Goal: Communication & Community: Answer question/provide support

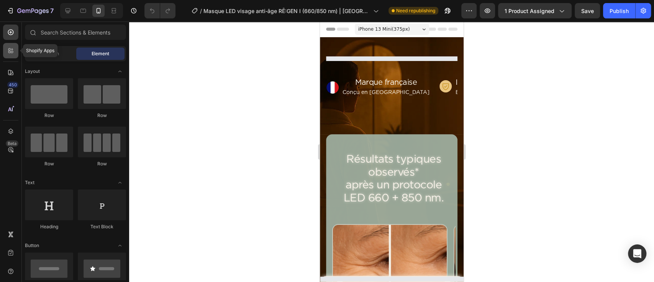
click at [15, 47] on div at bounding box center [10, 50] width 15 height 15
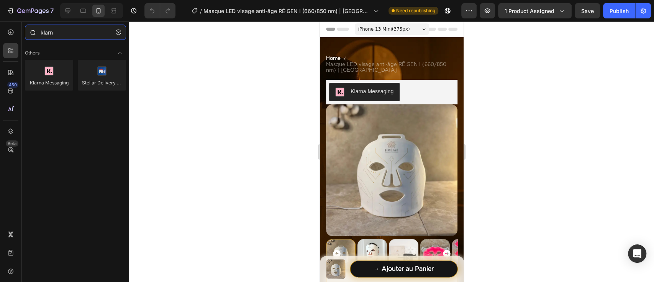
type input "klarna"
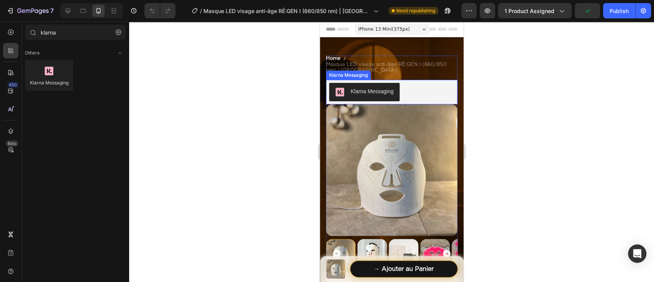
click at [425, 92] on div "Klarna Messaging" at bounding box center [391, 92] width 125 height 18
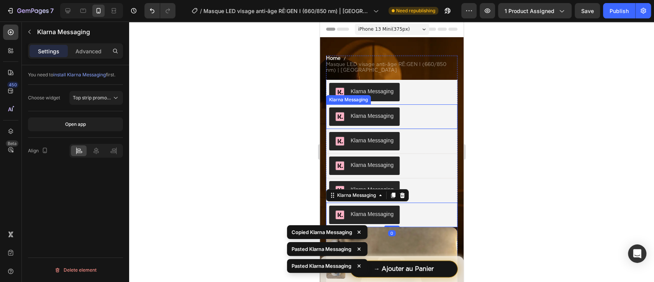
click at [413, 118] on div "Klarna Messaging" at bounding box center [391, 116] width 125 height 18
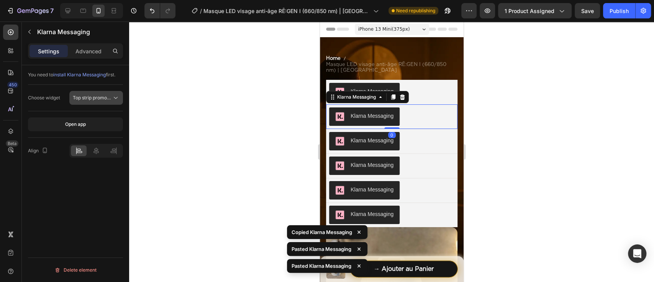
click at [100, 99] on span "Top strip promotion badge" at bounding box center [101, 98] width 57 height 6
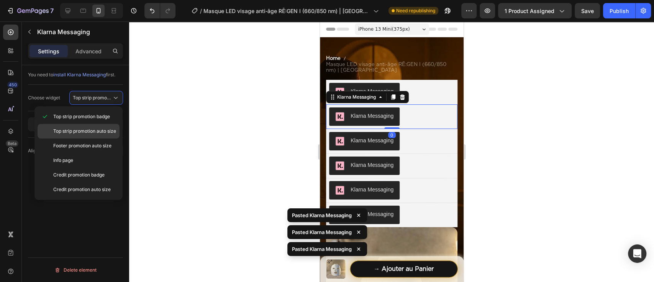
click at [97, 130] on span "Top strip promotion auto size" at bounding box center [84, 131] width 63 height 7
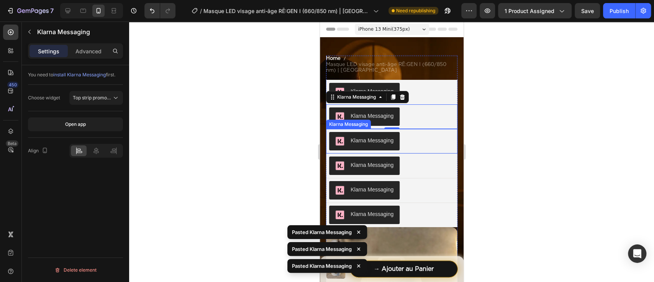
click at [396, 139] on button "Klarna Messaging" at bounding box center [364, 141] width 71 height 18
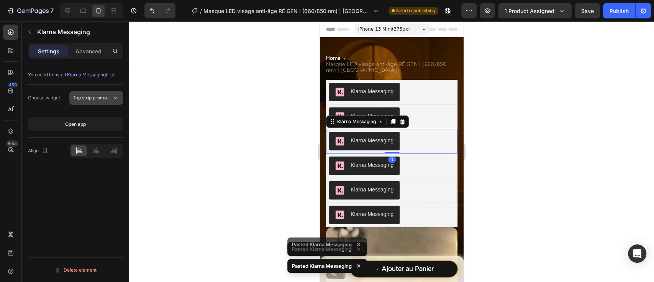
click at [98, 95] on span "Top strip promotion badge" at bounding box center [101, 98] width 57 height 6
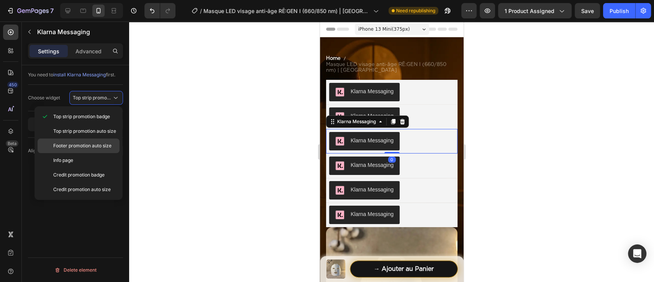
click at [105, 153] on div "Footer promotion auto size" at bounding box center [79, 160] width 82 height 15
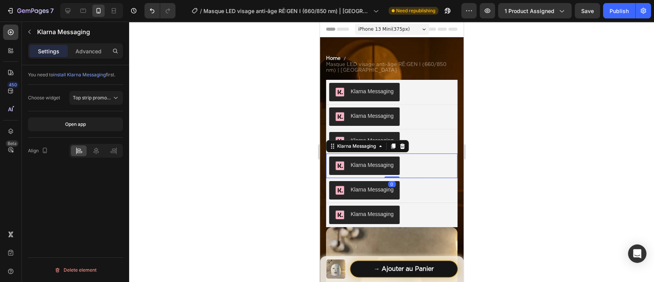
drag, startPoint x: 419, startPoint y: 162, endPoint x: 589, endPoint y: 177, distance: 170.8
click at [419, 162] on div "Klarna Messaging" at bounding box center [391, 165] width 125 height 18
click at [107, 99] on span "Top strip promotion badge" at bounding box center [101, 98] width 57 height 6
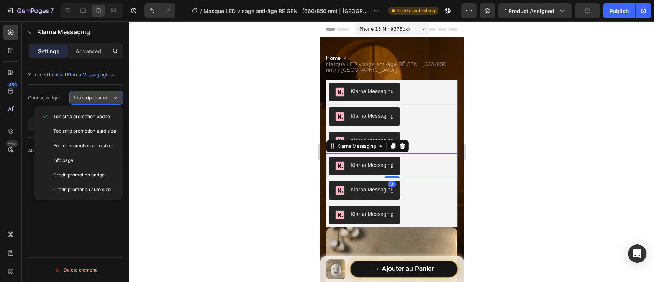
click at [107, 161] on p "Info page" at bounding box center [84, 160] width 63 height 7
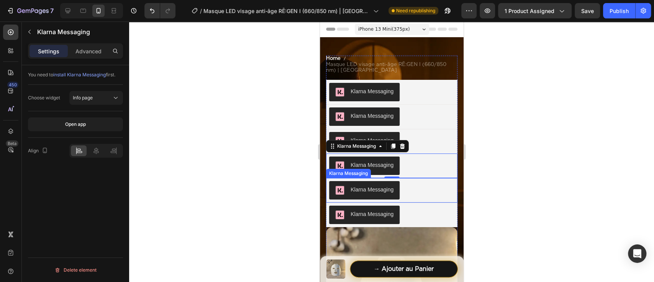
click at [422, 194] on div "Klarna Messaging" at bounding box center [391, 190] width 125 height 18
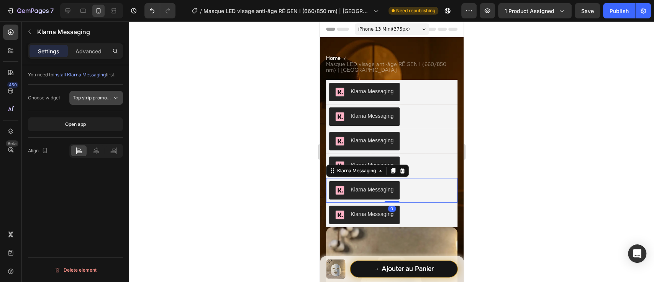
click at [99, 97] on span "Top strip promotion badge" at bounding box center [101, 98] width 57 height 6
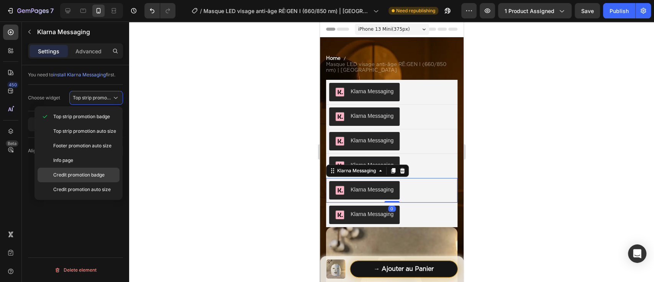
click at [95, 177] on span "Credit promotion badge" at bounding box center [78, 174] width 51 height 7
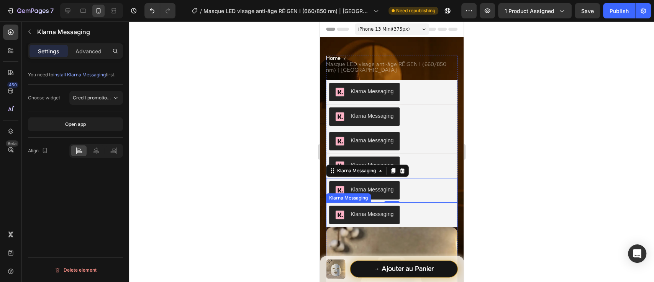
click at [423, 212] on div "Klarna Messaging" at bounding box center [391, 214] width 125 height 18
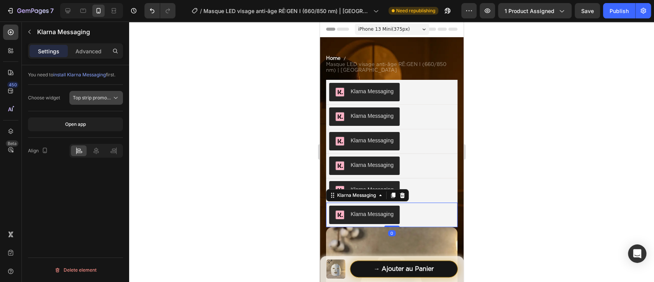
click at [107, 98] on span "Top strip promotion badge" at bounding box center [101, 98] width 57 height 6
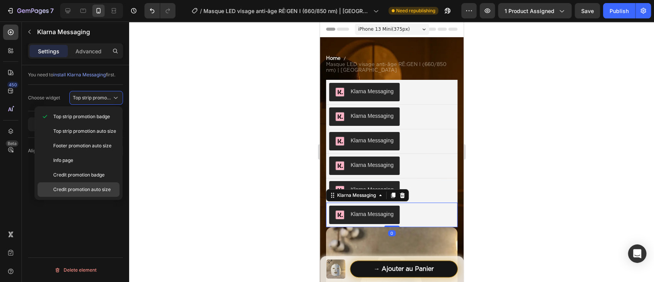
click at [92, 192] on span "Credit promotion auto size" at bounding box center [81, 189] width 57 height 7
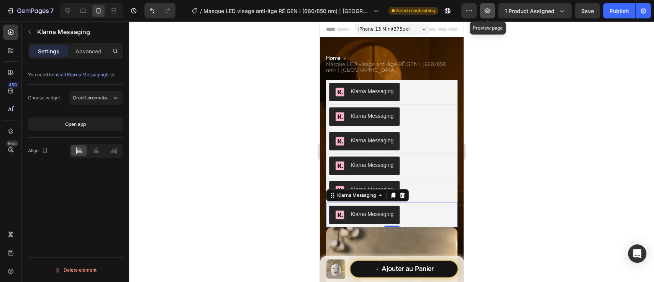
click at [490, 14] on icon "button" at bounding box center [488, 11] width 8 height 8
click at [88, 74] on span "install Klarna Messaging" at bounding box center [79, 75] width 52 height 6
click at [405, 87] on div "Klarna Messaging" at bounding box center [391, 92] width 125 height 18
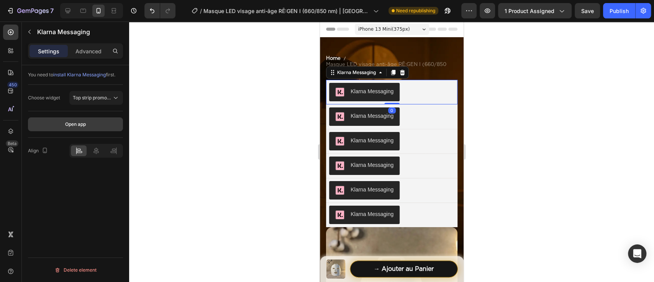
click at [64, 130] on button "Open app" at bounding box center [75, 124] width 95 height 14
click at [413, 95] on div "Klarna Messaging" at bounding box center [391, 92] width 125 height 18
click at [109, 100] on span "Top strip promotion badge" at bounding box center [101, 98] width 57 height 6
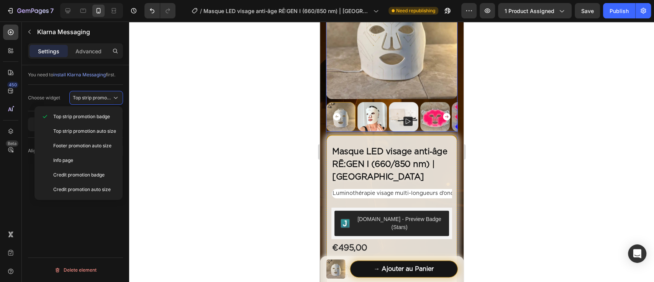
scroll to position [307, 0]
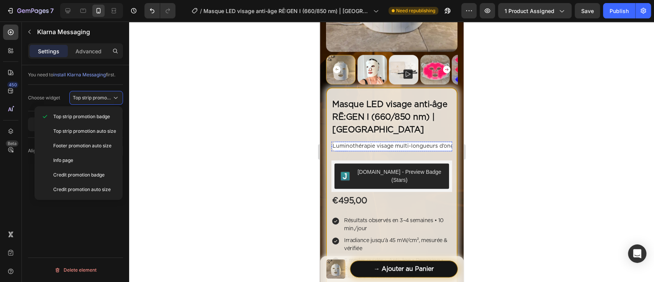
click at [382, 143] on span "Luminothérapie visage multi-longueurs d’onde" at bounding box center [394, 145] width 125 height 5
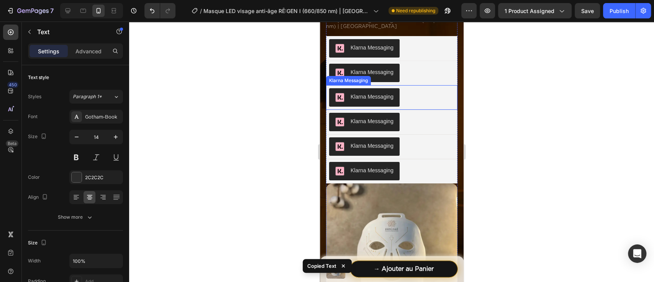
scroll to position [0, 0]
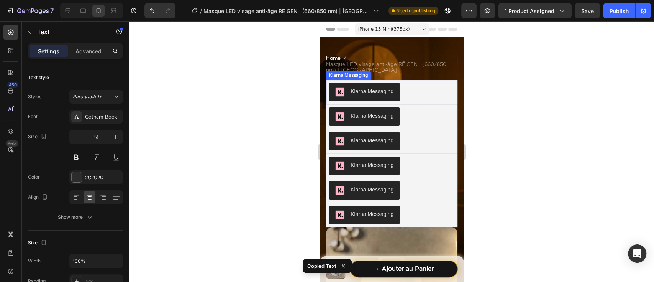
click at [418, 100] on div "Klarna Messaging" at bounding box center [391, 92] width 125 height 18
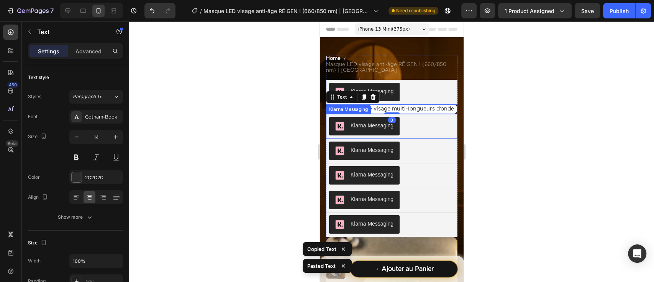
click at [418, 128] on div "Klarna Messaging" at bounding box center [391, 126] width 125 height 18
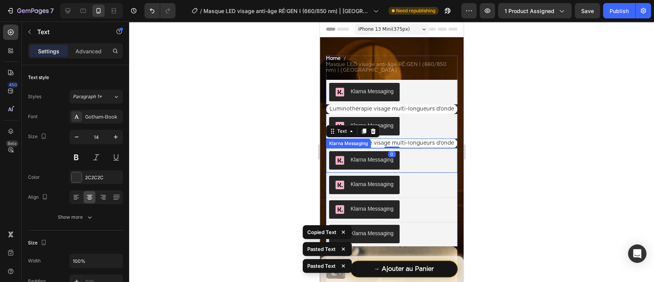
click at [416, 169] on div "Klarna Messaging" at bounding box center [391, 160] width 125 height 18
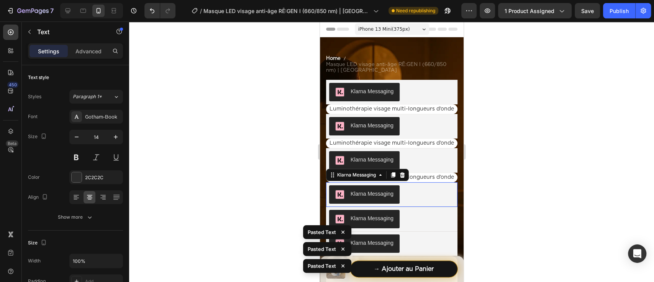
click at [416, 203] on div "Klarna Messaging" at bounding box center [391, 194] width 125 height 18
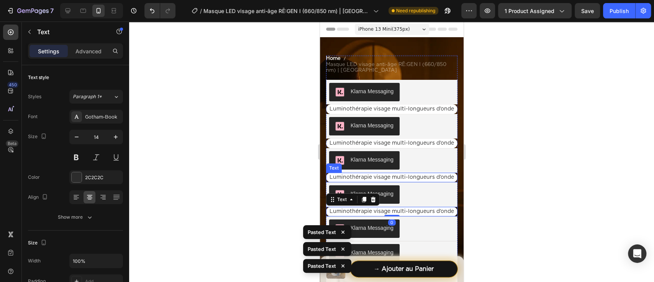
scroll to position [51, 0]
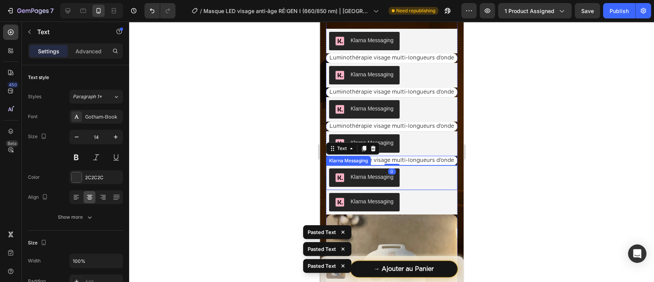
click at [418, 187] on div "Klarna Messaging" at bounding box center [391, 177] width 125 height 18
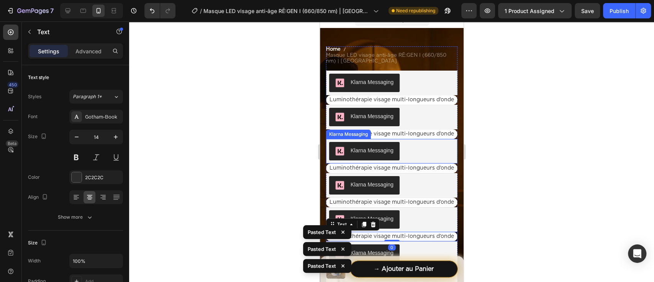
scroll to position [0, 0]
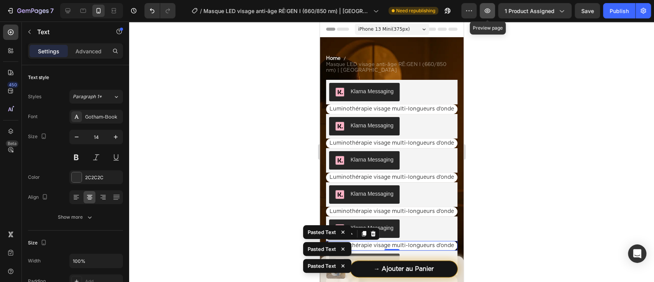
click at [489, 8] on icon "button" at bounding box center [488, 11] width 8 height 8
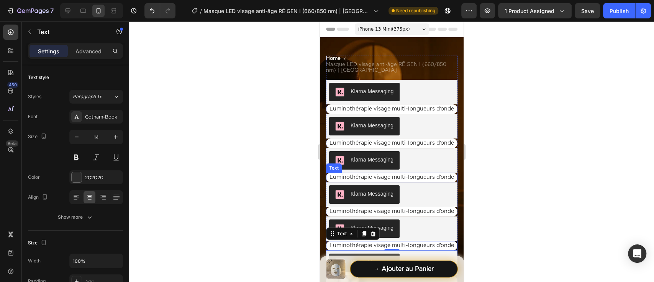
scroll to position [153, 0]
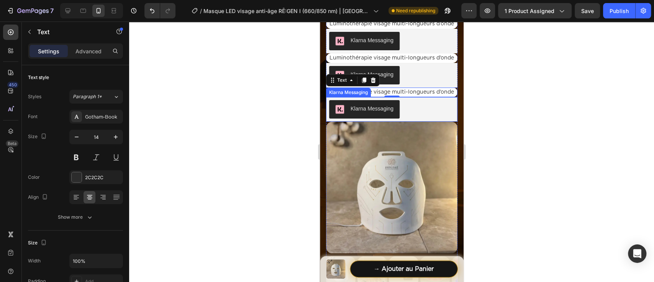
click at [423, 118] on div "Klarna Messaging" at bounding box center [391, 109] width 125 height 18
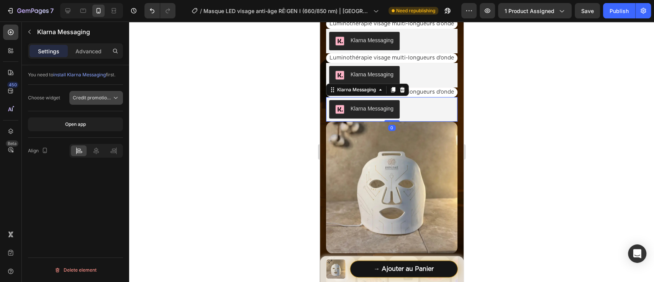
click at [99, 97] on span "Credit promotion auto size" at bounding box center [101, 98] width 57 height 6
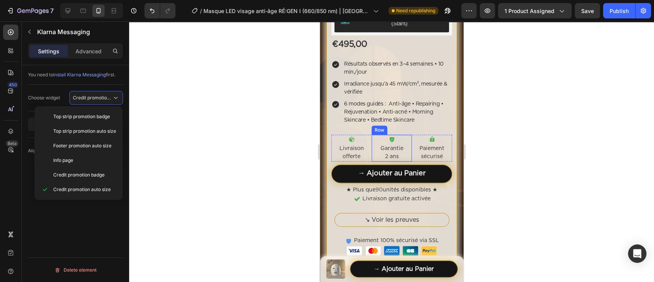
scroll to position [460, 0]
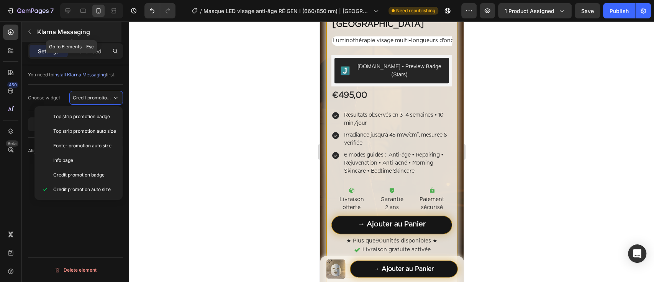
click at [31, 32] on icon "button" at bounding box center [29, 32] width 6 height 6
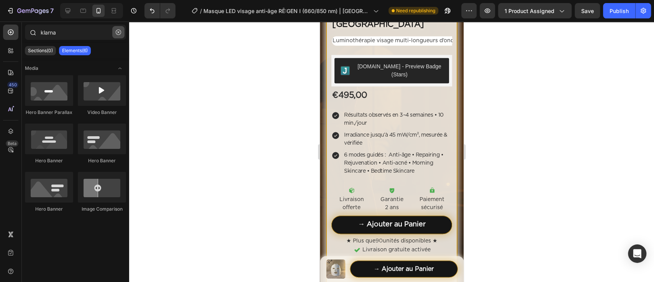
click at [119, 33] on icon "button" at bounding box center [118, 32] width 5 height 5
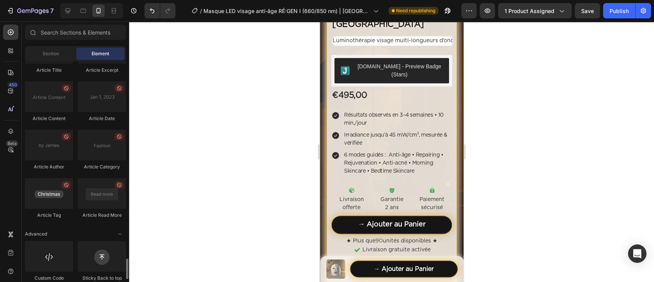
scroll to position [2103, 0]
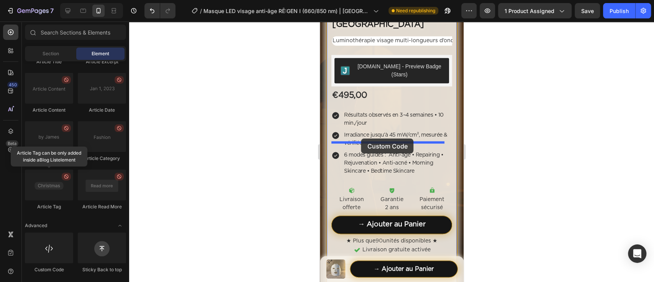
drag, startPoint x: 516, startPoint y: 234, endPoint x: 361, endPoint y: 139, distance: 181.8
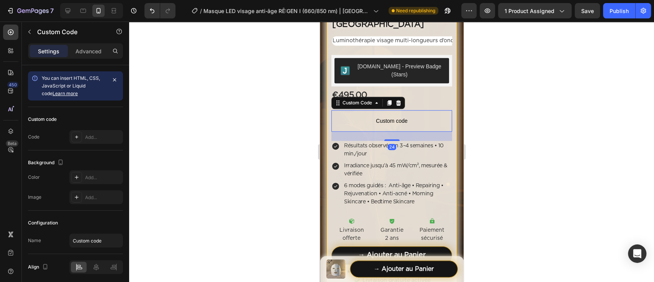
click at [362, 125] on span "Custom code" at bounding box center [391, 120] width 121 height 9
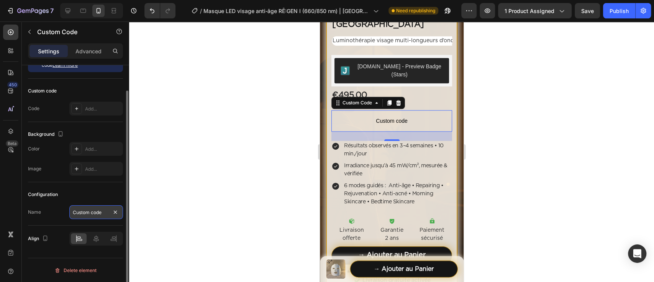
click at [95, 210] on input "Custom code" at bounding box center [96, 212] width 54 height 14
paste input "<klarna-placement data-key="credit-promotion-badge" data-locale="fr-FR" data-pu…"
type input "<klarna-placement data-key="credit-promotion-badge" data-locale="fr-FR" data-pu…"
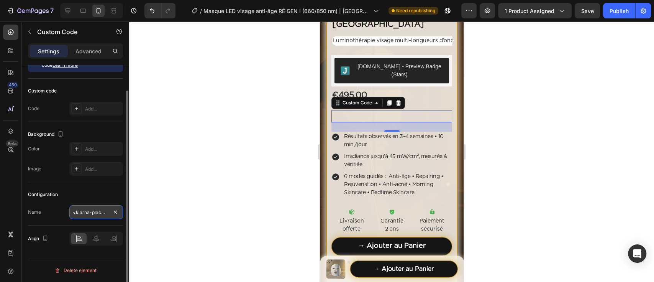
scroll to position [0, 273]
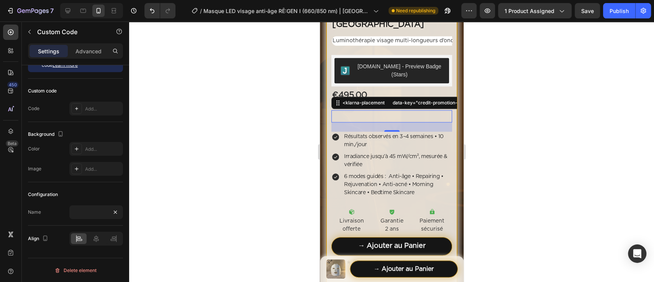
click at [185, 180] on div at bounding box center [391, 151] width 525 height 260
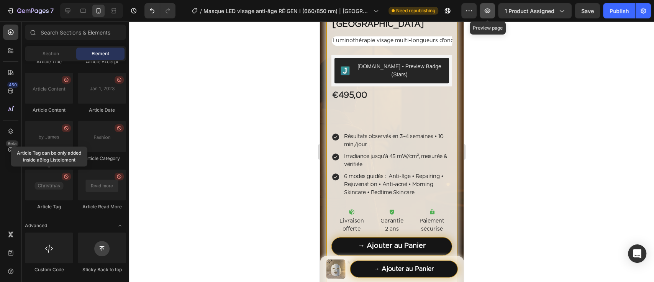
click at [491, 10] on icon "button" at bounding box center [488, 11] width 8 height 8
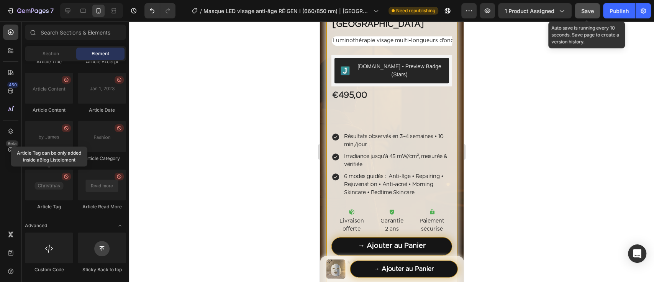
click at [594, 16] on button "Save" at bounding box center [587, 10] width 25 height 15
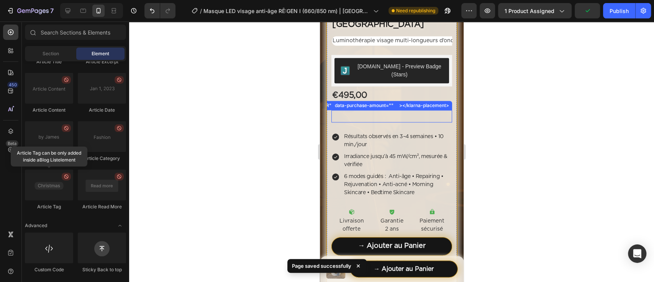
click at [361, 122] on p at bounding box center [391, 116] width 121 height 12
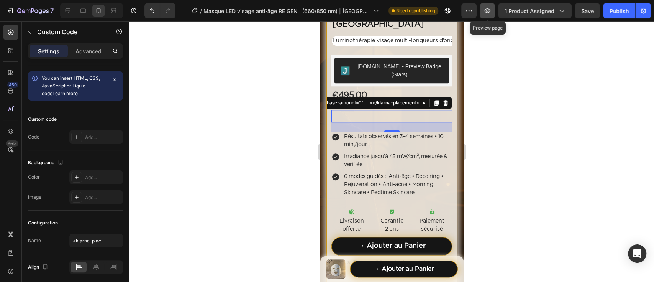
click at [486, 14] on icon "button" at bounding box center [488, 11] width 8 height 8
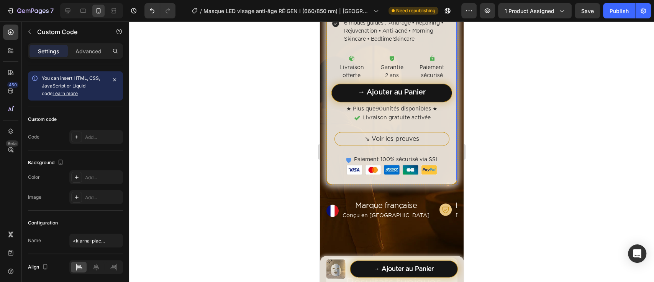
scroll to position [715, 0]
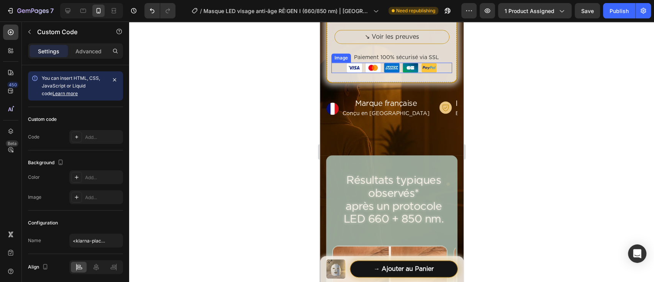
click at [354, 73] on img at bounding box center [391, 67] width 90 height 10
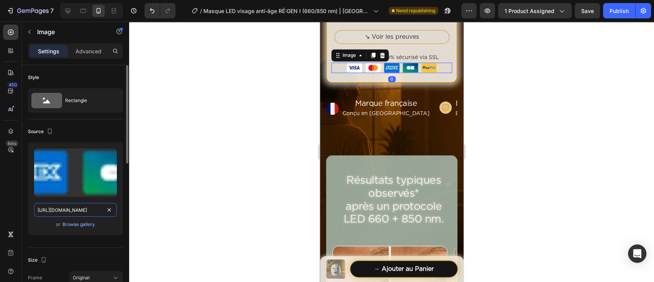
click at [77, 207] on input "[URL][DOMAIN_NAME]" at bounding box center [75, 210] width 83 height 14
click at [67, 214] on input "[URL][DOMAIN_NAME]" at bounding box center [75, 210] width 83 height 14
drag, startPoint x: 74, startPoint y: 213, endPoint x: 87, endPoint y: 213, distance: 12.6
click at [87, 213] on input "[URL][DOMAIN_NAME]" at bounding box center [75, 210] width 83 height 14
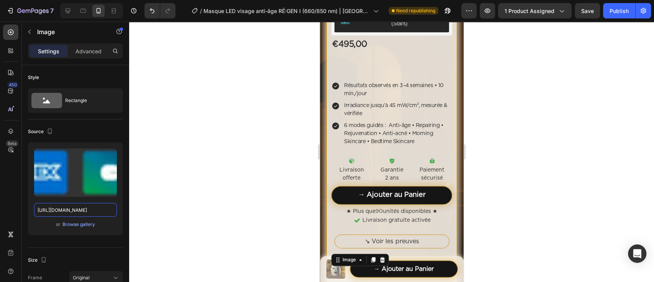
scroll to position [664, 0]
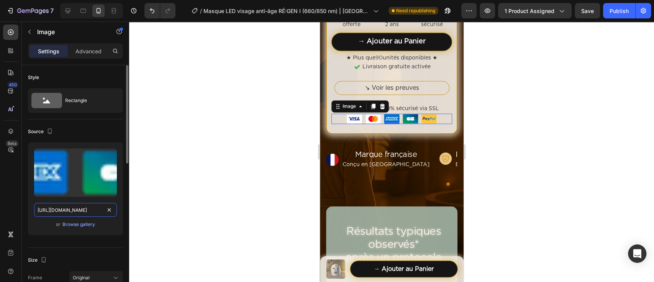
click at [95, 209] on input "[URL][DOMAIN_NAME]" at bounding box center [75, 210] width 83 height 14
click at [102, 133] on div "Source" at bounding box center [75, 131] width 95 height 12
click at [84, 210] on input "[URL][DOMAIN_NAME]" at bounding box center [75, 210] width 83 height 14
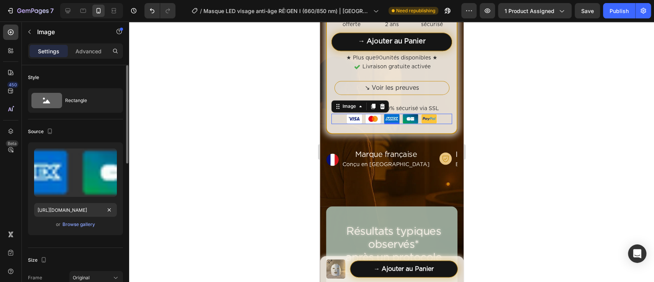
click at [95, 208] on input "[URL][DOMAIN_NAME]" at bounding box center [75, 210] width 83 height 14
paste input "6376577"
type input "[URL][DOMAIN_NAME]"
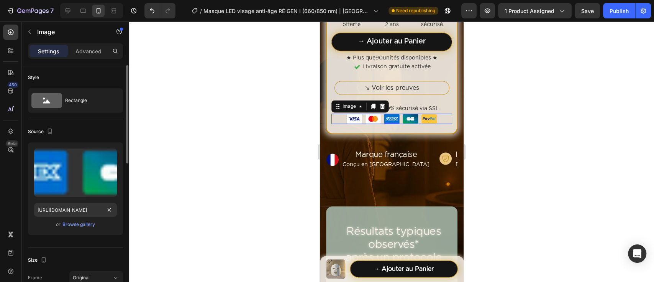
click at [96, 238] on div "Upload Image [URL][DOMAIN_NAME] or Browse gallery" at bounding box center [75, 191] width 95 height 99
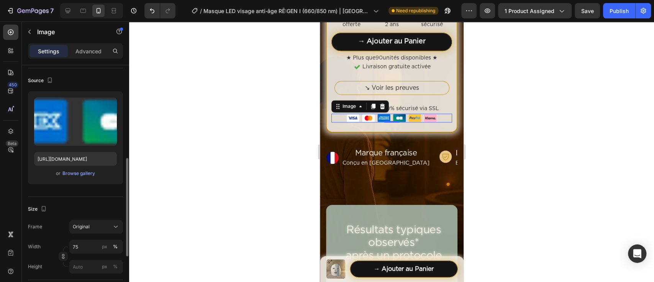
scroll to position [102, 0]
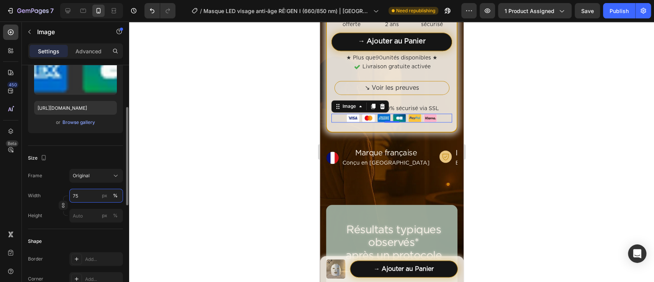
click at [84, 198] on input "75" at bounding box center [96, 196] width 54 height 14
click at [85, 197] on input "75" at bounding box center [96, 196] width 54 height 14
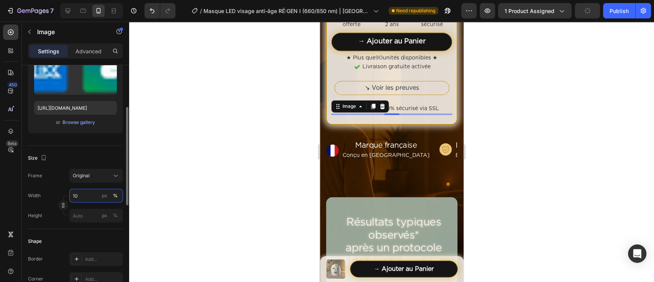
type input "100"
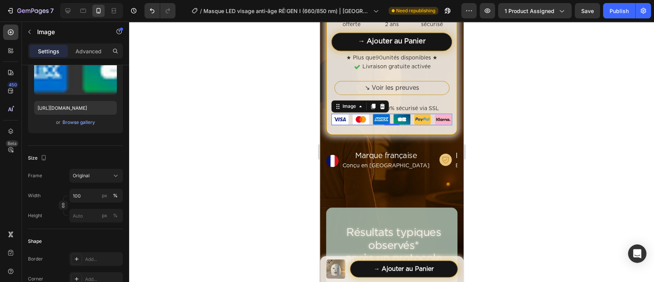
click at [219, 136] on div at bounding box center [391, 151] width 525 height 260
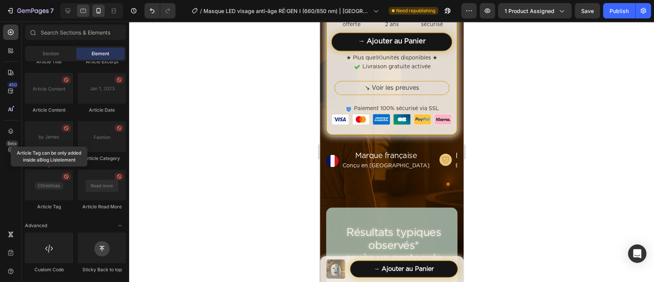
click at [82, 15] on div at bounding box center [83, 11] width 12 height 12
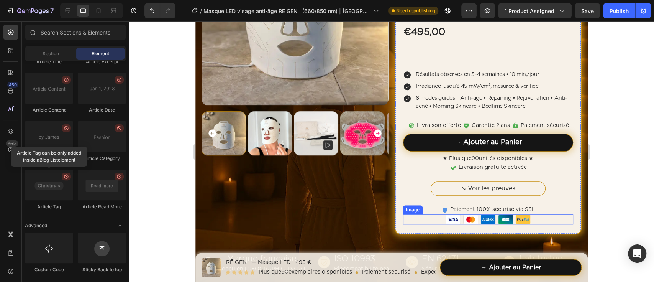
scroll to position [389, 0]
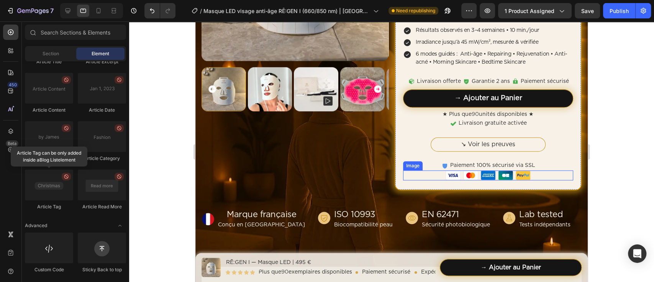
click at [433, 170] on div at bounding box center [488, 175] width 170 height 10
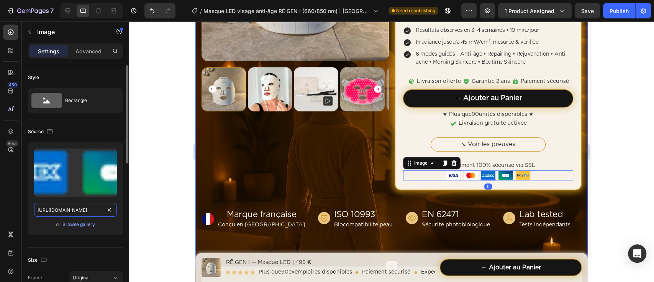
click at [92, 212] on input "[URL][DOMAIN_NAME]" at bounding box center [75, 210] width 83 height 14
paste input "6376577"
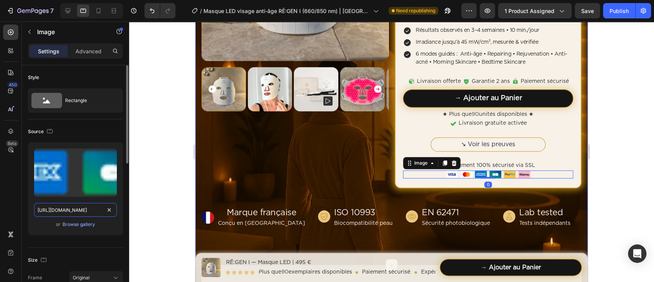
scroll to position [0, 270]
type input "[URL][DOMAIN_NAME]"
click at [90, 129] on div "Source" at bounding box center [75, 131] width 95 height 12
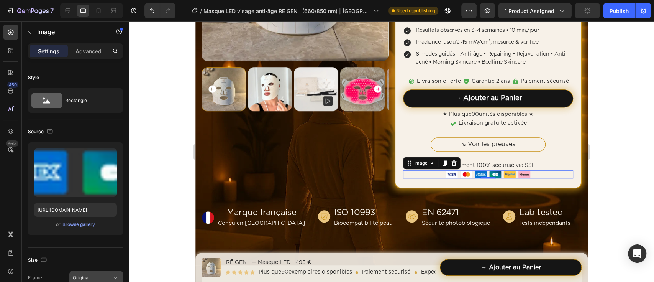
scroll to position [153, 0]
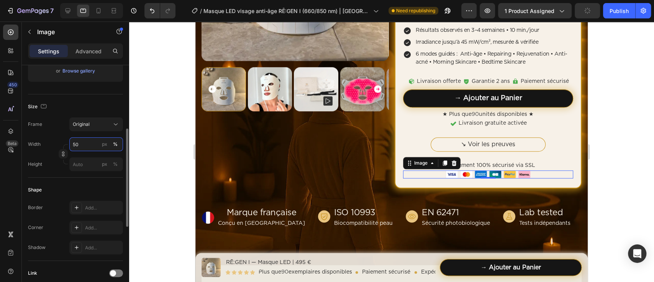
click at [89, 143] on input "50" at bounding box center [96, 144] width 54 height 14
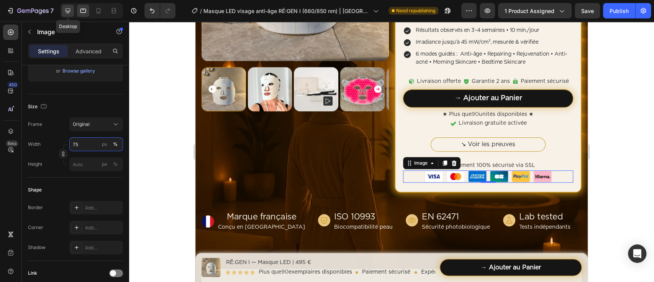
type input "75"
click at [72, 12] on div at bounding box center [68, 11] width 12 height 12
type input "[URL][DOMAIN_NAME]"
type input "40"
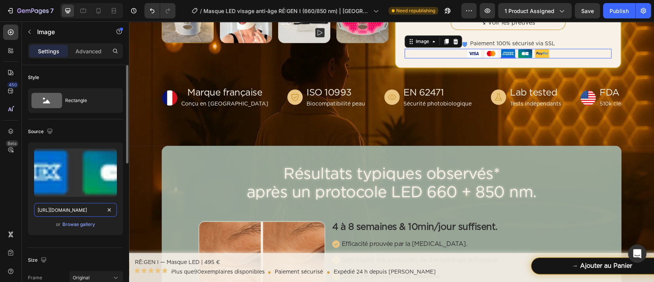
click at [76, 208] on input "[URL][DOMAIN_NAME]" at bounding box center [75, 210] width 83 height 14
paste input "6376577"
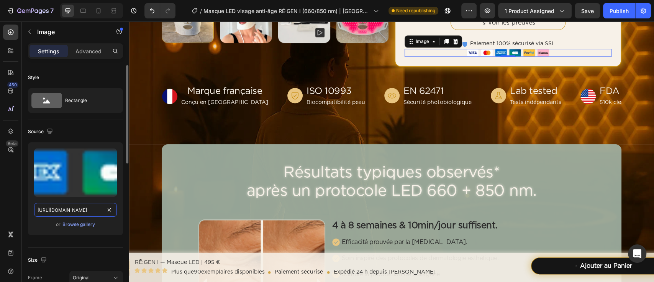
scroll to position [0, 270]
type input "[URL][DOMAIN_NAME]"
click at [92, 130] on div "Source" at bounding box center [75, 131] width 95 height 12
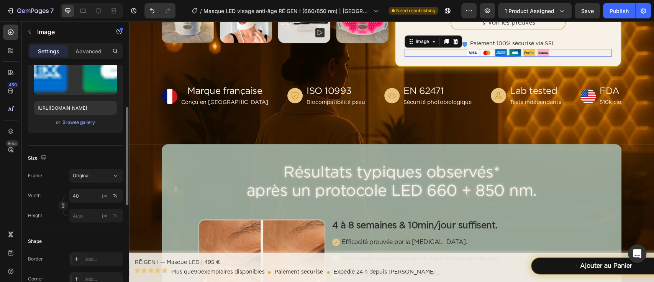
click at [93, 203] on div "Width 40 px % Height px %" at bounding box center [75, 206] width 95 height 34
click at [95, 196] on input "40" at bounding box center [96, 196] width 54 height 14
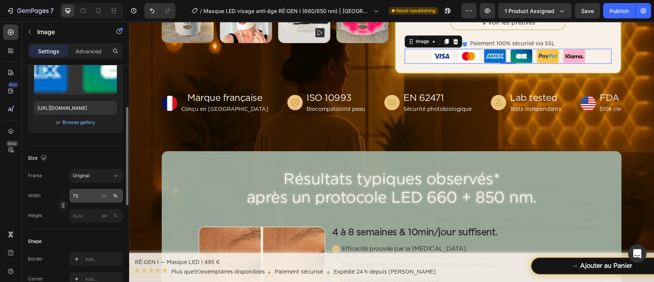
click at [102, 189] on div "px %" at bounding box center [110, 196] width 20 height 14
click at [102, 189] on input "75" at bounding box center [96, 196] width 54 height 14
click at [102, 192] on div "px" at bounding box center [104, 195] width 5 height 7
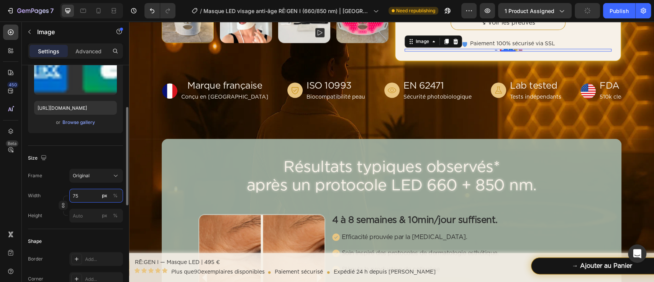
click at [98, 195] on input "75" at bounding box center [96, 196] width 54 height 14
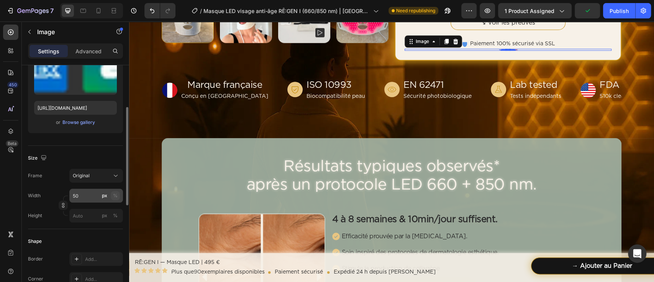
click at [113, 192] on div "%" at bounding box center [115, 195] width 5 height 7
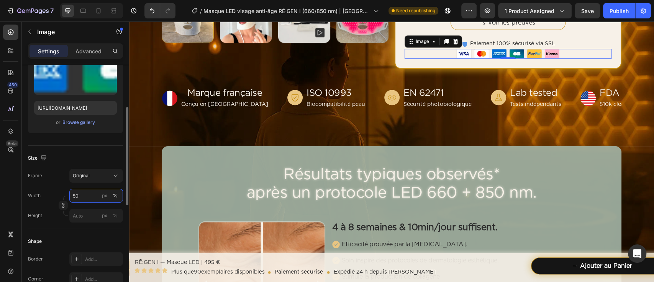
click at [98, 193] on input "50" at bounding box center [96, 196] width 54 height 14
click at [97, 194] on input "50" at bounding box center [96, 196] width 54 height 14
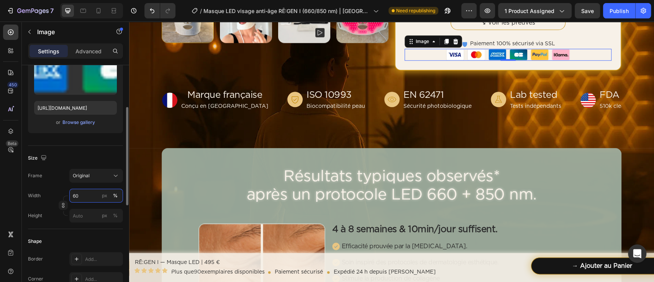
type input "60"
click at [107, 159] on div "Size" at bounding box center [75, 158] width 95 height 12
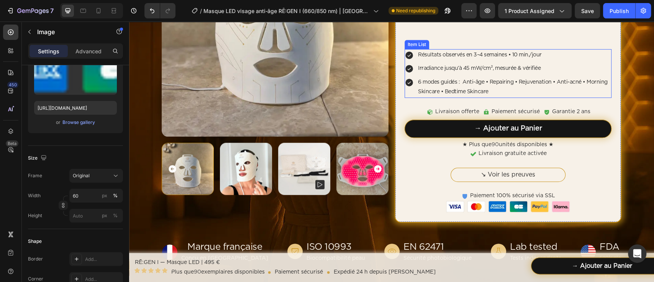
scroll to position [346, 0]
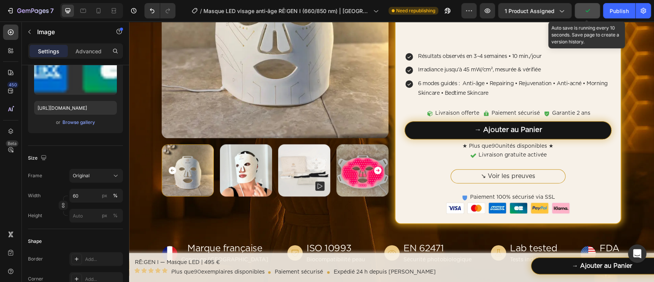
click at [587, 17] on button "button" at bounding box center [587, 10] width 25 height 15
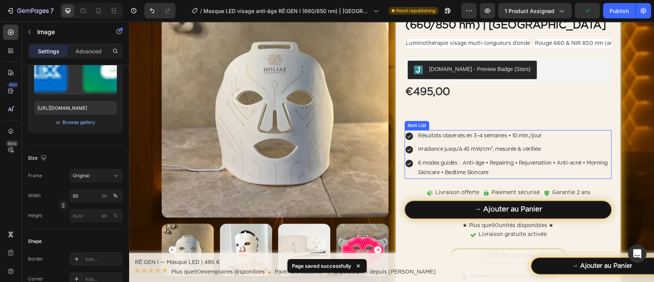
scroll to position [192, 0]
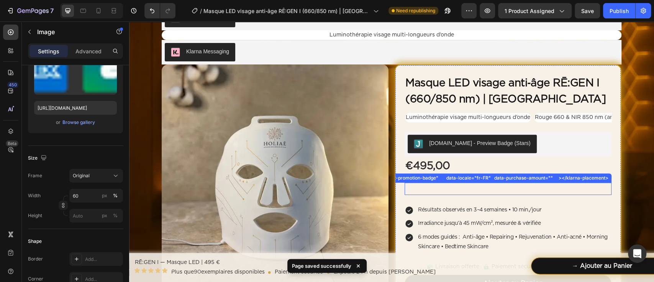
click at [440, 189] on p at bounding box center [508, 188] width 207 height 12
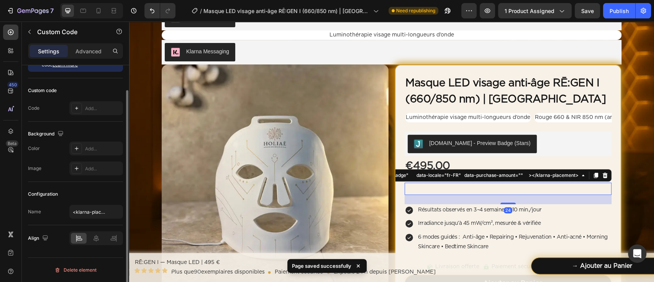
scroll to position [0, 0]
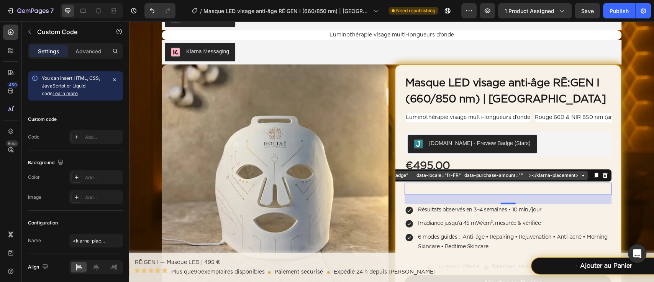
click at [461, 178] on div "<klarna-placement data-key="credit-promotion-badge" data-locale="fr-FR" data-pu…" at bounding box center [428, 175] width 304 height 7
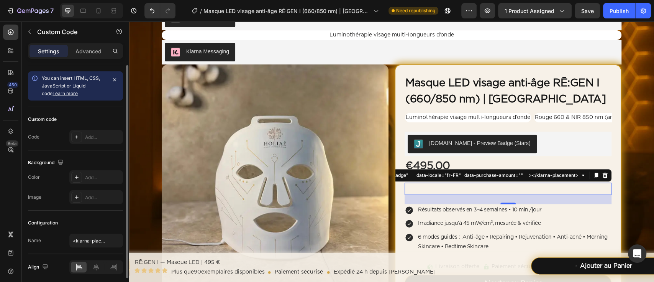
scroll to position [28, 0]
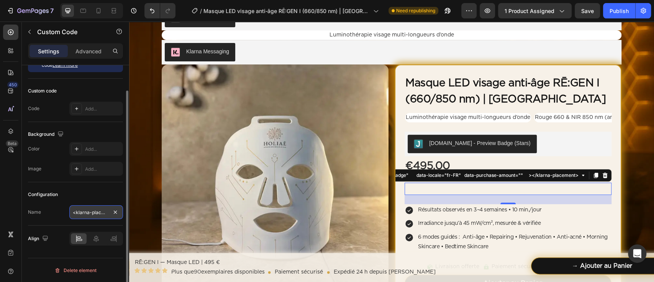
click at [93, 208] on input "<klarna-placement data-key="credit-promotion-badge" data-locale="fr-FR" data-pu…" at bounding box center [96, 212] width 54 height 14
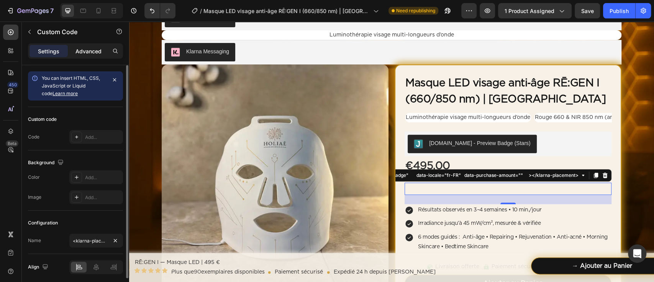
click at [90, 54] on p "Advanced" at bounding box center [88, 51] width 26 height 8
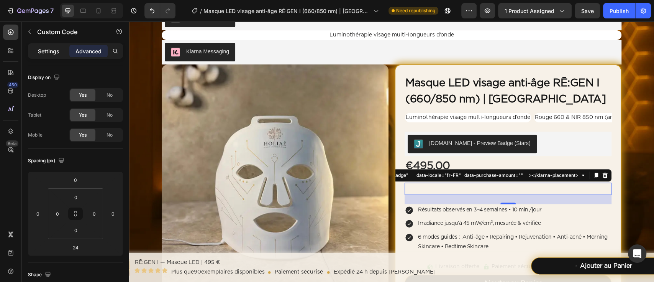
click at [57, 51] on p "Settings" at bounding box center [48, 51] width 21 height 8
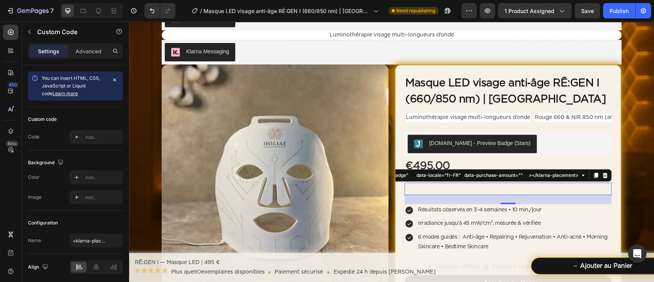
click at [47, 51] on p "Settings" at bounding box center [48, 51] width 21 height 8
click at [120, 78] on button "button" at bounding box center [114, 79] width 11 height 11
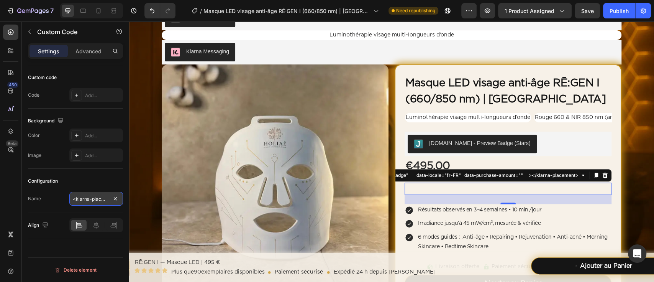
click at [92, 198] on input "<klarna-placement data-key="credit-promotion-badge" data-locale="fr-FR" data-pu…" at bounding box center [96, 199] width 54 height 14
click at [96, 97] on div "Add..." at bounding box center [103, 95] width 36 height 7
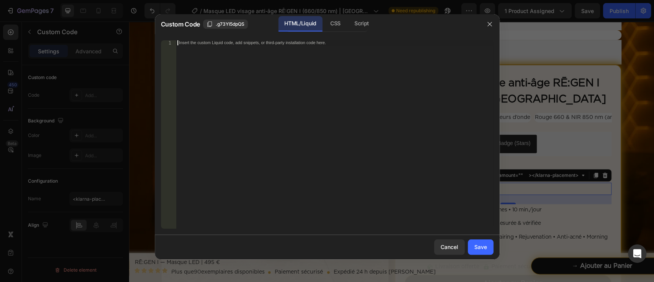
click at [218, 82] on div "Insert the custom Liquid code, add snippets, or third-party installation code h…" at bounding box center [334, 139] width 317 height 198
paste textarea "<klarna-placement data-key="credit-promotion-badge" data-locale="fr-FR" data-pu…"
type textarea "<klarna-placement data-key="credit-promotion-badge" data-locale="fr-FR" data-pu…"
click at [491, 247] on button "Save" at bounding box center [481, 246] width 26 height 15
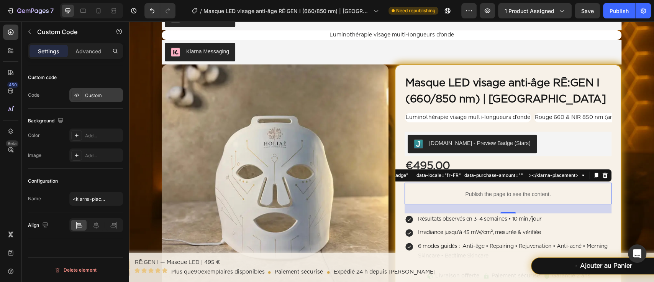
click at [100, 97] on div "Custom" at bounding box center [103, 95] width 36 height 7
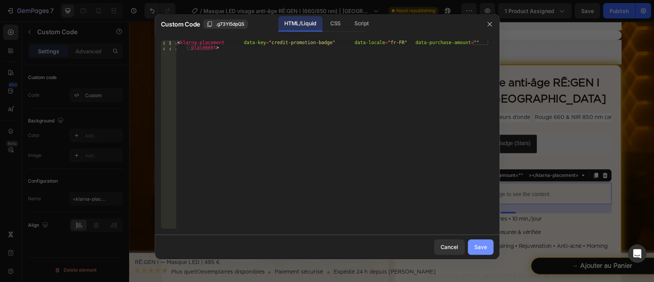
click at [484, 246] on div "Save" at bounding box center [480, 247] width 13 height 8
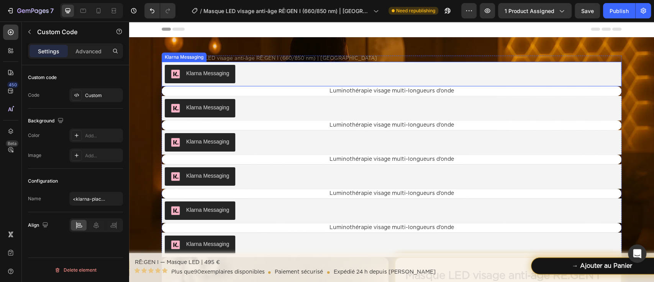
click at [290, 80] on div "Klarna Messaging" at bounding box center [392, 74] width 454 height 18
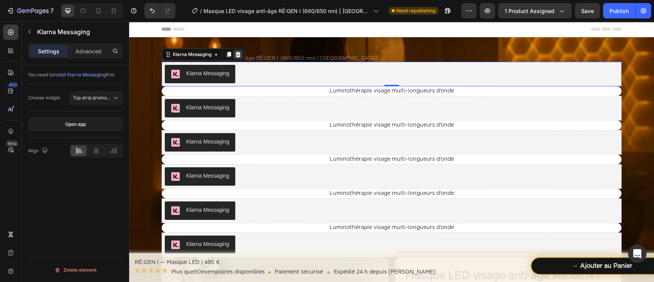
click at [237, 56] on icon at bounding box center [238, 54] width 6 height 6
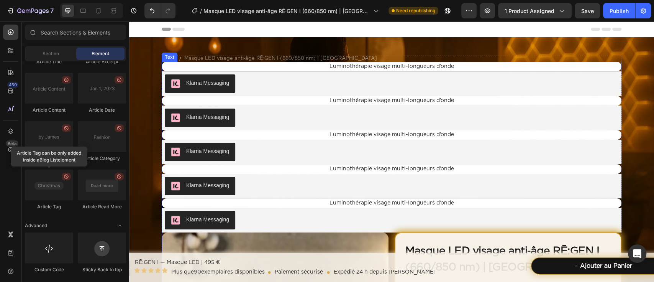
click at [249, 64] on p "Luminothérapie visage multi-longueurs d’onde" at bounding box center [391, 66] width 458 height 8
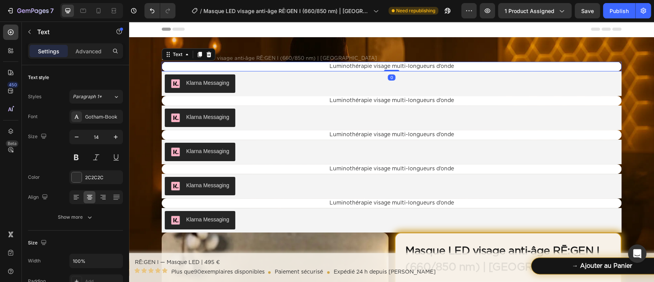
click at [208, 56] on div at bounding box center [208, 54] width 9 height 9
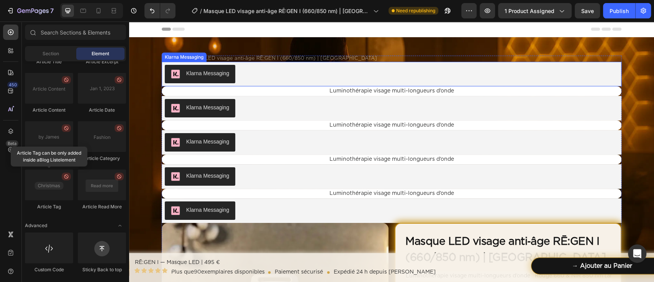
click at [251, 75] on div "Klarna Messaging" at bounding box center [392, 74] width 454 height 18
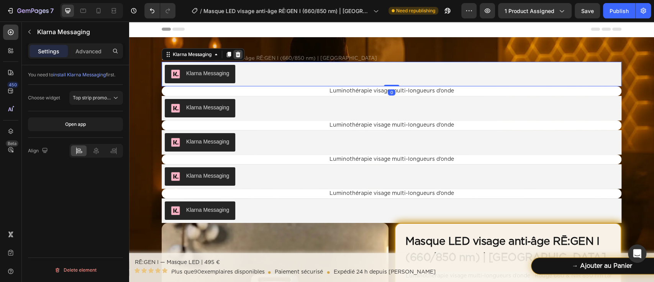
click at [236, 52] on icon at bounding box center [238, 53] width 5 height 5
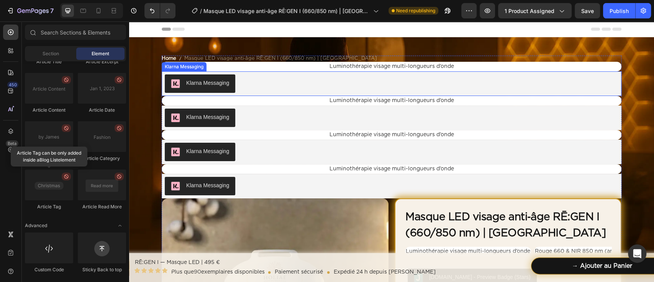
click at [246, 77] on div "Klarna Messaging" at bounding box center [392, 83] width 454 height 18
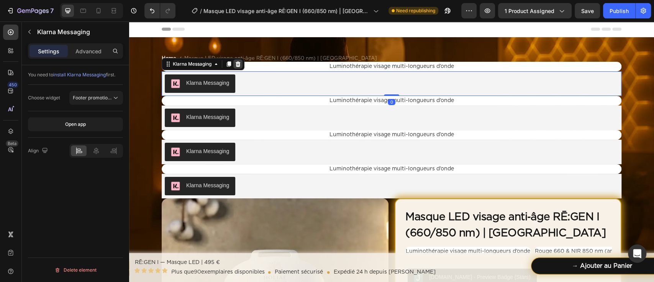
click at [236, 63] on icon at bounding box center [238, 63] width 5 height 5
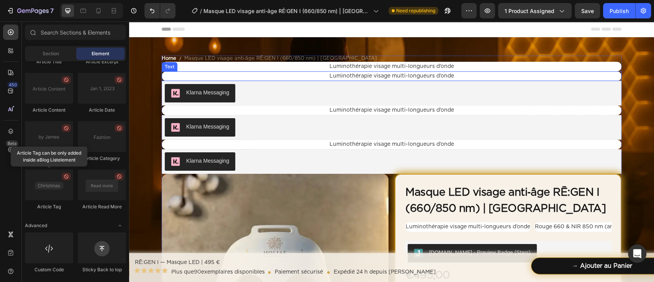
click at [247, 73] on p "Luminothérapie visage multi-longueurs d’onde" at bounding box center [391, 76] width 458 height 8
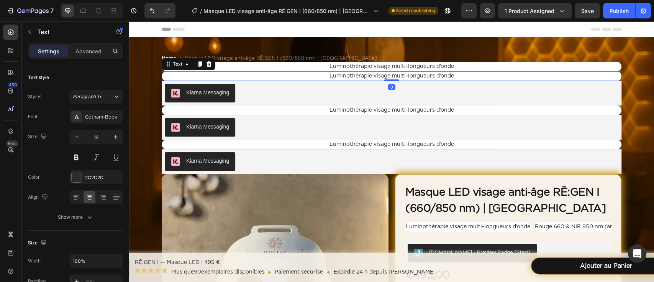
drag, startPoint x: 208, startPoint y: 63, endPoint x: 227, endPoint y: 68, distance: 20.1
click at [207, 63] on div at bounding box center [208, 63] width 9 height 9
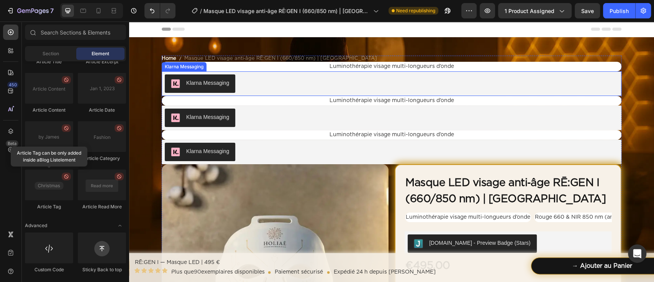
click at [248, 71] on div "Klarna Messaging" at bounding box center [392, 83] width 460 height 25
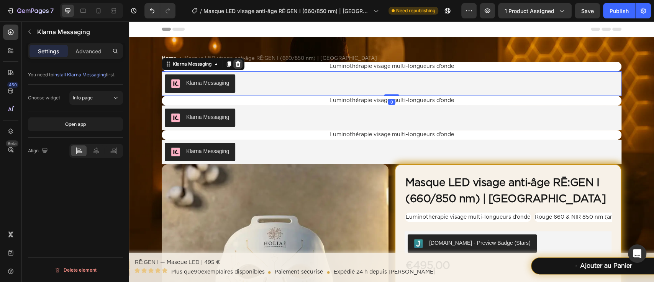
click at [235, 64] on icon at bounding box center [238, 64] width 6 height 6
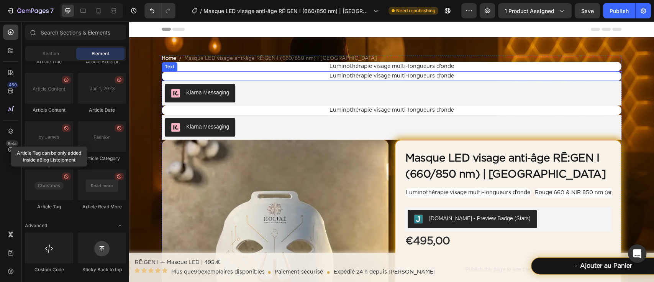
click at [252, 77] on p "Luminothérapie visage multi-longueurs d’onde" at bounding box center [391, 76] width 458 height 8
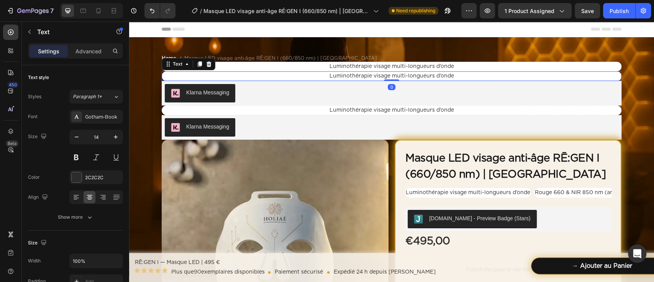
click at [210, 63] on div "Text" at bounding box center [189, 64] width 54 height 12
click at [206, 66] on icon at bounding box center [209, 64] width 6 height 6
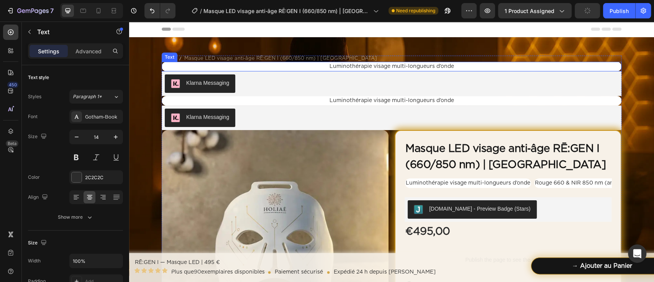
click at [254, 68] on p "Luminothérapie visage multi-longueurs d’onde" at bounding box center [391, 66] width 458 height 8
click at [206, 54] on icon at bounding box center [209, 54] width 6 height 6
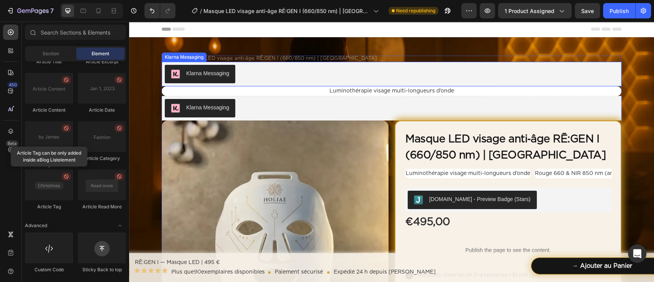
click at [283, 84] on div "Klarna Messaging" at bounding box center [392, 74] width 460 height 25
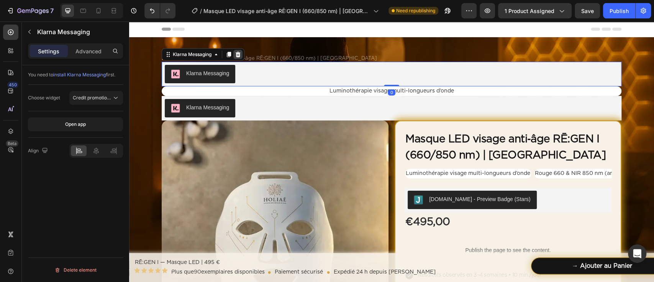
click at [233, 50] on div at bounding box center [237, 54] width 9 height 9
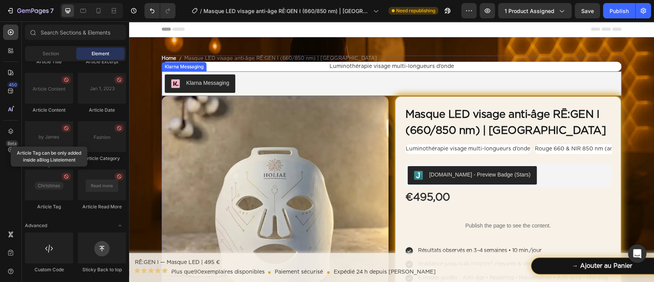
click at [255, 74] on div "Klarna Messaging" at bounding box center [392, 83] width 454 height 18
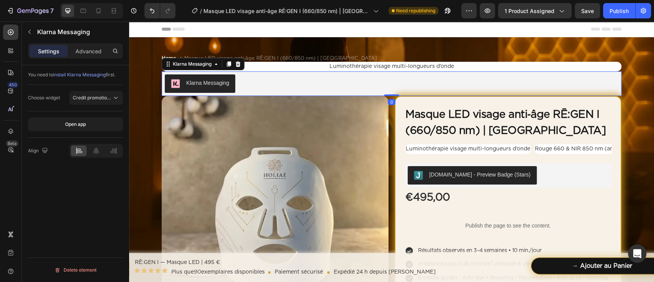
click at [236, 62] on icon at bounding box center [238, 63] width 5 height 5
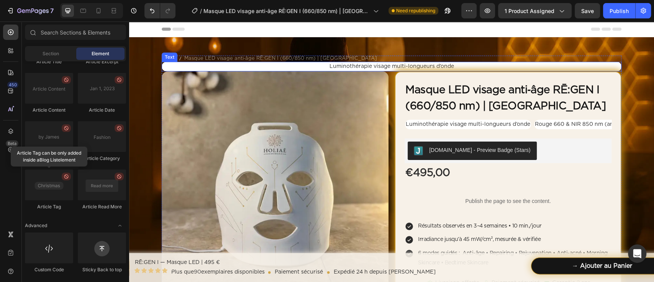
click at [278, 69] on p "Luminothérapie visage multi-longueurs d’onde" at bounding box center [391, 66] width 458 height 8
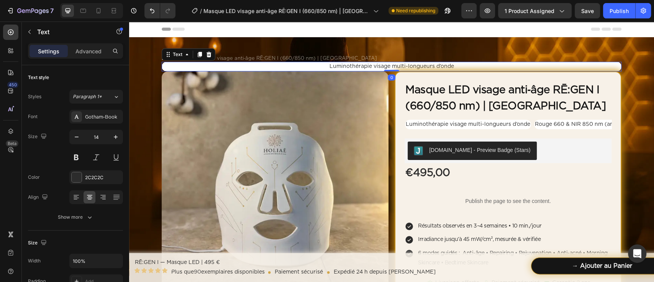
click at [209, 56] on div "Text" at bounding box center [189, 54] width 54 height 12
click at [207, 56] on icon at bounding box center [209, 54] width 6 height 6
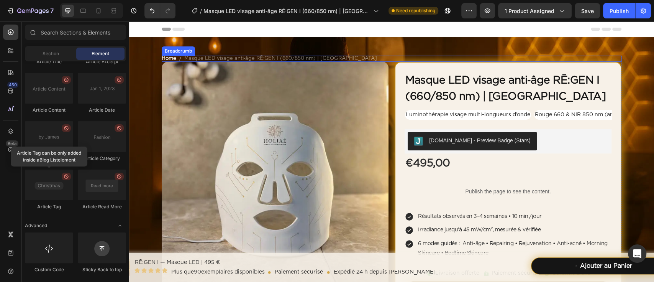
click at [348, 56] on nav "Home Masque LED visage anti‑âge RĒ:GEN I (660/850 nm) | HOLIAĒ" at bounding box center [392, 59] width 460 height 6
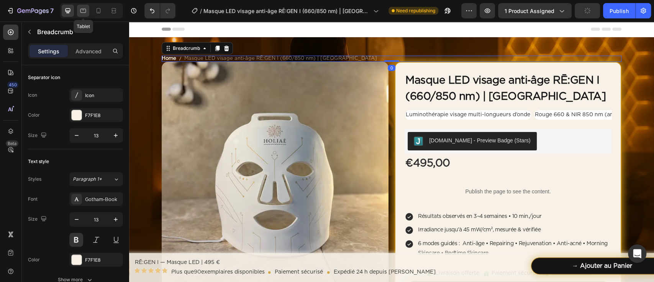
click at [83, 16] on div at bounding box center [83, 11] width 12 height 12
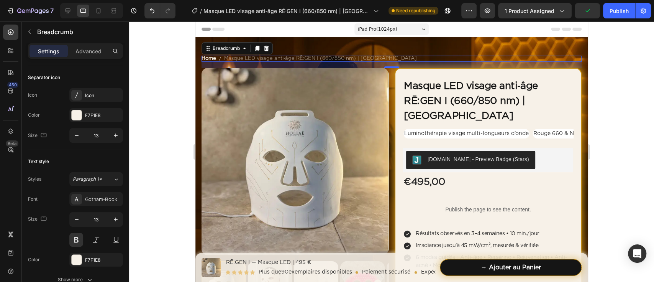
scroll to position [7, 0]
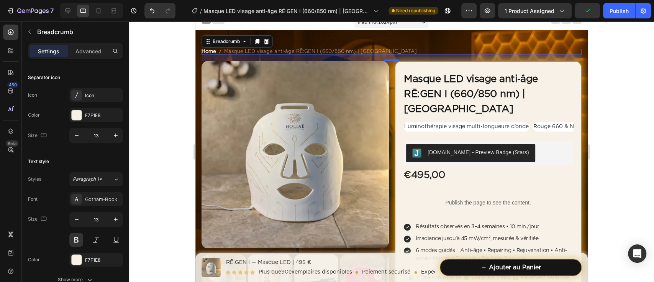
click at [86, 60] on div "Settings Advanced" at bounding box center [75, 54] width 107 height 22
click at [84, 46] on div "Advanced" at bounding box center [88, 51] width 38 height 12
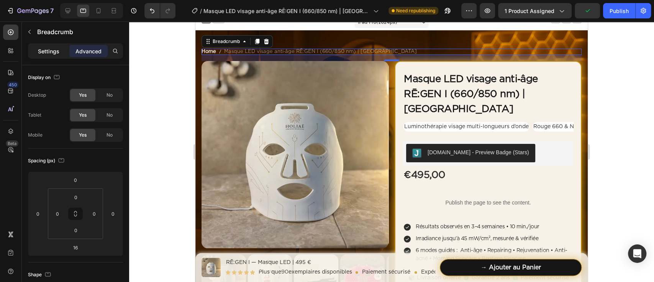
click at [45, 51] on p "Settings" at bounding box center [48, 51] width 21 height 8
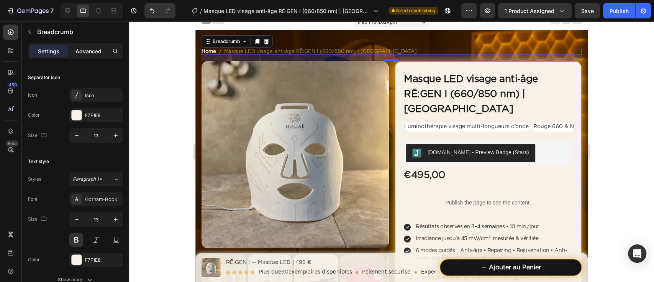
click at [89, 52] on p "Advanced" at bounding box center [88, 51] width 26 height 8
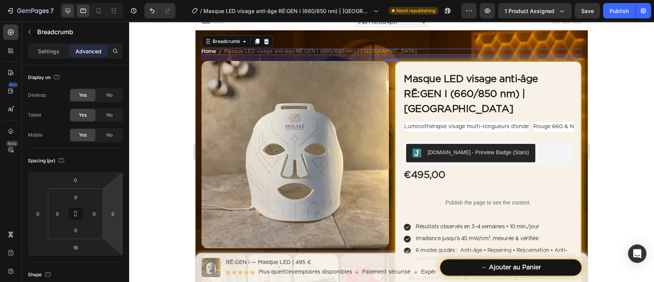
click at [64, 13] on icon at bounding box center [68, 11] width 8 height 8
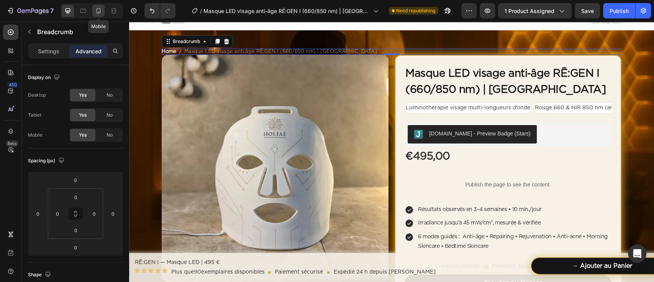
click at [97, 10] on icon at bounding box center [99, 11] width 8 height 8
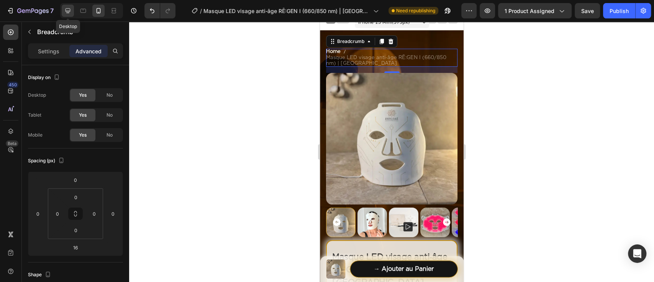
click at [69, 13] on icon at bounding box center [68, 11] width 8 height 8
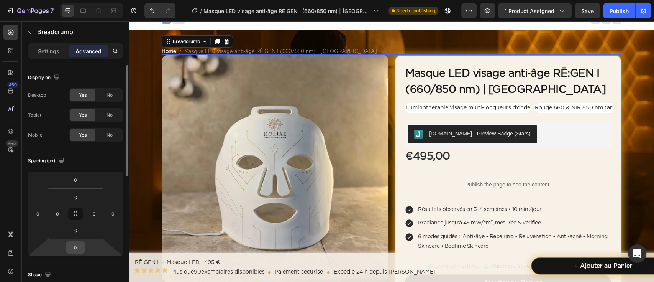
click at [80, 244] on input "0" at bounding box center [75, 246] width 15 height 11
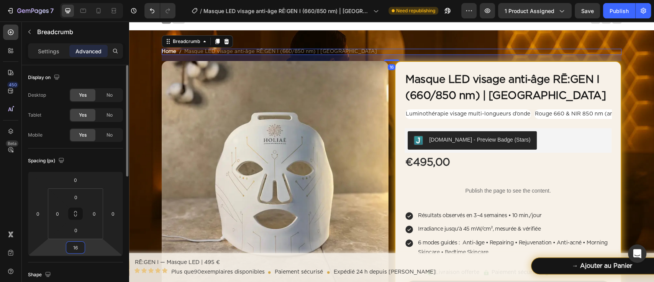
type input "16"
click at [121, 161] on div "Spacing (px)" at bounding box center [75, 160] width 95 height 12
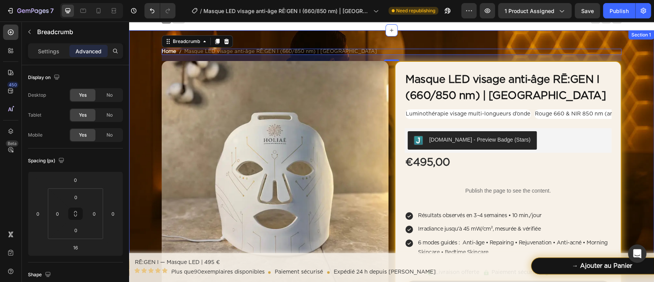
click at [149, 125] on div "Home Masque LED visage anti‑âge RĒ:GEN I (660/850 nm) | HOLIAĒ Breadcrumb 16 Pr…" at bounding box center [391, 236] width 525 height 375
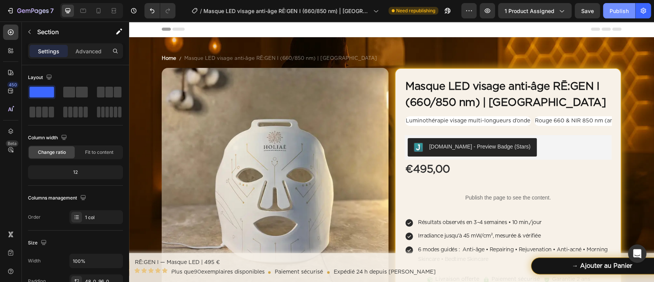
click at [613, 8] on div "Publish" at bounding box center [619, 11] width 19 height 8
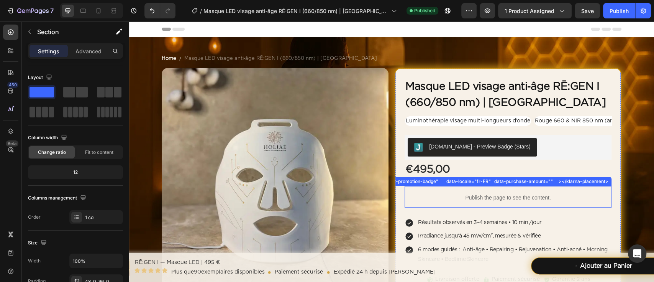
click at [454, 195] on span "Publish the page to see the content." at bounding box center [508, 198] width 207 height 8
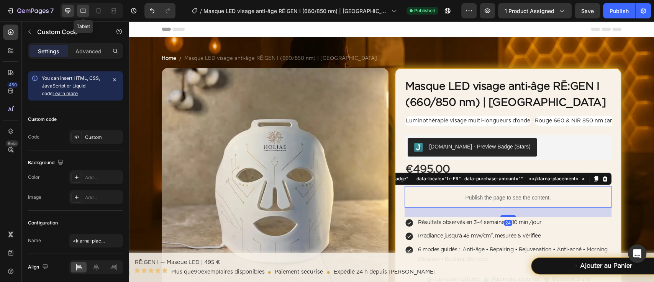
click at [80, 14] on icon at bounding box center [83, 11] width 8 height 8
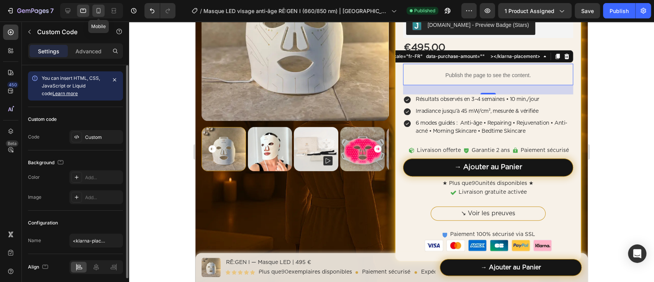
click at [101, 17] on div at bounding box center [98, 11] width 12 height 12
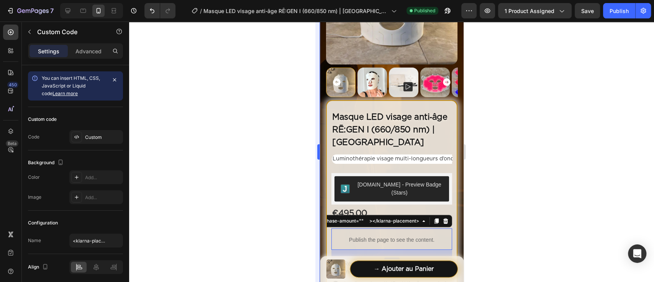
scroll to position [318, 0]
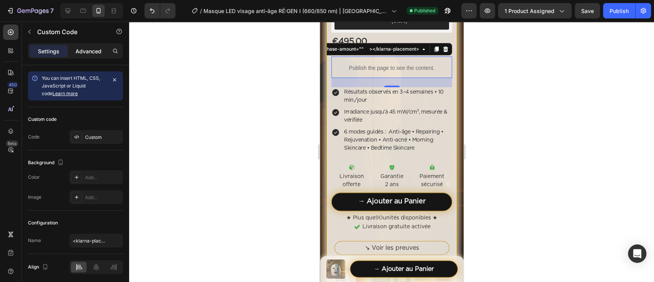
click at [87, 52] on p "Advanced" at bounding box center [88, 51] width 26 height 8
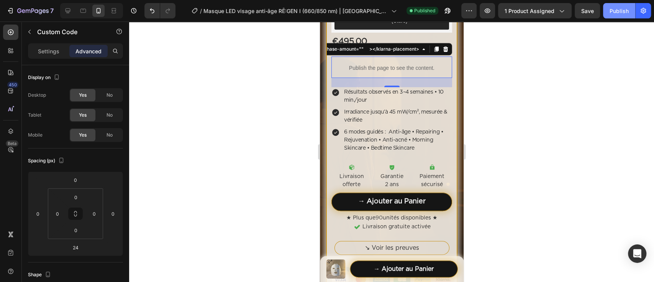
click at [610, 10] on div "Publish" at bounding box center [619, 11] width 19 height 8
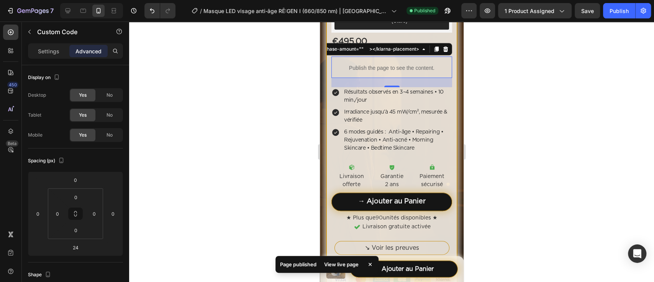
click at [531, 57] on div at bounding box center [391, 151] width 525 height 260
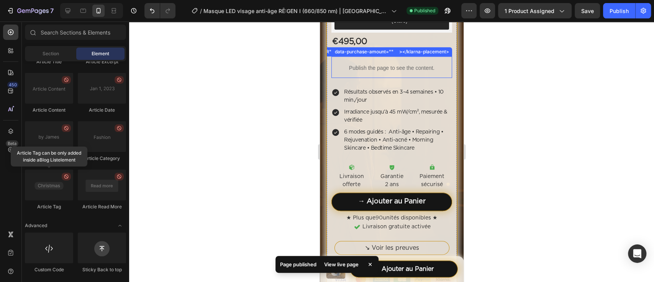
click at [415, 64] on span "Publish the page to see the content." at bounding box center [391, 68] width 121 height 8
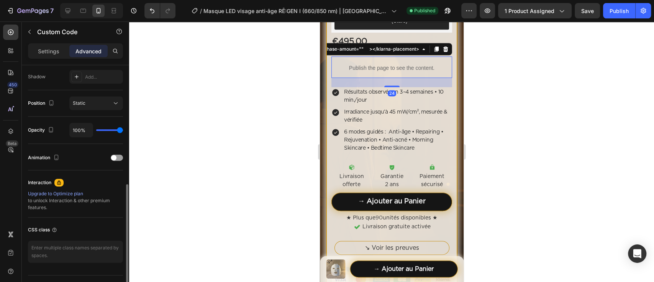
scroll to position [272, 0]
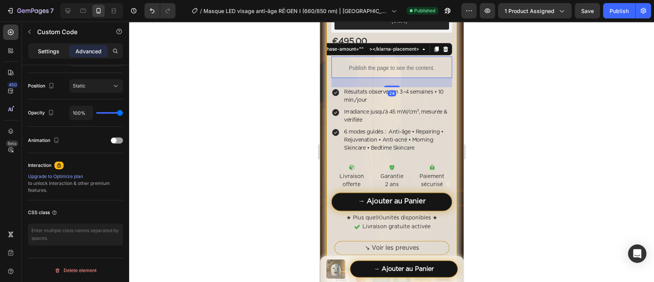
click at [47, 52] on p "Settings" at bounding box center [48, 51] width 21 height 8
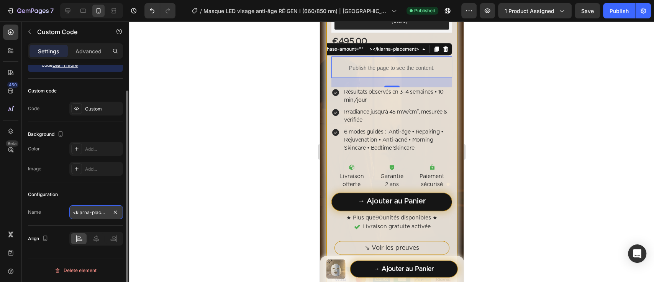
click at [89, 215] on input "<klarna-placement data-key="credit-promotion-badge" data-locale="fr-FR" data-pu…" at bounding box center [96, 212] width 54 height 14
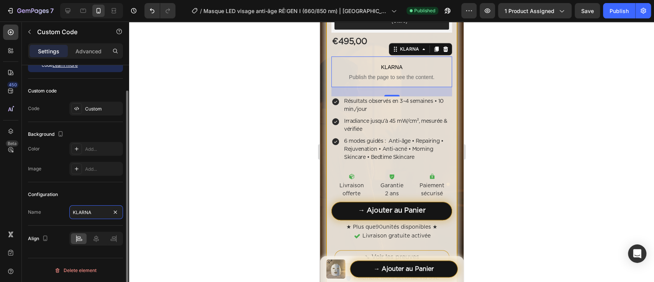
type input "KLARNA"
click at [98, 115] on div "Custom code Code Custom" at bounding box center [75, 100] width 95 height 43
click at [97, 111] on div "Custom" at bounding box center [103, 108] width 36 height 7
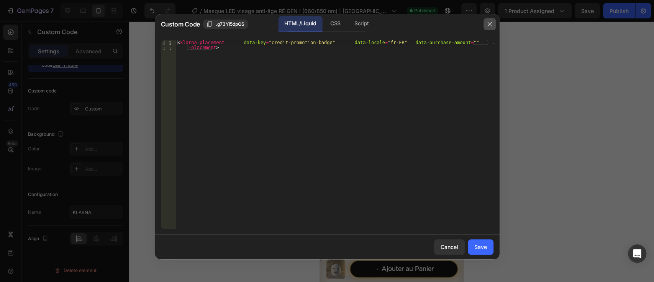
click at [492, 23] on button "button" at bounding box center [490, 24] width 12 height 12
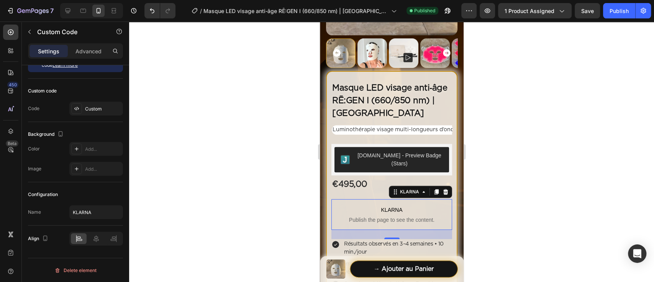
scroll to position [165, 0]
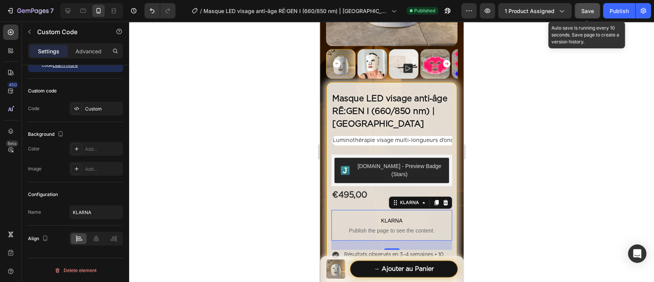
click at [585, 16] on button "Save" at bounding box center [587, 10] width 25 height 15
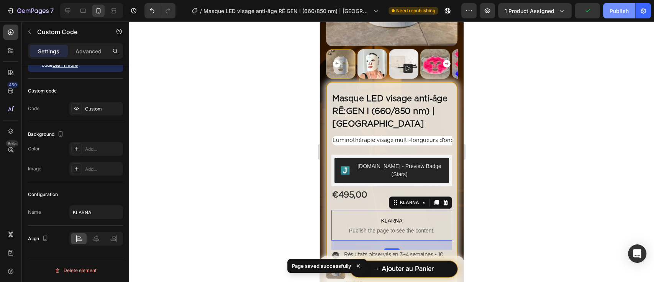
click at [622, 9] on div "Publish" at bounding box center [619, 11] width 19 height 8
click at [69, 15] on div at bounding box center [68, 11] width 12 height 12
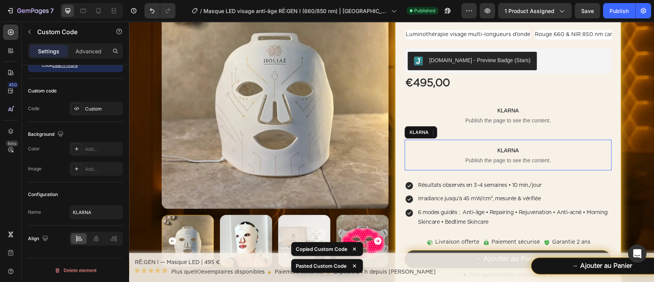
scroll to position [28, 0]
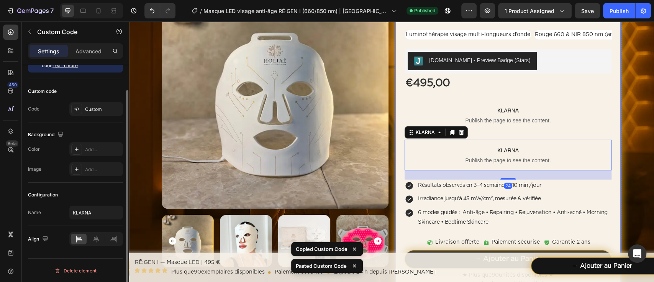
click at [627, 81] on div "Home Masque LED visage anti‑âge RĒ:GEN I (660/850 nm) | HOLIAĒ Breadcrumb Produ…" at bounding box center [391, 181] width 525 height 424
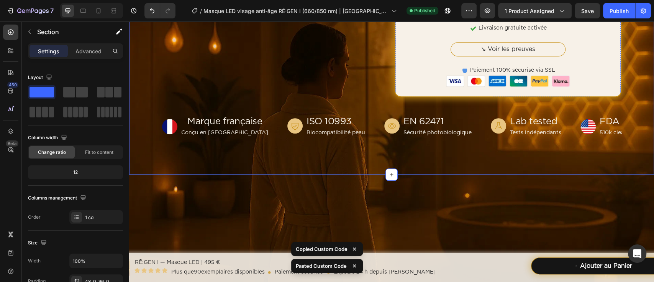
scroll to position [35, 0]
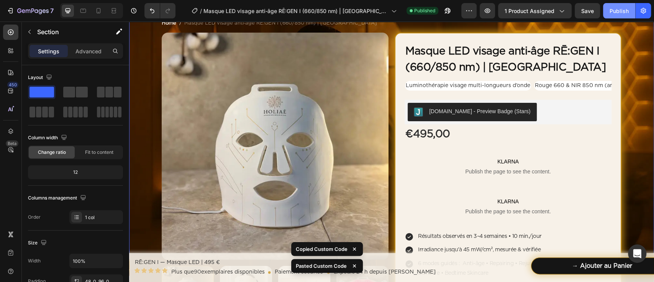
click at [611, 8] on div "Publish" at bounding box center [619, 11] width 19 height 8
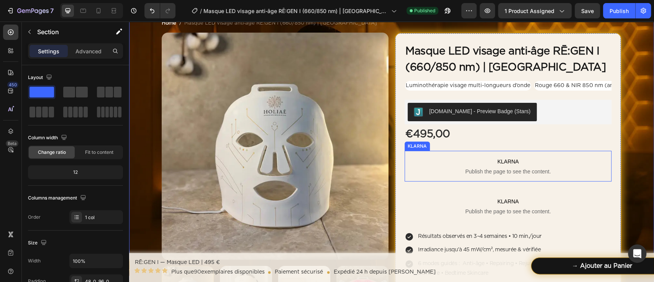
click at [492, 172] on span "Publish the page to see the content." at bounding box center [508, 171] width 207 height 8
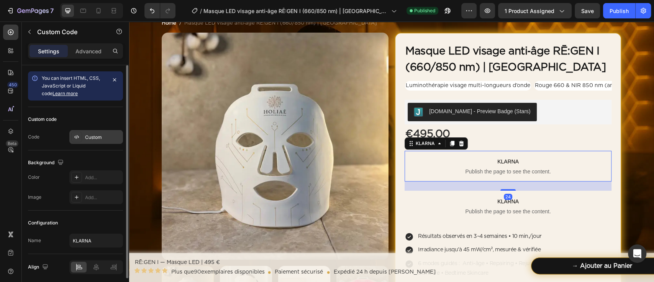
click at [93, 141] on div "Custom" at bounding box center [96, 137] width 54 height 14
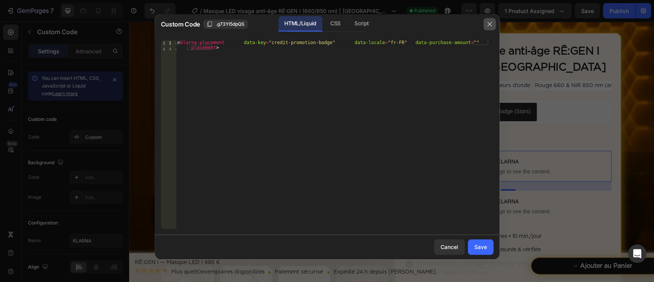
click at [491, 23] on icon "button" at bounding box center [490, 24] width 6 height 6
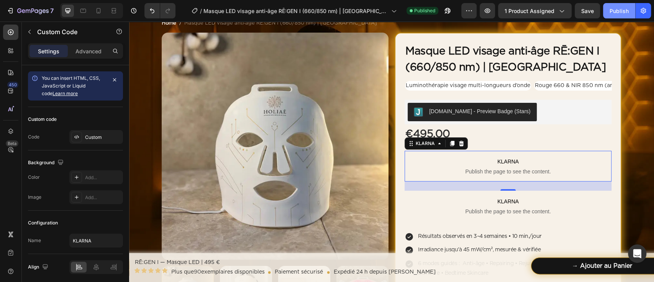
click at [616, 10] on div "Publish" at bounding box center [619, 11] width 19 height 8
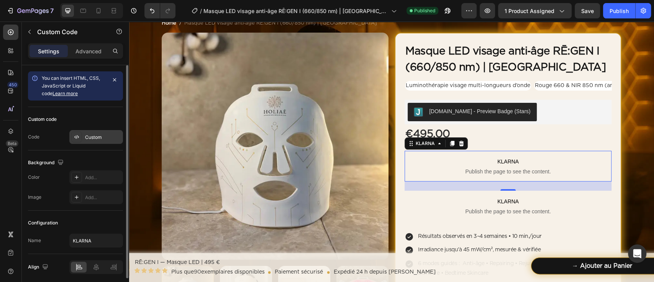
click at [99, 133] on div "Custom" at bounding box center [96, 137] width 54 height 14
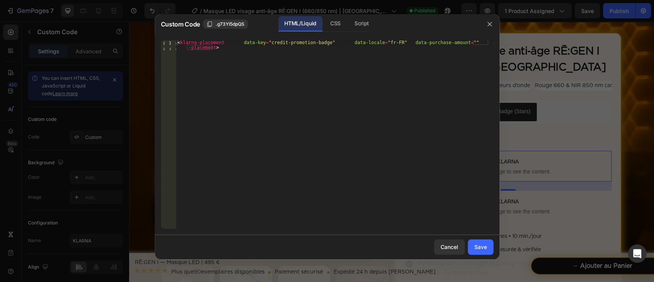
type textarea "<klarna-placement data-key="credit-promotion-badge" data-locale="fr-FR" data-pu…"
click at [293, 57] on div "< klarna-placement data-key = "credit-promotion-badge" data-locale = "fr-FR" da…" at bounding box center [334, 144] width 317 height 208
paste textarea
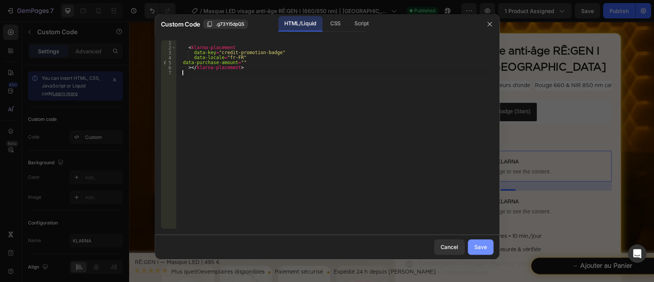
click at [482, 244] on div "Save" at bounding box center [480, 247] width 13 height 8
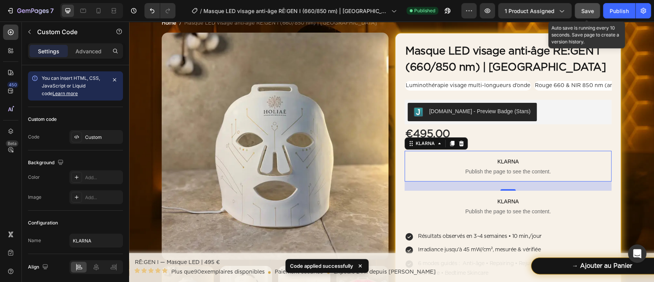
click at [584, 11] on span "Save" at bounding box center [587, 11] width 13 height 7
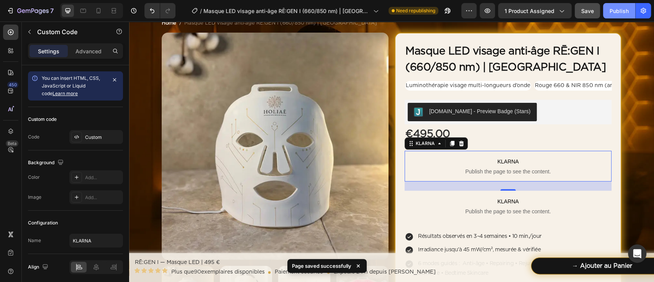
click at [616, 12] on div "Publish" at bounding box center [619, 11] width 19 height 8
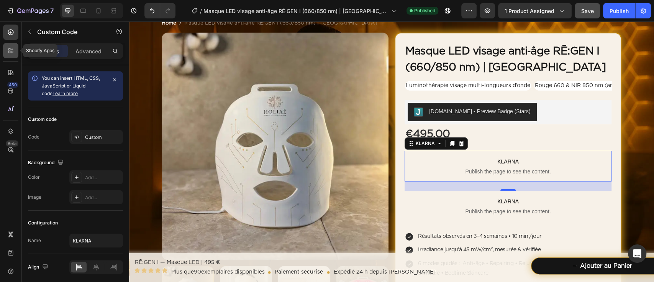
click at [7, 57] on div at bounding box center [10, 50] width 15 height 15
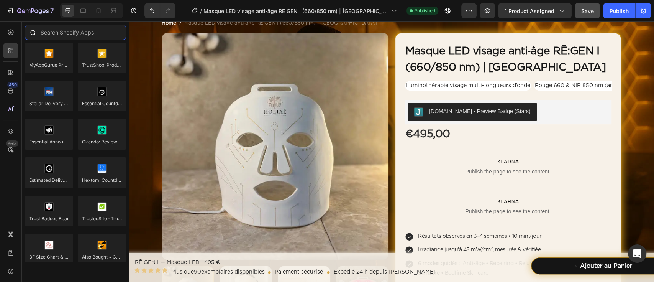
click at [43, 37] on input "text" at bounding box center [75, 32] width 101 height 15
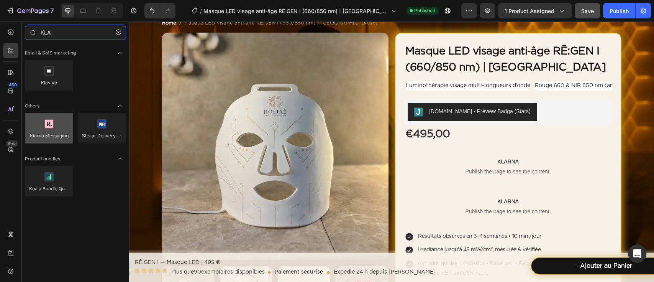
type input "KLA"
click at [52, 116] on div at bounding box center [49, 128] width 48 height 31
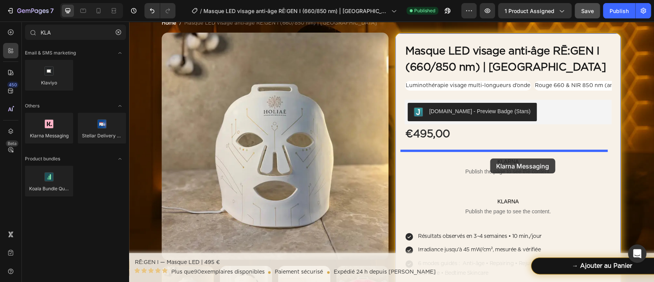
drag, startPoint x: 181, startPoint y: 149, endPoint x: 490, endPoint y: 158, distance: 309.4
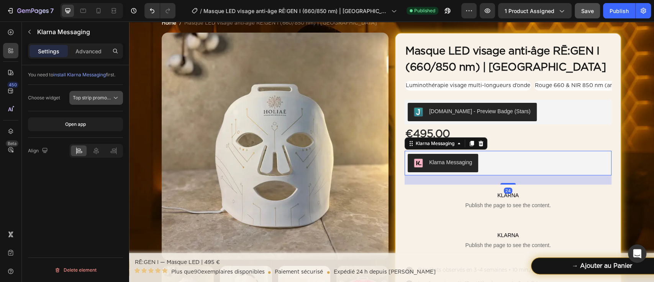
click at [101, 91] on button "Top strip promotion badge" at bounding box center [96, 98] width 54 height 14
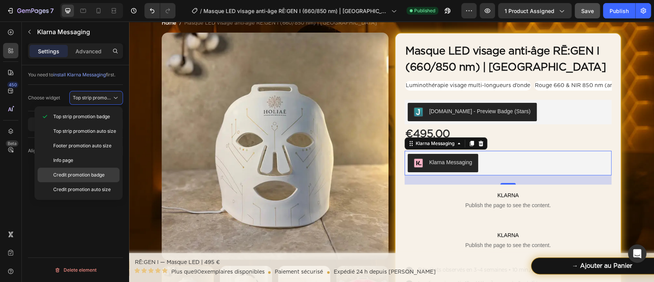
click at [108, 172] on p "Credit promotion badge" at bounding box center [84, 174] width 63 height 7
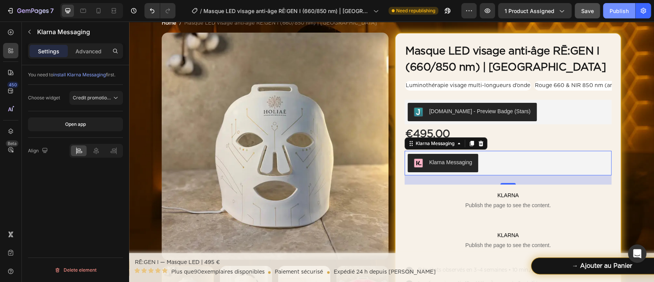
click at [612, 13] on div "Publish" at bounding box center [619, 11] width 19 height 8
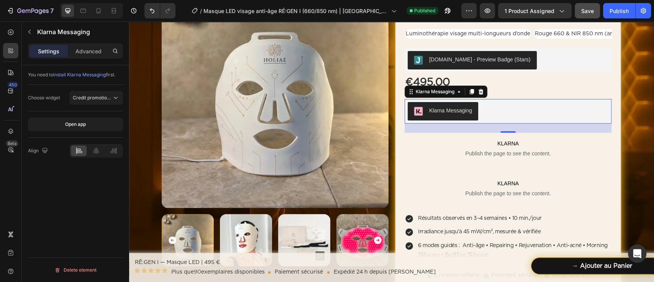
scroll to position [86, 0]
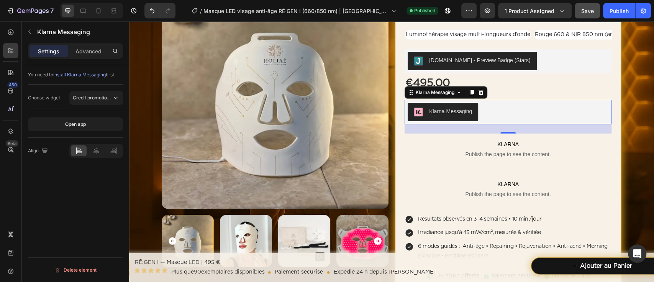
click at [470, 90] on icon at bounding box center [472, 92] width 4 height 5
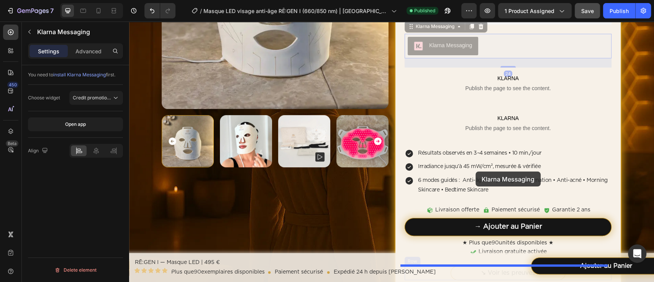
scroll to position [291, 0]
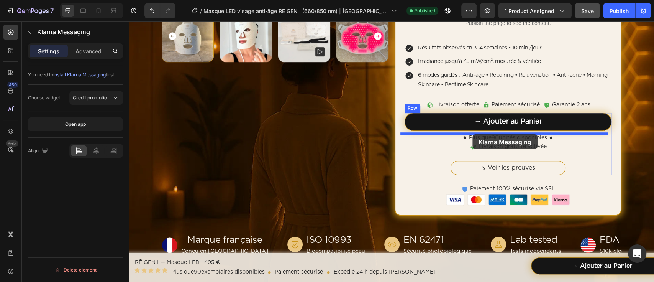
drag, startPoint x: 454, startPoint y: 139, endPoint x: 472, endPoint y: 134, distance: 19.2
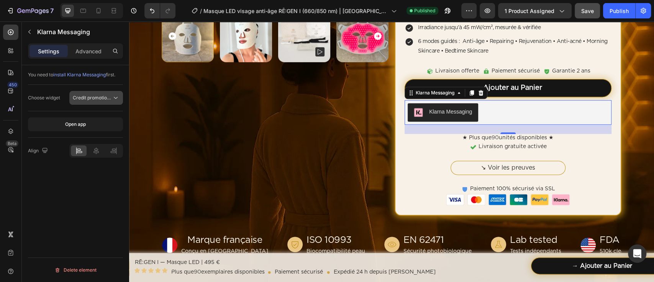
click at [115, 91] on button "Credit promotion badge" at bounding box center [96, 98] width 54 height 14
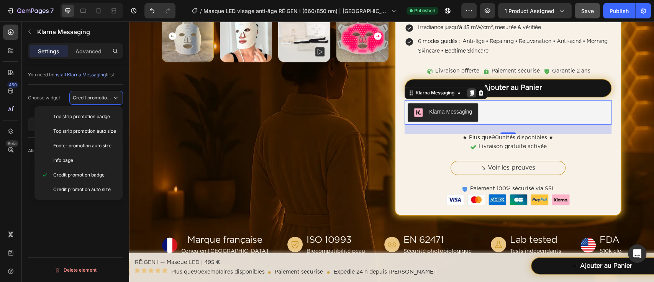
click at [470, 92] on icon at bounding box center [472, 92] width 4 height 5
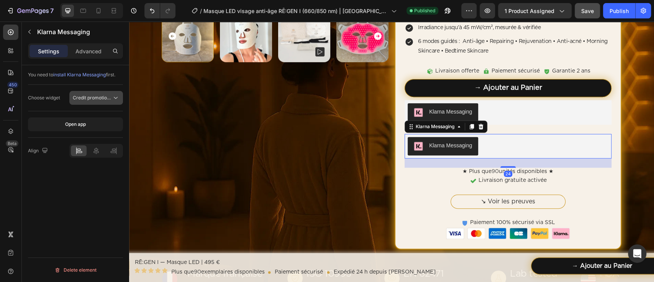
click at [97, 101] on span "Credit promotion badge" at bounding box center [92, 97] width 39 height 7
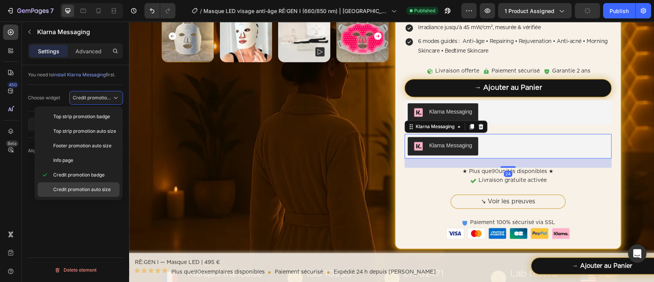
click at [98, 187] on span "Credit promotion auto size" at bounding box center [81, 189] width 57 height 7
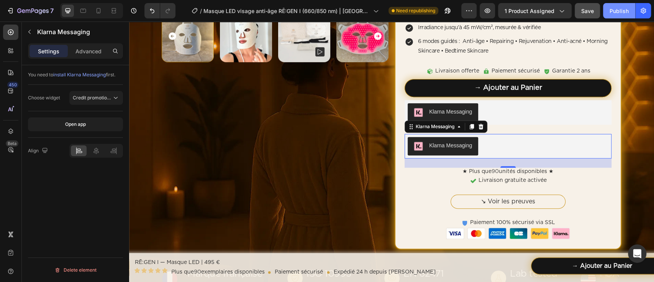
click at [618, 10] on div "Publish" at bounding box center [619, 11] width 19 height 8
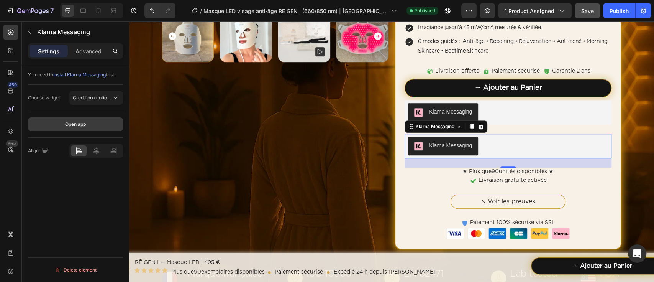
click at [82, 121] on div "Open app" at bounding box center [75, 124] width 21 height 7
click at [84, 50] on p "Advanced" at bounding box center [88, 51] width 26 height 8
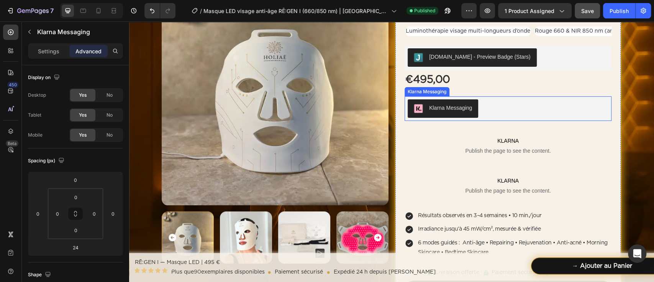
scroll to position [86, 0]
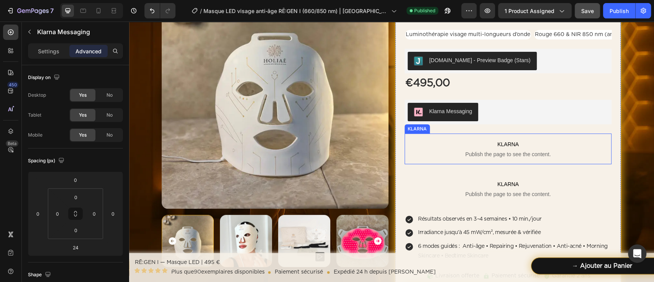
click at [513, 152] on span "Publish the page to see the content." at bounding box center [508, 154] width 207 height 8
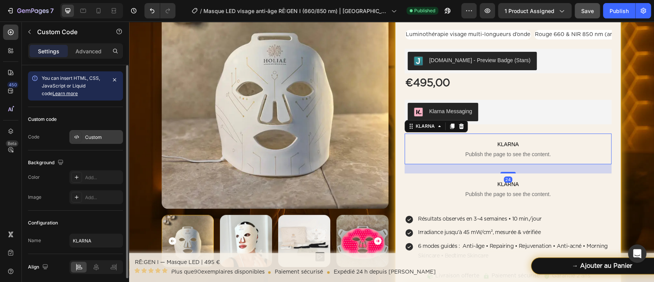
click at [99, 139] on div "Custom" at bounding box center [103, 137] width 36 height 7
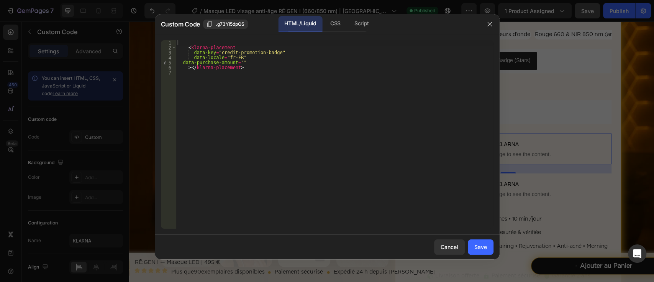
click at [250, 86] on div "< klarna-placement data-key = "credit-promotion-badge" data-locale = "fr-FR" da…" at bounding box center [334, 139] width 317 height 198
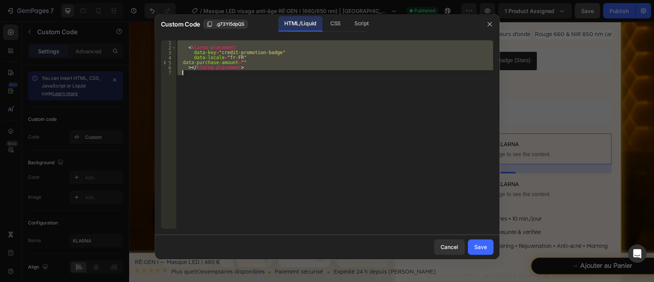
paste textarea "credit-promotion-badge"
type textarea "credit-promotion-badge"
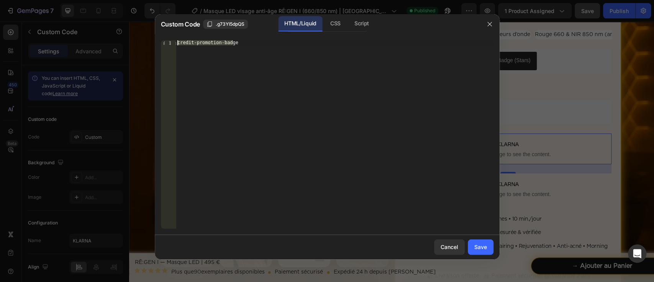
drag, startPoint x: 255, startPoint y: 78, endPoint x: 136, endPoint y: 43, distance: 123.9
click at [136, 43] on div "Custom Code .g73YI5dpQS HTML/Liquid CSS Script credit-promotion-badge 1 credit-…" at bounding box center [327, 141] width 654 height 282
click at [456, 243] on div "Cancel" at bounding box center [450, 247] width 18 height 8
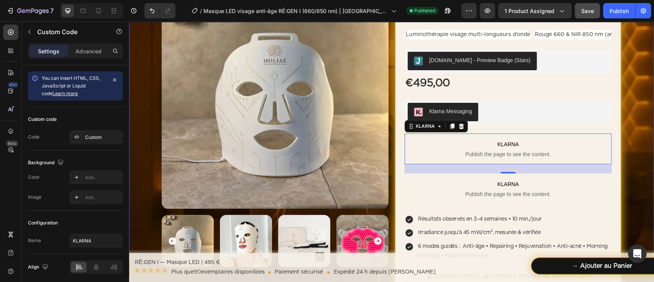
click at [630, 87] on div "Home Masque LED visage anti‑âge RĒ:GEN I (660/850 nm) | HOLIAĒ Breadcrumb Produ…" at bounding box center [391, 231] width 525 height 525
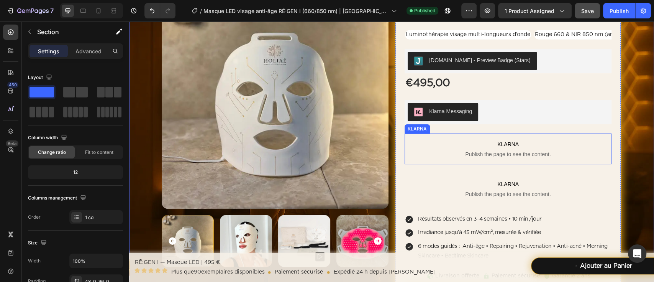
click at [495, 137] on p "KLARNA Publish the page to see the content." at bounding box center [508, 148] width 207 height 31
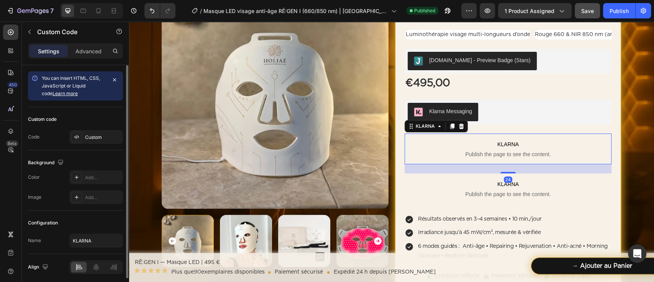
click at [98, 144] on div "Custom code Code Custom" at bounding box center [75, 128] width 95 height 43
click at [98, 142] on div "Custom" at bounding box center [96, 137] width 54 height 14
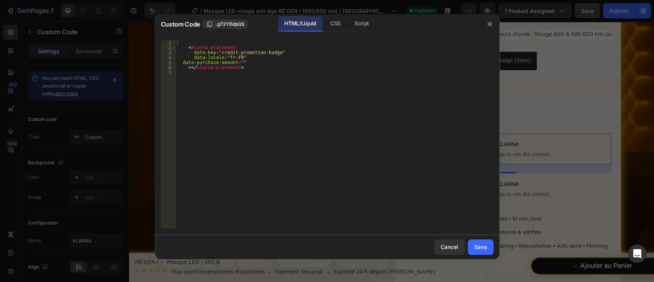
click at [207, 92] on div "< klarna-placement data-key = "credit-promotion-badge" data-locale = "fr-FR" da…" at bounding box center [334, 139] width 317 height 198
type textarea "></klarna-placement>"
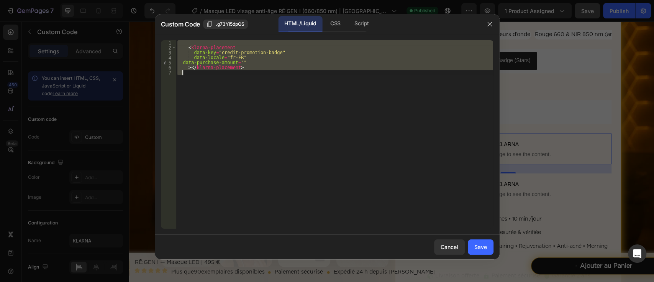
click at [209, 89] on div "< klarna-placement data-key = "credit-promotion-badge" data-locale = "fr-FR" da…" at bounding box center [334, 134] width 317 height 188
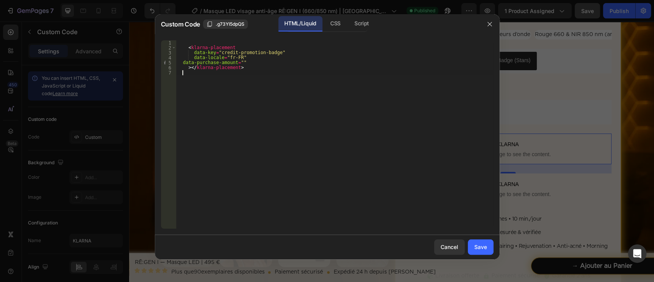
click at [238, 63] on div "< klarna-placement data-key = "credit-promotion-badge" data-locale = "fr-FR" da…" at bounding box center [334, 139] width 317 height 198
type textarea "data-purchase-amount="495""
click at [493, 249] on button "Save" at bounding box center [481, 246] width 26 height 15
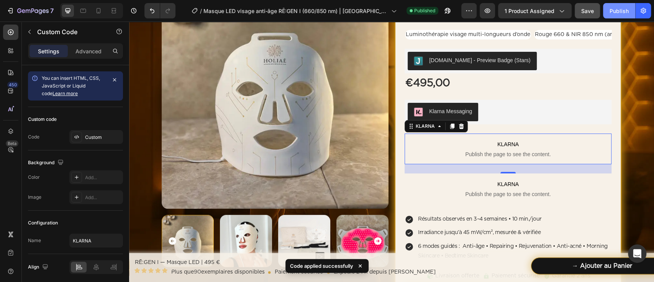
click at [613, 11] on div "Publish" at bounding box center [619, 11] width 19 height 8
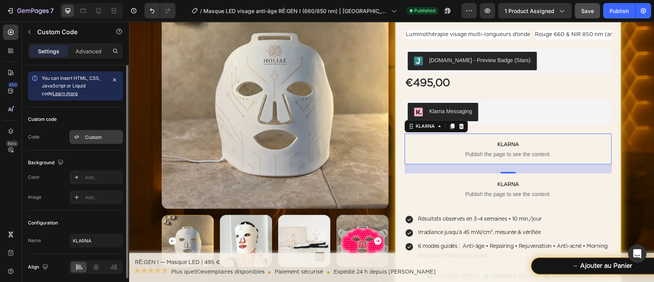
click at [94, 138] on div "Custom" at bounding box center [103, 137] width 36 height 7
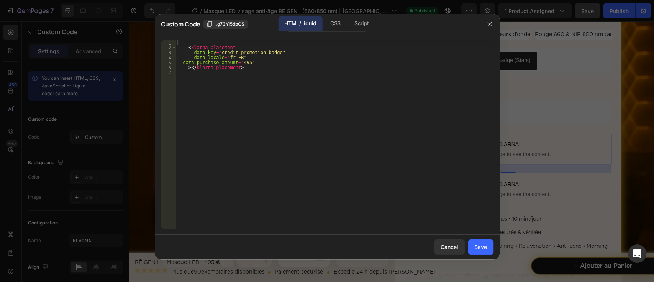
click at [234, 105] on div "< klarna-placement data-key = "credit-promotion-badge" data-locale = "fr-FR" da…" at bounding box center [334, 139] width 317 height 198
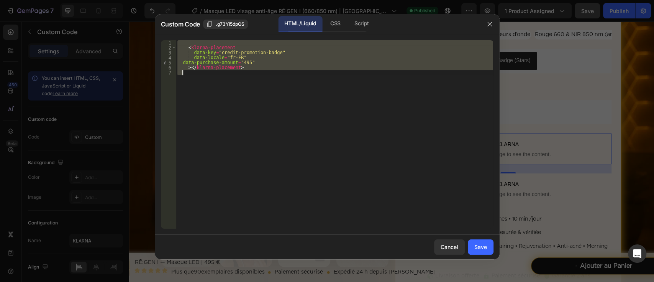
paste textarea "</klarna-placement>"
type textarea "</klarna-placement>"
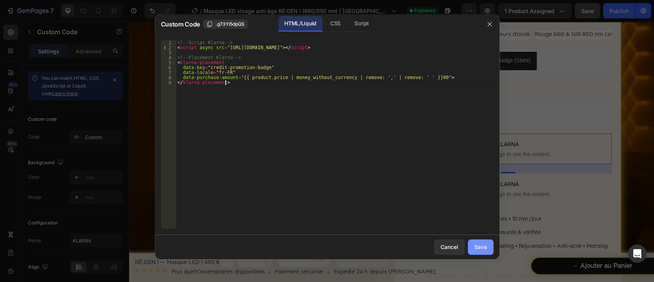
click at [480, 244] on div "Save" at bounding box center [480, 247] width 13 height 8
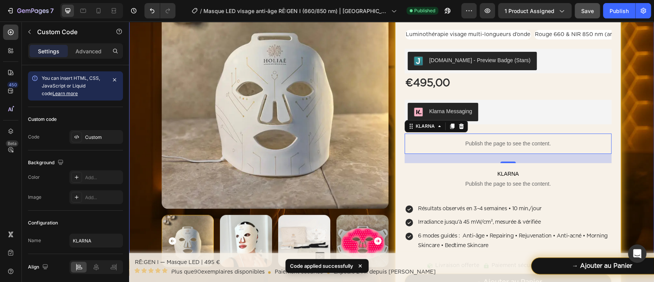
click at [623, 100] on div "Home Masque LED visage anti‑âge RĒ:GEN I (660/850 nm) | HOLIAĒ Breadcrumb Produ…" at bounding box center [391, 226] width 525 height 515
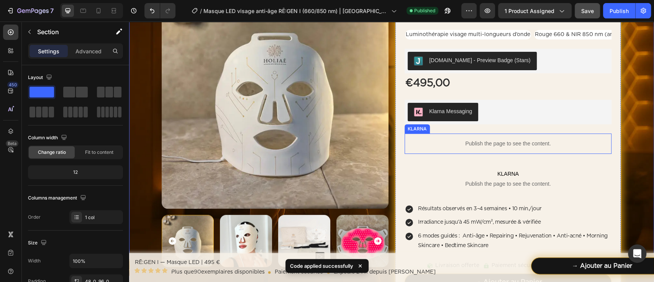
click at [517, 142] on p "Publish the page to see the content." at bounding box center [508, 143] width 207 height 8
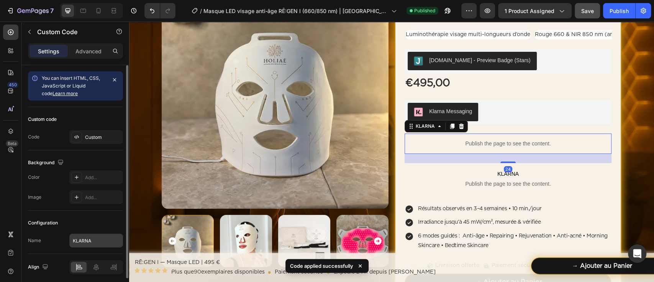
scroll to position [28, 0]
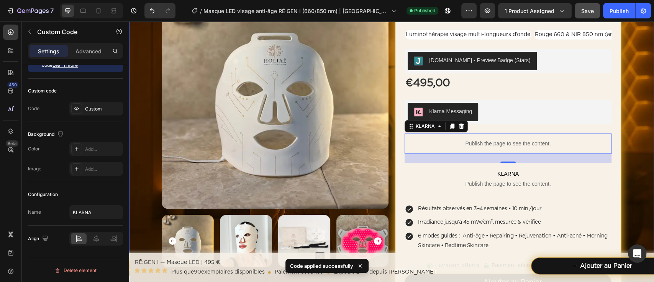
click at [629, 118] on div "Home Masque LED visage anti‑âge RĒ:GEN I (660/850 nm) | HOLIAĒ Breadcrumb Produ…" at bounding box center [391, 226] width 525 height 515
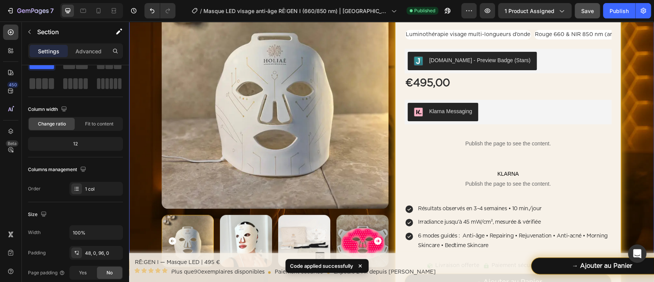
scroll to position [0, 0]
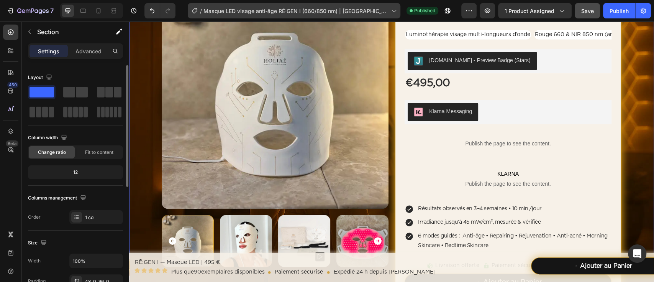
click at [616, 13] on div "Publish" at bounding box center [619, 11] width 19 height 8
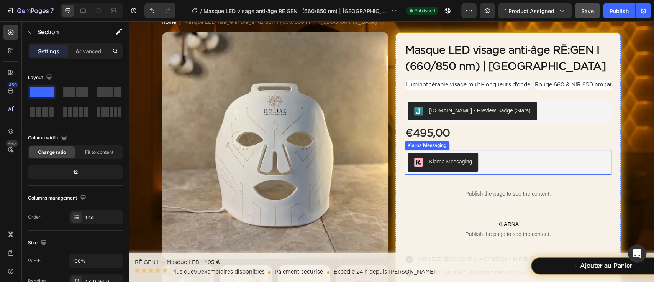
scroll to position [35, 0]
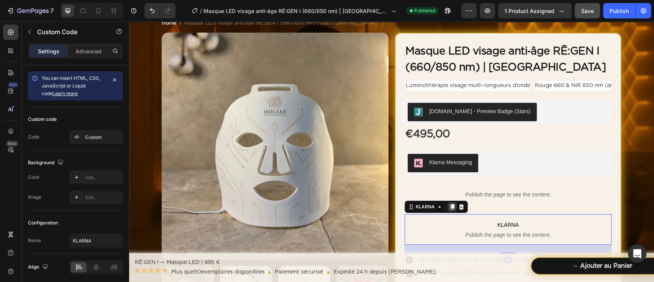
click at [450, 210] on div at bounding box center [452, 206] width 9 height 9
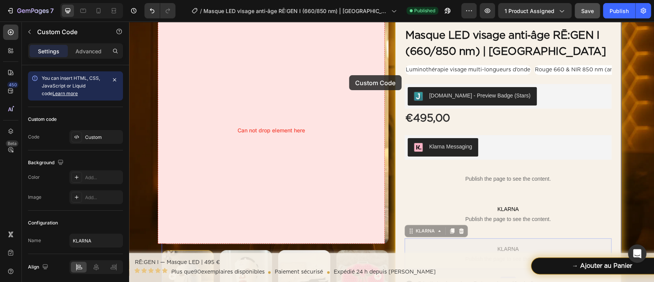
scroll to position [0, 0]
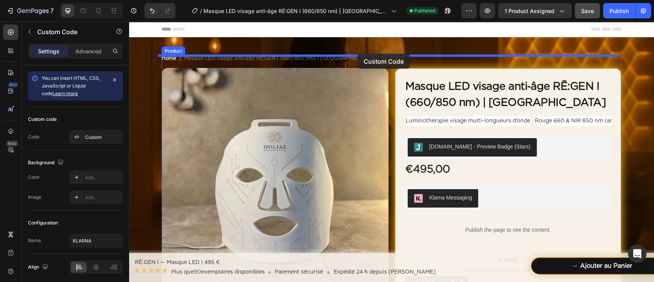
drag, startPoint x: 479, startPoint y: 215, endPoint x: 357, endPoint y: 54, distance: 201.4
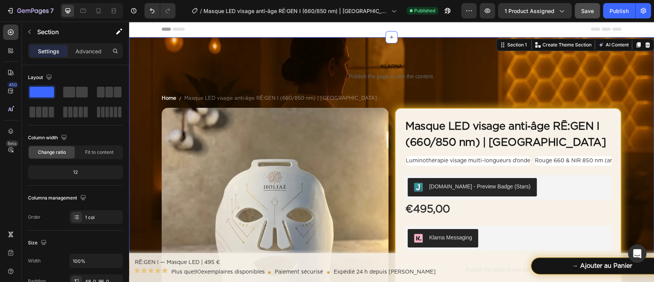
click at [594, 11] on button "Save" at bounding box center [587, 10] width 25 height 15
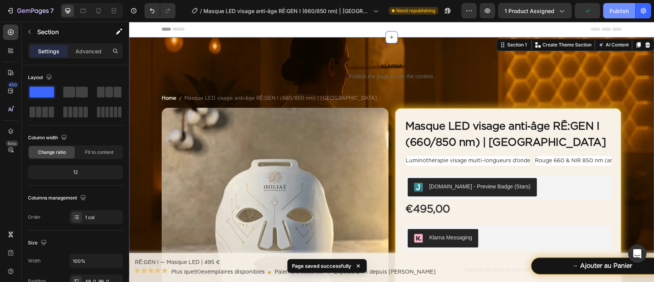
click at [613, 17] on button "Publish" at bounding box center [619, 10] width 32 height 15
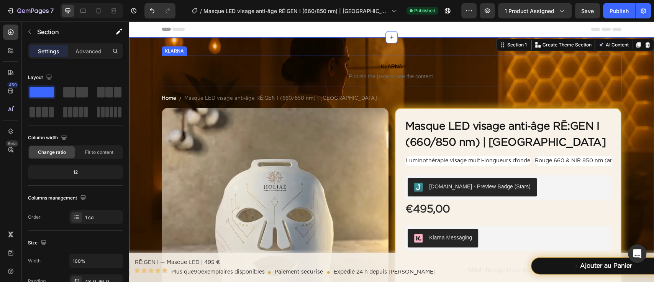
click at [308, 75] on span "Publish the page to see the content." at bounding box center [392, 76] width 460 height 8
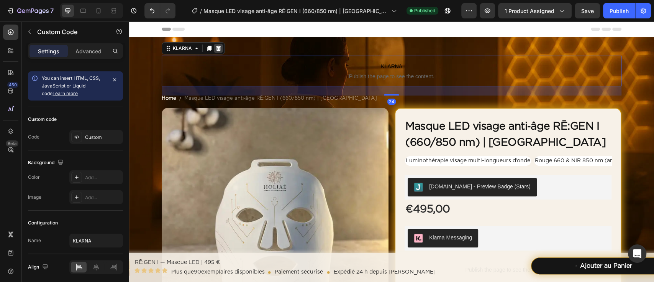
click at [216, 49] on icon at bounding box center [218, 48] width 5 height 5
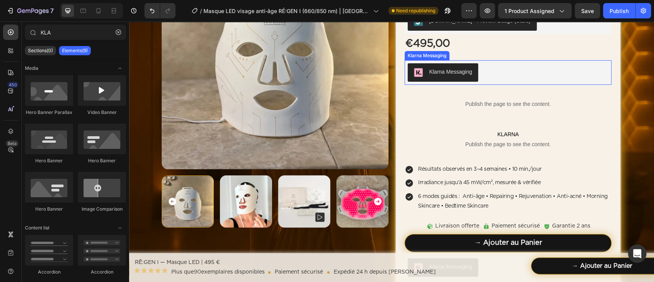
scroll to position [102, 0]
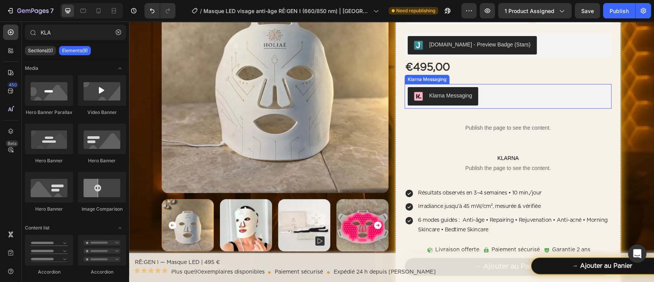
click at [567, 87] on div "Klarna Messaging" at bounding box center [508, 96] width 201 height 18
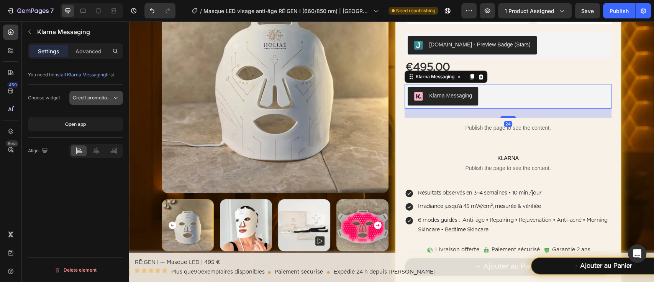
click at [102, 93] on button "Credit promotion badge" at bounding box center [96, 98] width 54 height 14
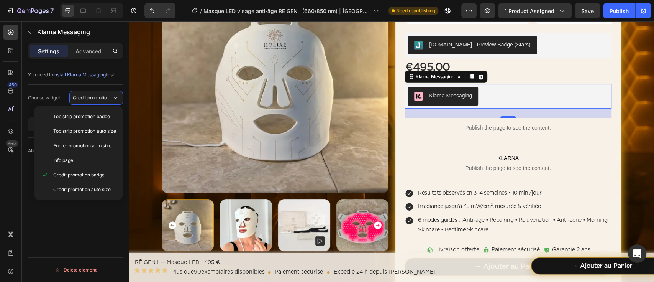
click at [96, 77] on span "install Klarna Messaging" at bounding box center [79, 75] width 52 height 6
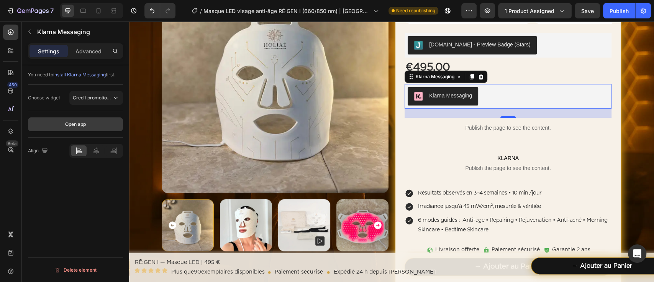
click at [102, 121] on button "Open app" at bounding box center [75, 124] width 95 height 14
click at [471, 127] on p "Publish the page to see the content." at bounding box center [508, 128] width 207 height 8
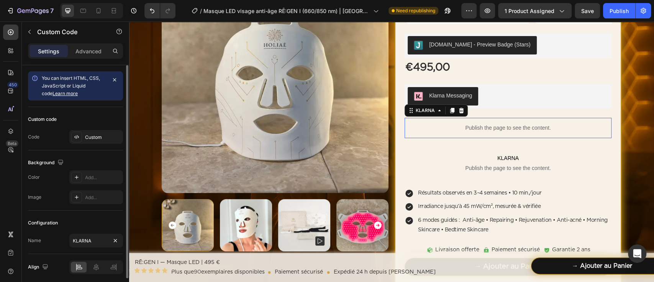
click at [97, 129] on div "Custom code Code Custom" at bounding box center [75, 128] width 95 height 43
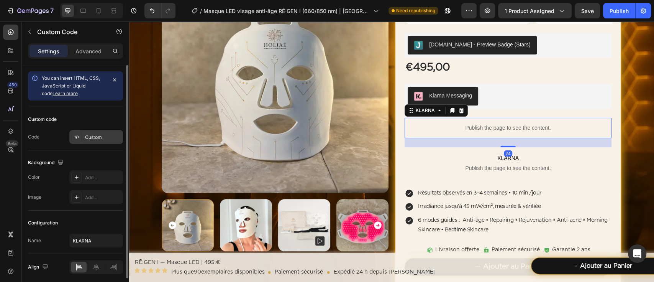
click at [97, 138] on div "Custom" at bounding box center [103, 137] width 36 height 7
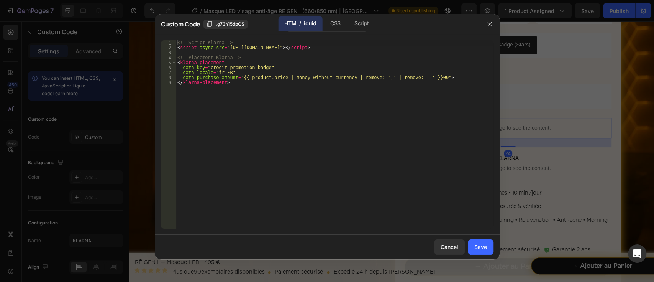
click at [261, 103] on div "<!-- Script Klarna --> < script async src = "[URL][DOMAIN_NAME]" > </ script > …" at bounding box center [334, 139] width 317 height 198
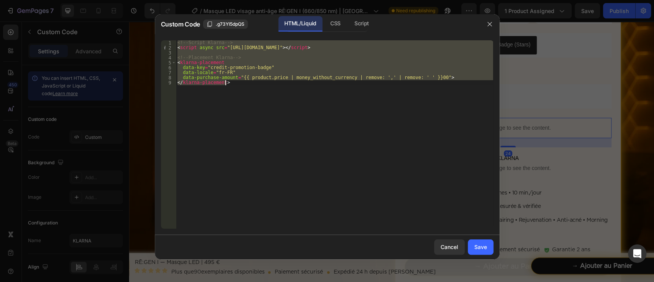
paste textarea
type textarea "</klarna-placement>"
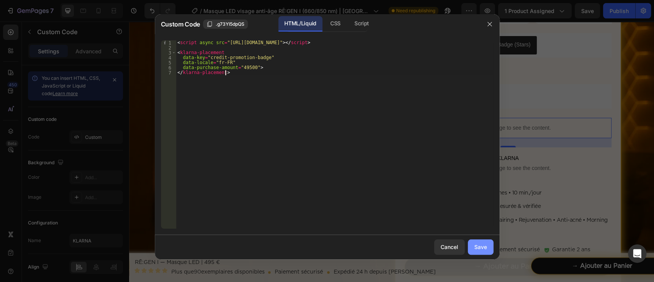
click at [483, 249] on div "Save" at bounding box center [480, 247] width 13 height 8
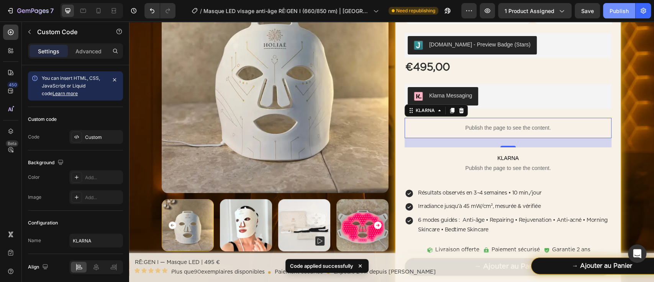
click at [609, 11] on button "Publish" at bounding box center [619, 10] width 32 height 15
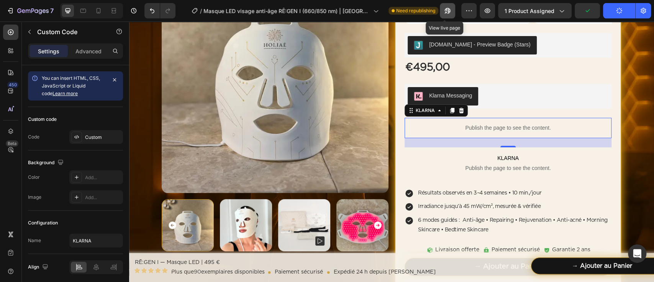
click at [444, 13] on icon "button" at bounding box center [448, 11] width 8 height 8
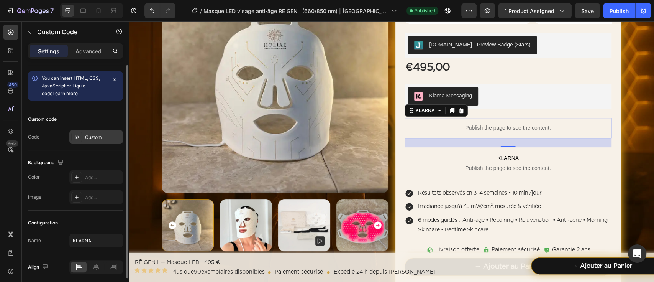
click at [95, 140] on div "Custom" at bounding box center [96, 137] width 54 height 14
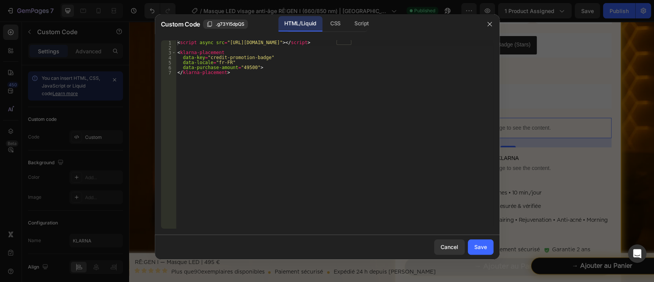
click at [234, 113] on div "< script async src = "[URL][DOMAIN_NAME]" > </ script > < klarna-placement data…" at bounding box center [334, 139] width 317 height 198
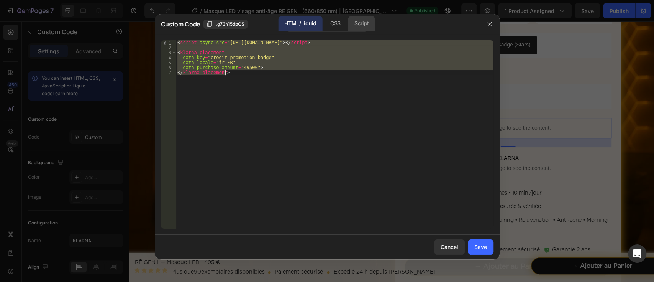
click at [365, 28] on div "Script" at bounding box center [361, 23] width 27 height 15
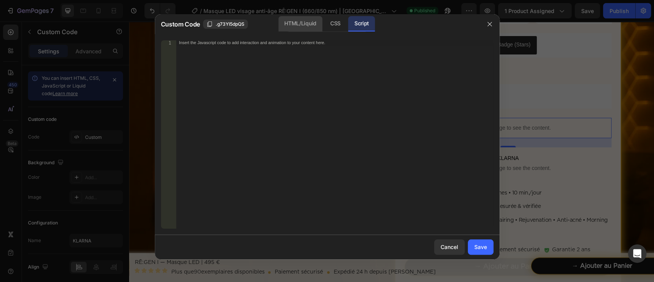
click at [324, 27] on div "HTML/Liquid" at bounding box center [335, 23] width 23 height 15
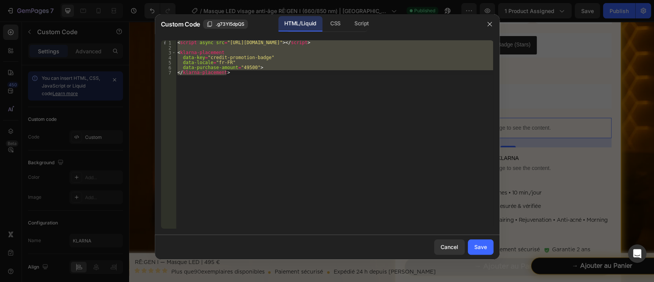
click at [243, 79] on div "< script async src = "[URL][DOMAIN_NAME]" > </ script > < klarna-placement data…" at bounding box center [334, 134] width 317 height 188
paste textarea "</scrip"
type textarea "</script>"
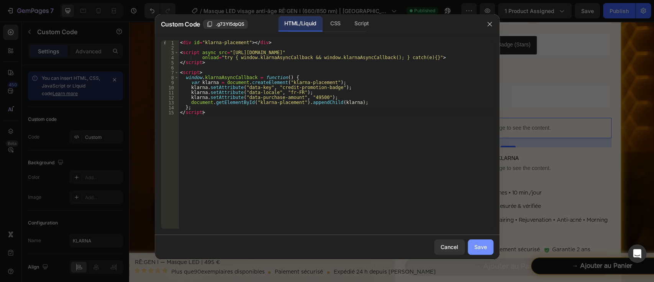
click at [471, 250] on button "Save" at bounding box center [481, 246] width 26 height 15
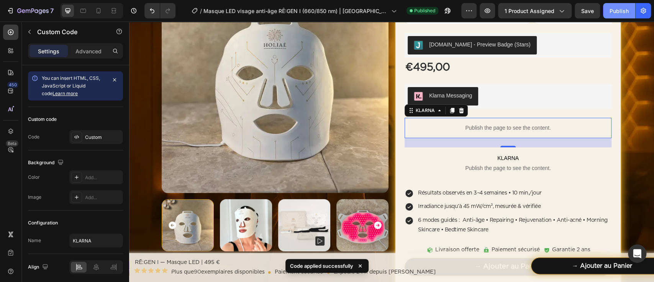
click at [607, 8] on button "Publish" at bounding box center [619, 10] width 32 height 15
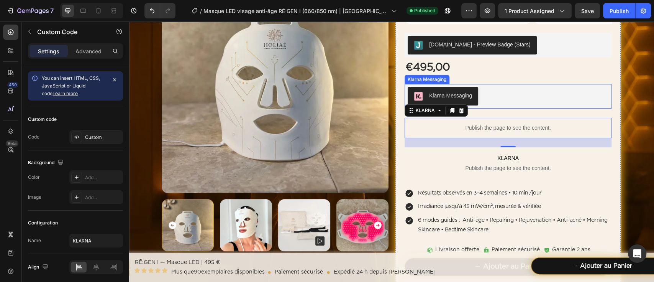
click at [476, 94] on div "Klarna Messaging" at bounding box center [508, 96] width 201 height 18
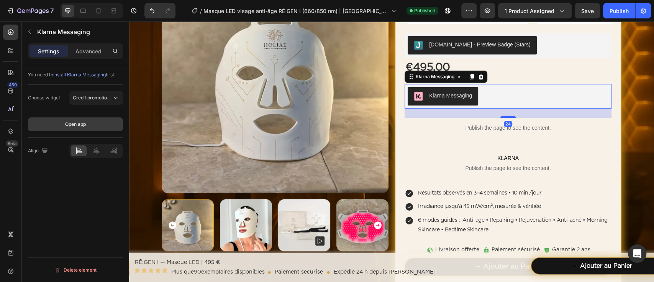
click at [103, 128] on button "Open app" at bounding box center [75, 124] width 95 height 14
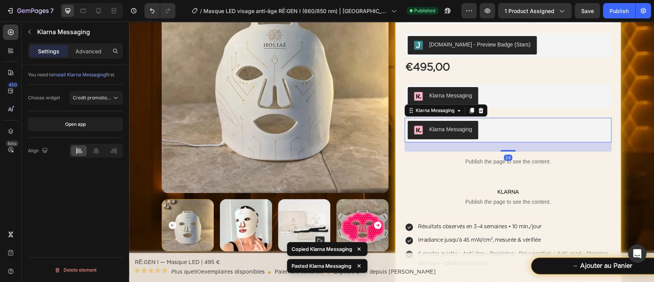
click at [451, 125] on div "Klarna Messaging" at bounding box center [450, 129] width 43 height 8
click at [103, 98] on span "Credit promotion badge" at bounding box center [98, 98] width 51 height 6
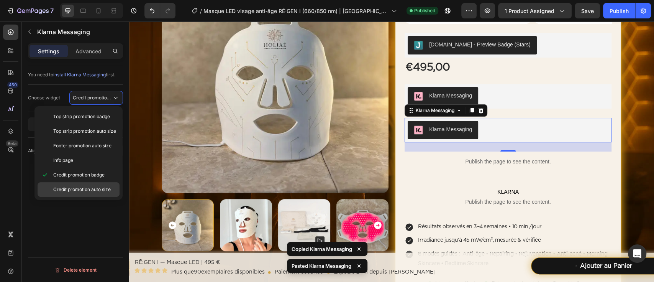
click at [103, 188] on span "Credit promotion auto size" at bounding box center [81, 189] width 57 height 7
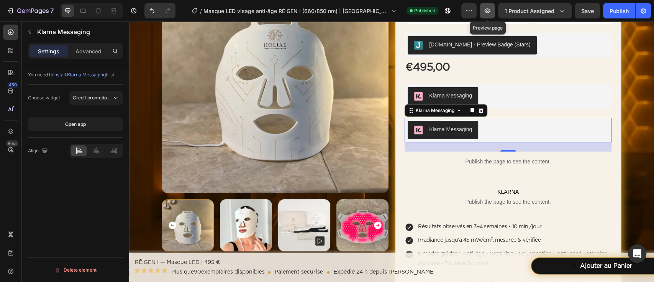
click at [488, 9] on icon "button" at bounding box center [488, 11] width 8 height 8
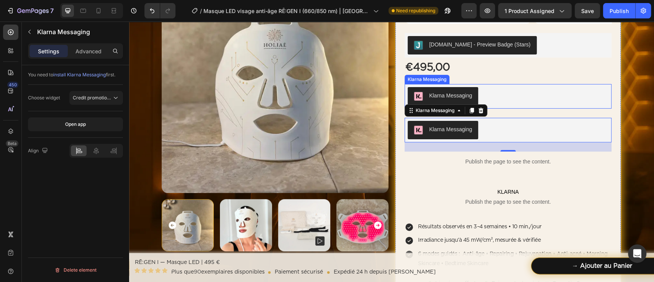
click at [536, 95] on div "Klarna Messaging" at bounding box center [508, 96] width 201 height 18
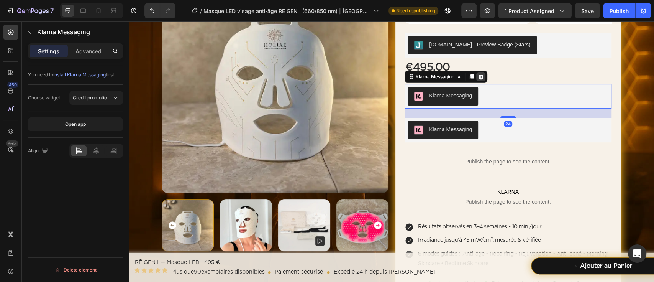
click at [476, 80] on div at bounding box center [480, 76] width 9 height 9
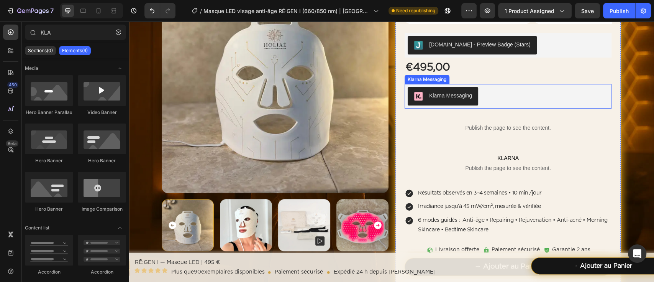
click at [481, 93] on div "Klarna Messaging" at bounding box center [508, 96] width 201 height 18
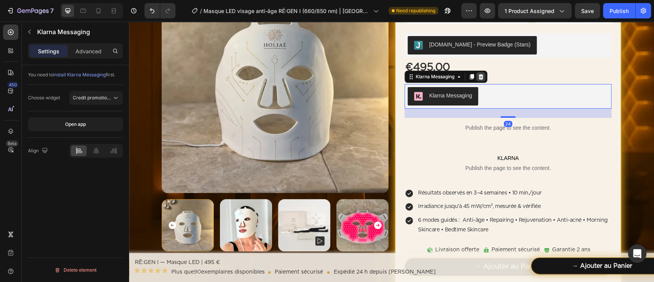
click at [479, 78] on icon at bounding box center [481, 76] width 5 height 5
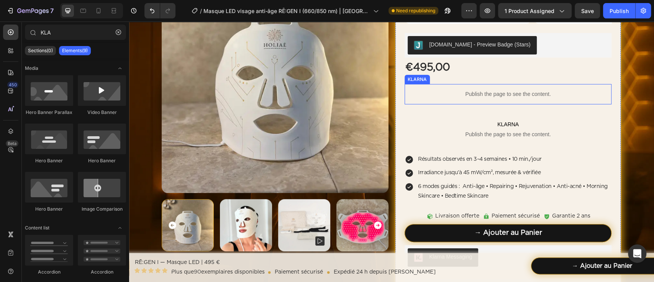
click at [457, 94] on p "Publish the page to see the content." at bounding box center [508, 94] width 207 height 8
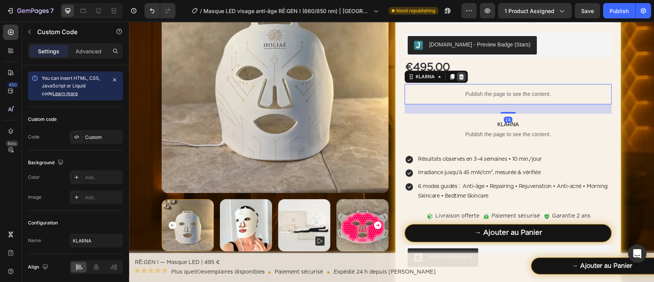
click at [459, 78] on icon at bounding box center [461, 76] width 5 height 5
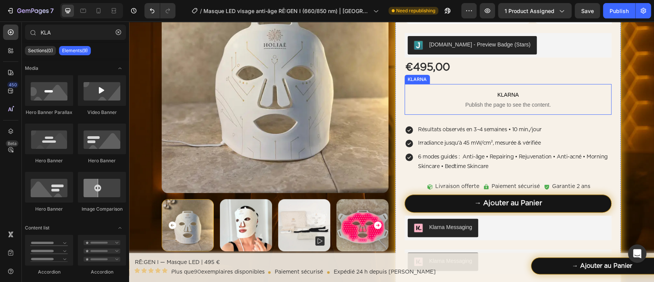
click at [445, 107] on span "Publish the page to see the content." at bounding box center [508, 105] width 207 height 8
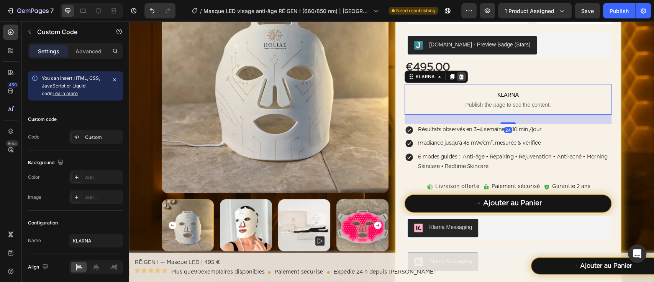
click at [458, 74] on icon at bounding box center [461, 77] width 6 height 6
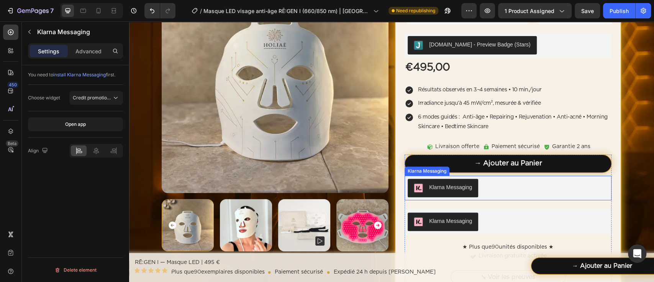
click at [484, 184] on div "Klarna Messaging" at bounding box center [508, 188] width 201 height 18
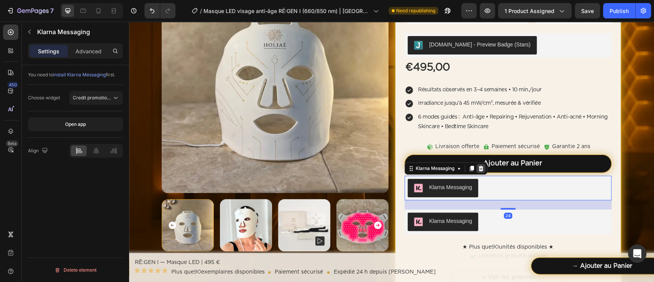
click at [479, 166] on icon at bounding box center [481, 168] width 5 height 5
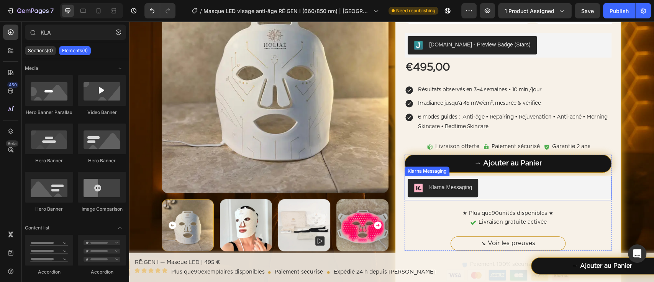
click at [488, 188] on div "Klarna Messaging" at bounding box center [508, 188] width 201 height 18
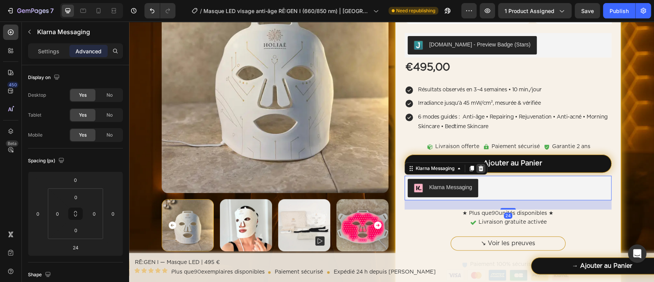
click at [479, 170] on icon at bounding box center [481, 168] width 5 height 5
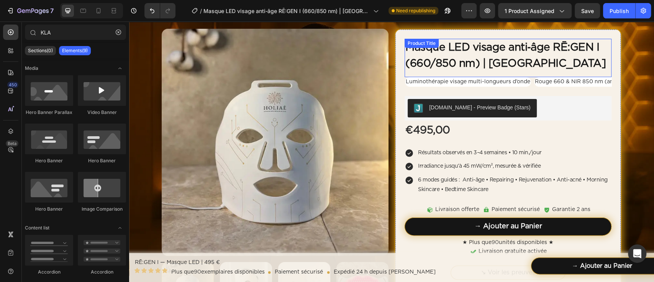
scroll to position [0, 0]
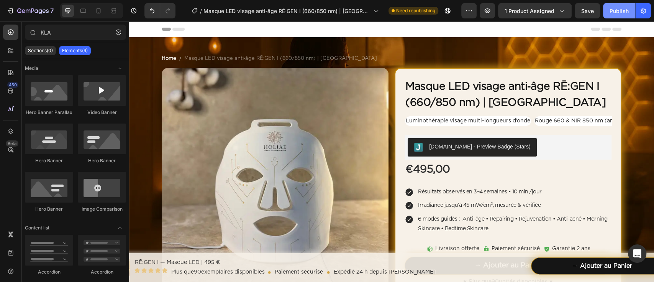
click at [611, 13] on div "Publish" at bounding box center [619, 11] width 19 height 8
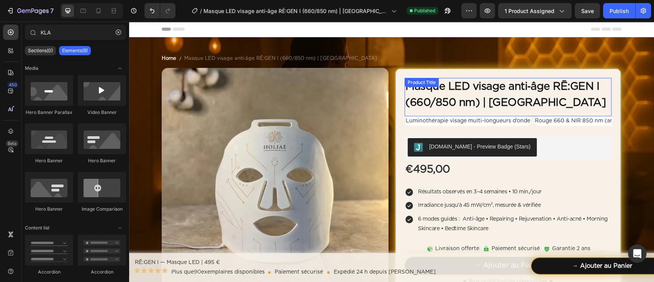
scroll to position [102, 0]
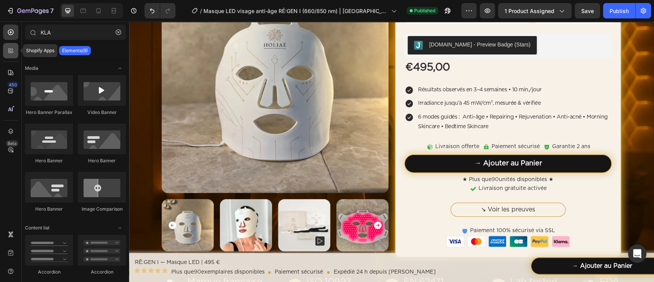
click at [10, 50] on icon at bounding box center [11, 51] width 8 height 8
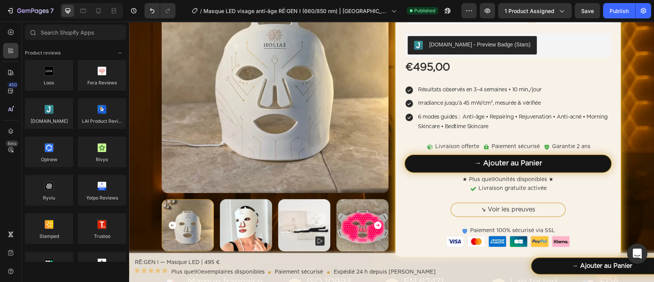
click at [640, 251] on icon "Open Intercom Messenger" at bounding box center [637, 253] width 9 height 10
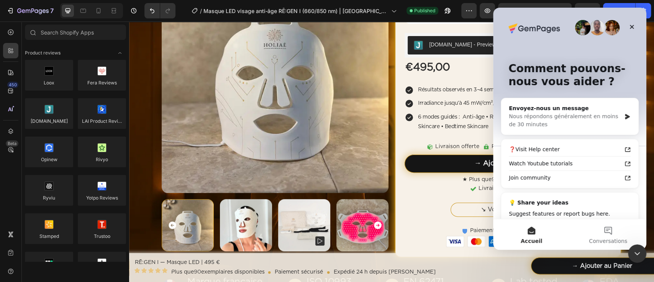
scroll to position [0, 0]
click at [617, 232] on button "Conversations" at bounding box center [608, 234] width 77 height 31
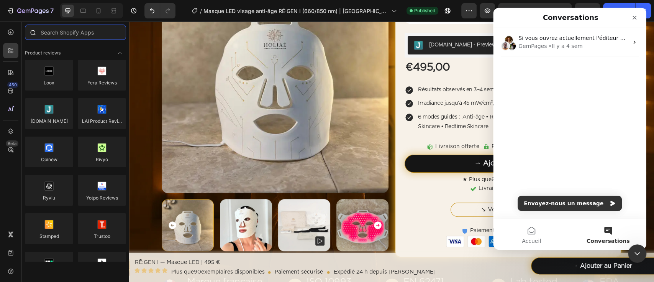
click at [87, 30] on input "text" at bounding box center [75, 32] width 101 height 15
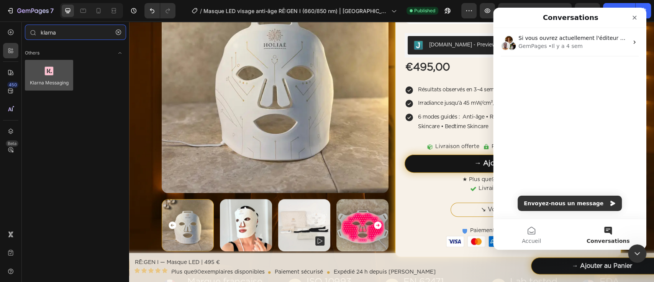
type input "klarna"
click at [64, 75] on div at bounding box center [49, 75] width 48 height 31
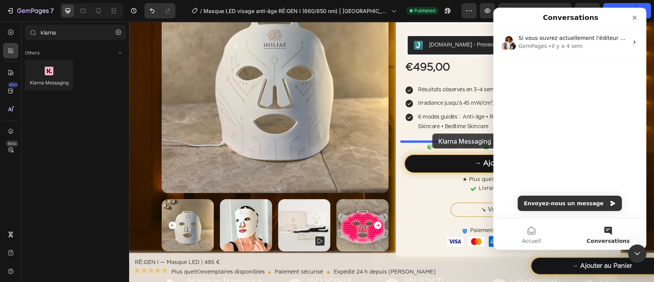
drag, startPoint x: 213, startPoint y: 105, endPoint x: 432, endPoint y: 133, distance: 221.4
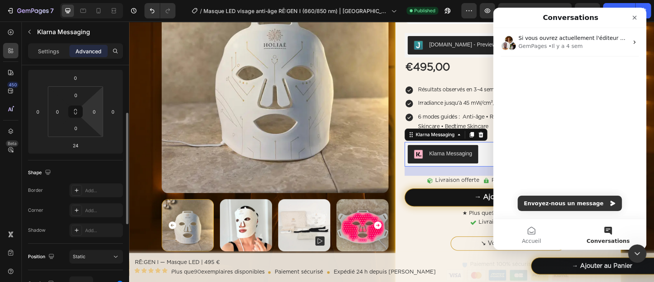
scroll to position [255, 0]
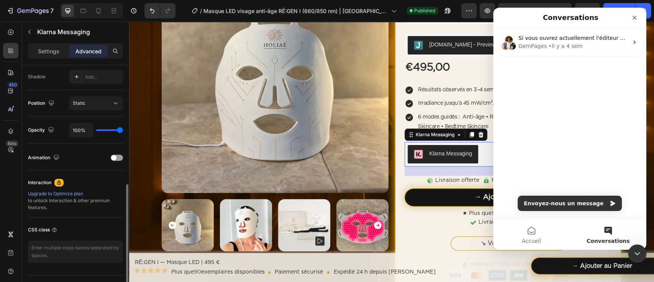
click at [43, 43] on div "Settings Advanced" at bounding box center [75, 50] width 95 height 15
click at [43, 46] on div "Settings" at bounding box center [49, 51] width 38 height 12
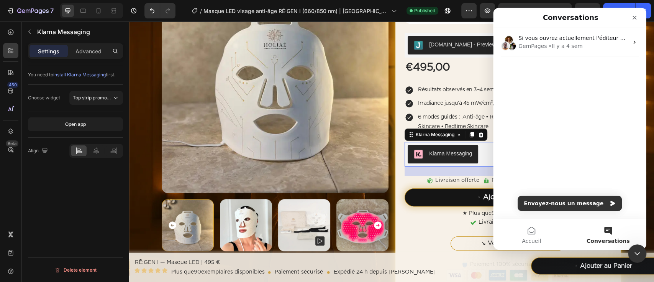
scroll to position [0, 0]
click at [480, 155] on div "Klarna Messaging" at bounding box center [508, 154] width 201 height 18
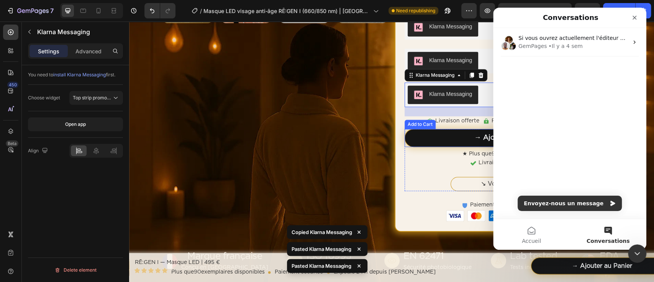
scroll to position [177, 0]
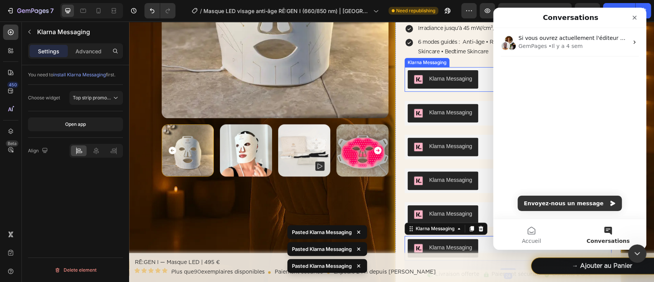
click at [447, 86] on button "Klarna Messaging" at bounding box center [443, 79] width 71 height 18
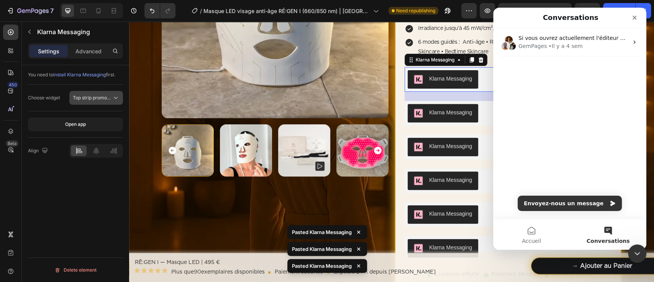
click at [107, 92] on button "Top strip promotion badge" at bounding box center [96, 98] width 54 height 14
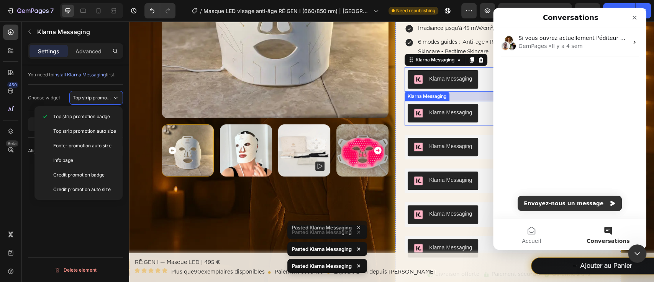
click at [447, 110] on div "Klarna Messaging" at bounding box center [450, 112] width 43 height 8
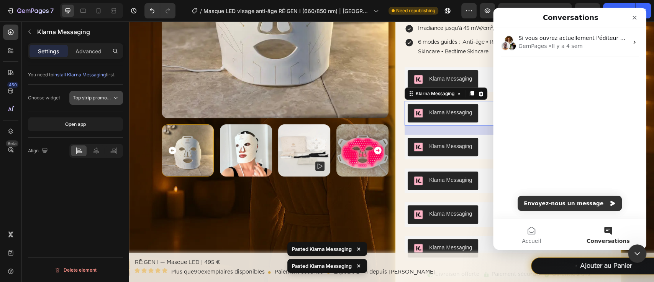
click at [77, 100] on span "Top strip promotion badge" at bounding box center [92, 97] width 39 height 7
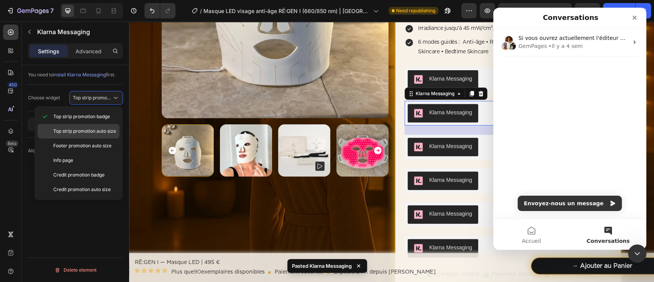
click at [79, 128] on span "Top strip promotion auto size" at bounding box center [84, 131] width 63 height 7
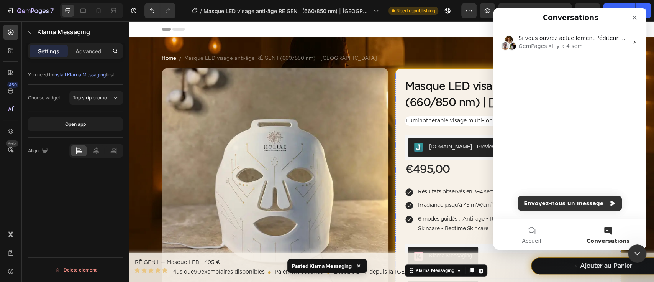
scroll to position [177, 0]
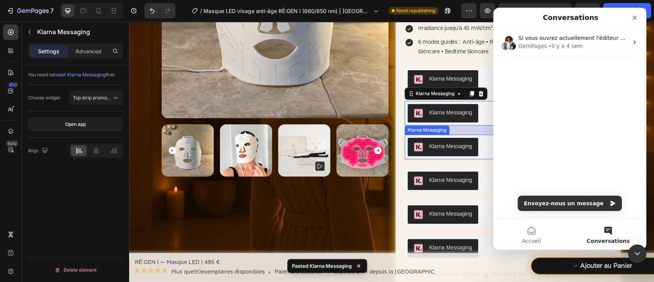
click at [440, 144] on div "Klarna Messaging" at bounding box center [450, 146] width 43 height 8
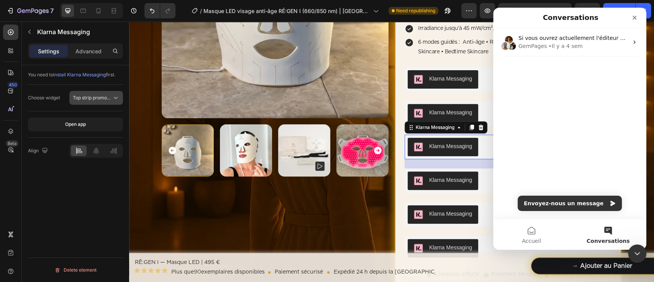
click at [104, 95] on span "Top strip promotion badge" at bounding box center [101, 98] width 57 height 6
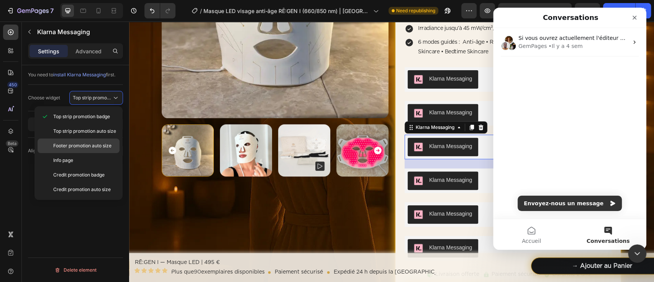
click at [95, 153] on div "Footer promotion auto size" at bounding box center [79, 160] width 82 height 15
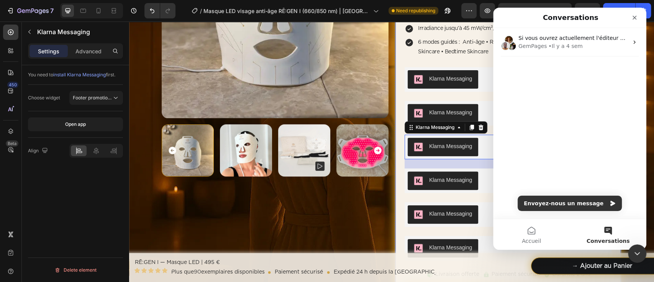
click at [408, 178] on button "Klarna Messaging" at bounding box center [443, 180] width 71 height 18
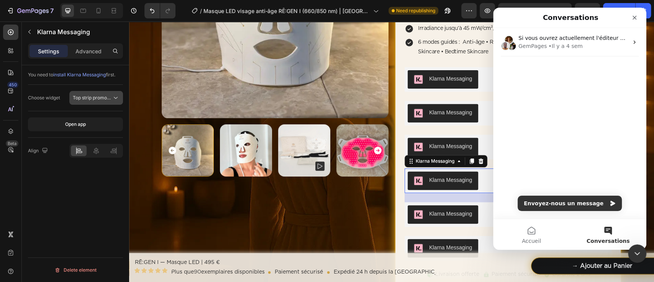
click at [110, 100] on span "Top strip promotion badge" at bounding box center [92, 97] width 39 height 7
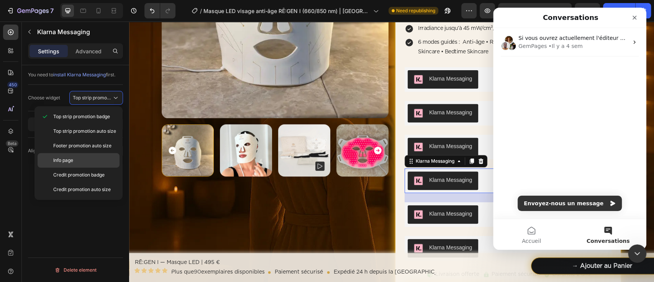
click at [90, 157] on p "Info page" at bounding box center [84, 160] width 63 height 7
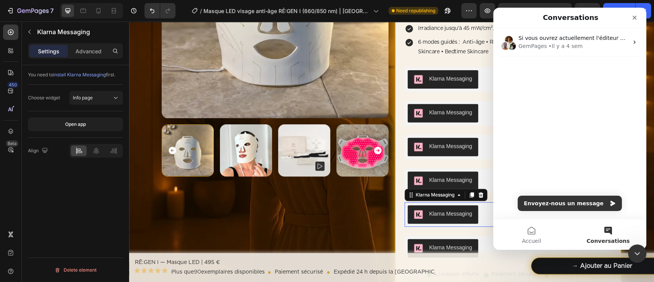
click at [421, 209] on button "Klarna Messaging" at bounding box center [443, 214] width 71 height 18
click at [98, 100] on span "Top strip promotion badge" at bounding box center [101, 98] width 57 height 6
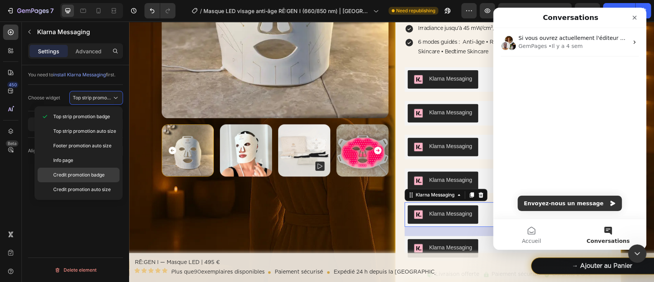
click at [90, 173] on span "Credit promotion badge" at bounding box center [78, 174] width 51 height 7
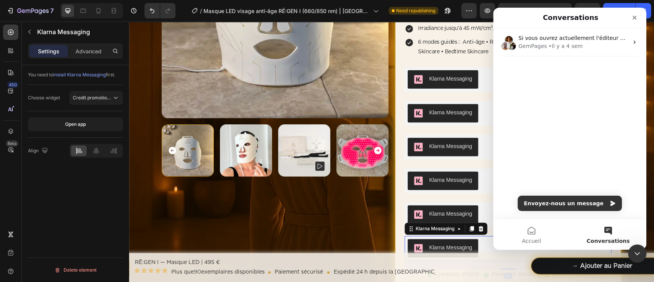
click at [436, 240] on div "Klarna Messaging" at bounding box center [508, 248] width 207 height 25
click at [97, 91] on button "Top strip promotion badge" at bounding box center [96, 98] width 54 height 14
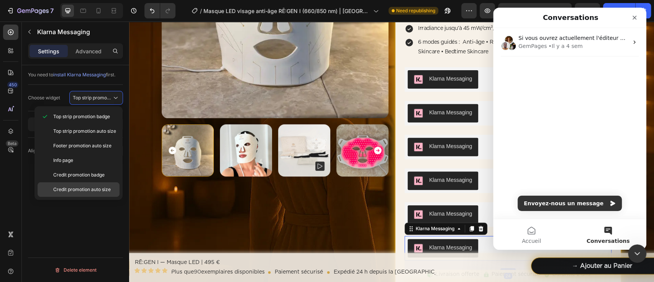
click at [91, 183] on div "Credit promotion auto size" at bounding box center [79, 189] width 82 height 15
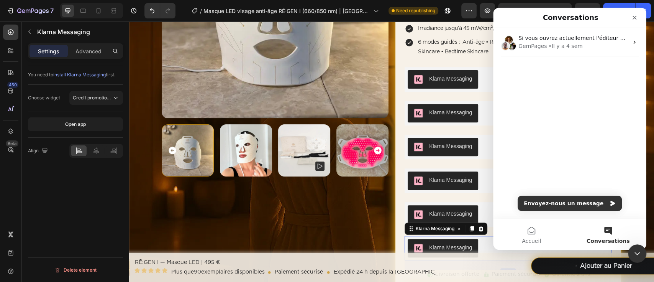
click at [453, 17] on div "/ Masque LED visage anti‑âge RĒ:GEN I (660/850 nm) | HOLIAĒ Need republishing" at bounding box center [322, 10] width 280 height 15
click at [634, 17] on icon "Fermer" at bounding box center [635, 18] width 4 height 4
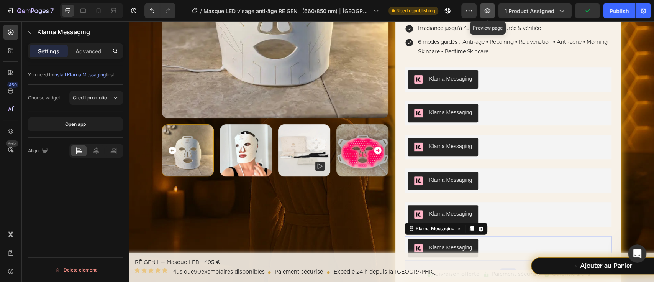
click at [490, 9] on icon "button" at bounding box center [488, 11] width 8 height 8
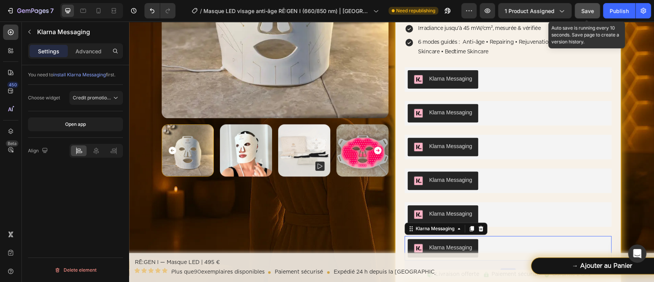
click at [581, 10] on button "Save" at bounding box center [587, 10] width 25 height 15
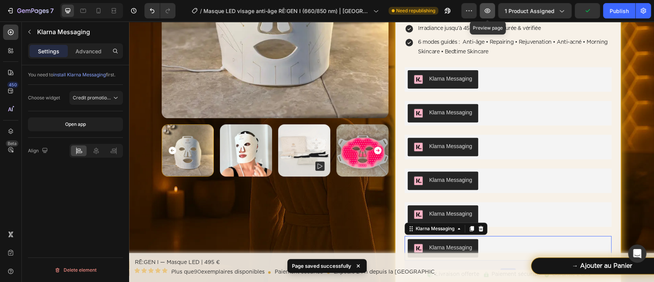
click at [484, 12] on icon "button" at bounding box center [488, 11] width 8 height 8
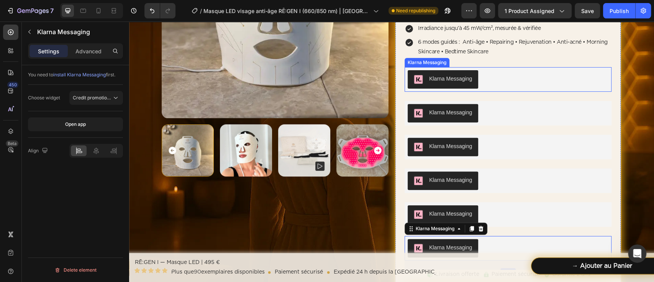
click at [497, 79] on div "Klarna Messaging" at bounding box center [508, 79] width 201 height 18
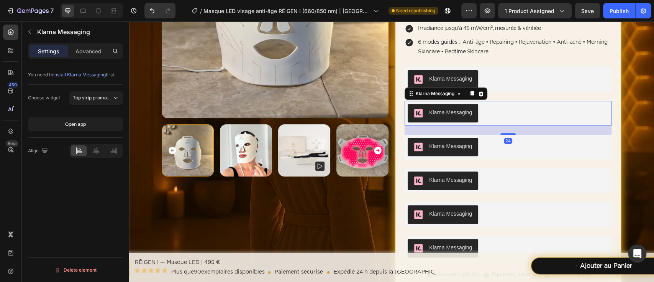
click at [494, 112] on div "Klarna Messaging" at bounding box center [508, 113] width 201 height 18
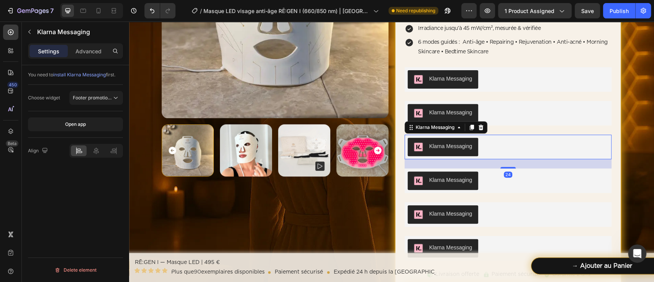
click at [493, 152] on div "Klarna Messaging" at bounding box center [508, 147] width 201 height 18
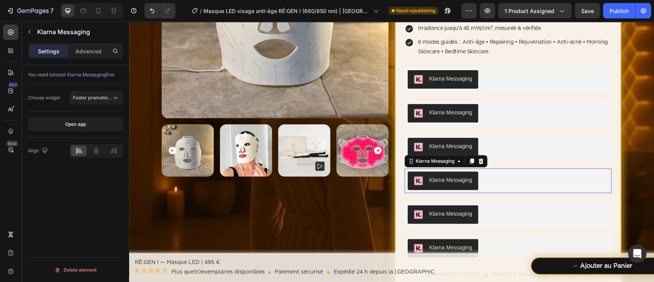
click at [488, 180] on div "Klarna Messaging" at bounding box center [508, 180] width 201 height 18
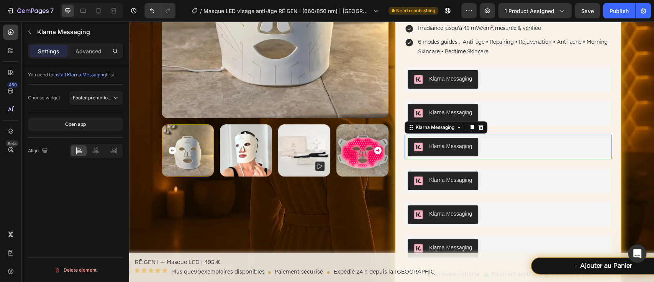
click at [460, 144] on div "Klarna Messaging" at bounding box center [450, 146] width 43 height 8
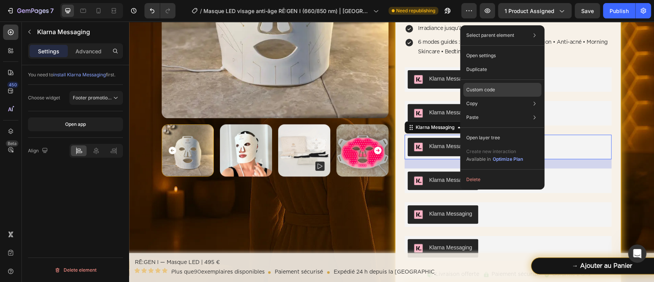
click at [495, 110] on div "Custom code" at bounding box center [502, 117] width 78 height 14
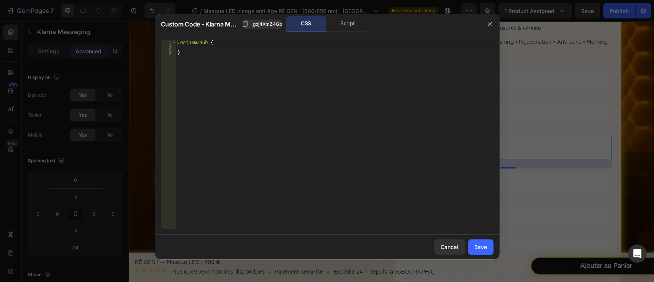
drag, startPoint x: 494, startPoint y: 27, endPoint x: 321, endPoint y: 67, distance: 177.6
click at [347, 67] on div "Custom Code - Klarna Messaging .goj4XmZ4Gb CSS Script 1 2 3 .goj4XmZ4Gb { } ההה…" at bounding box center [327, 136] width 345 height 245
click at [339, 26] on div "Script" at bounding box center [348, 23] width 40 height 15
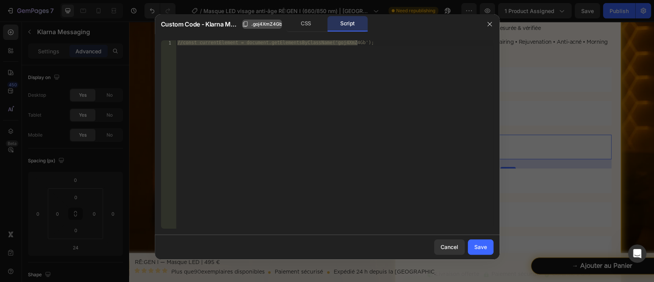
click at [272, 25] on span ".goj4XmZ4Gb" at bounding box center [266, 24] width 31 height 7
click at [299, 25] on div "CSS" at bounding box center [306, 23] width 40 height 15
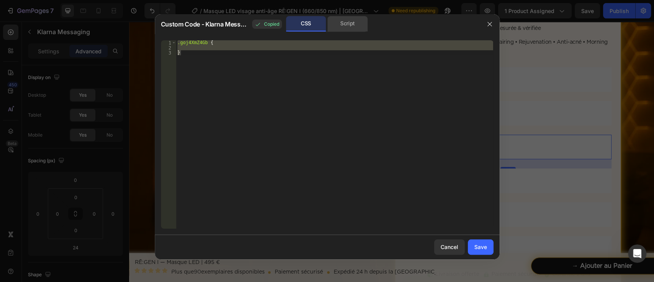
click at [336, 21] on div "Script" at bounding box center [348, 23] width 40 height 15
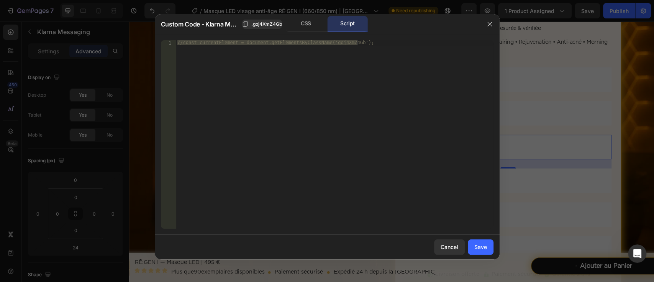
type textarea "//const currentElement = document.getElementsByClassName('goj4XmZ4Gb');"
click at [341, 47] on div "//const currentElement = document.getElementsByClassName('goj4XmZ4Gb');" at bounding box center [334, 134] width 317 height 188
click at [485, 25] on button "button" at bounding box center [490, 24] width 12 height 12
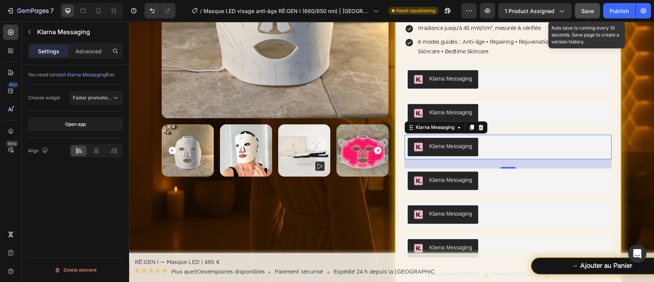
click at [586, 17] on button "Save" at bounding box center [587, 10] width 25 height 15
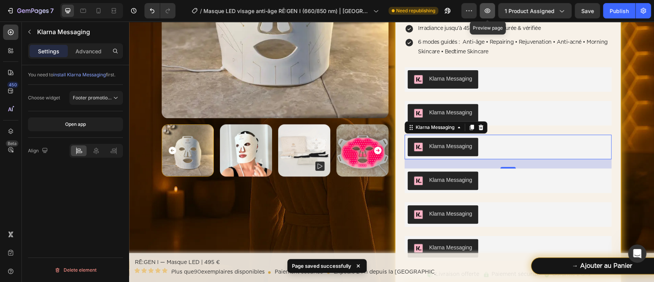
click at [487, 15] on button "button" at bounding box center [487, 10] width 15 height 15
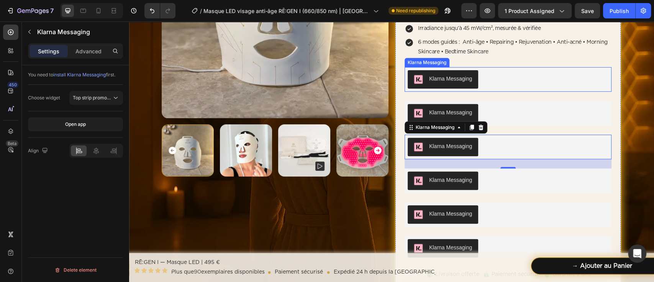
click at [504, 83] on div "Klarna Messaging" at bounding box center [508, 79] width 201 height 18
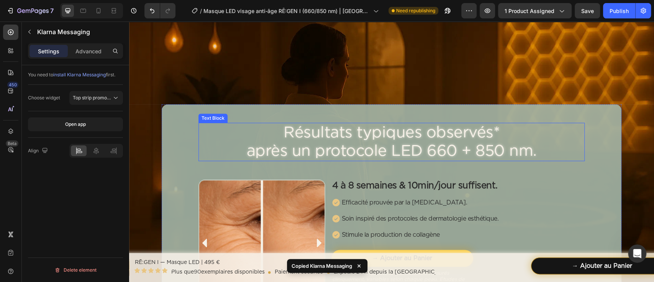
scroll to position [687, 0]
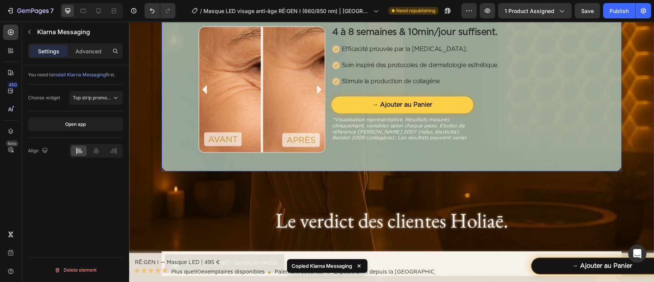
click at [183, 165] on div "Résultats typiques observés* après un protocole LED 660 + 850 nm. Text Block Im…" at bounding box center [392, 61] width 460 height 220
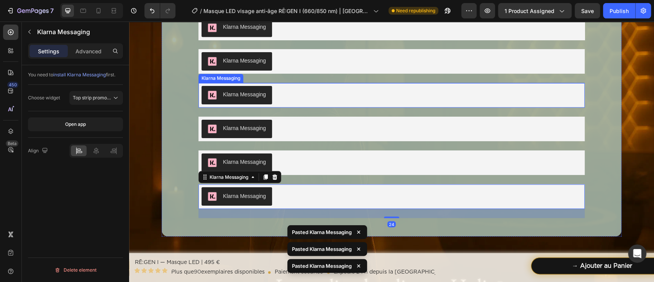
scroll to position [773, 0]
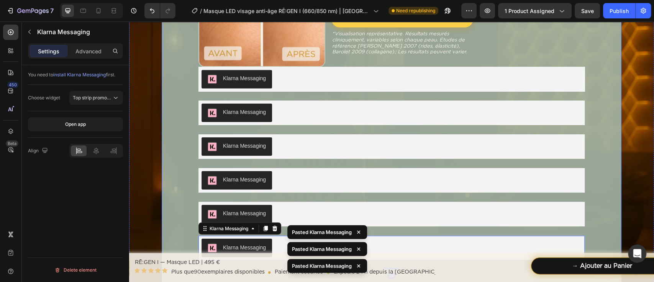
click at [292, 80] on div "Klarna Messaging" at bounding box center [392, 79] width 380 height 18
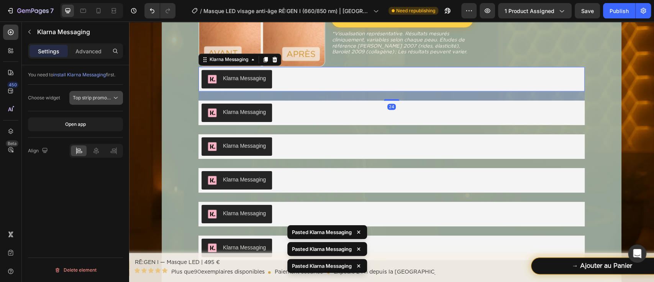
click at [112, 100] on icon at bounding box center [116, 98] width 8 height 8
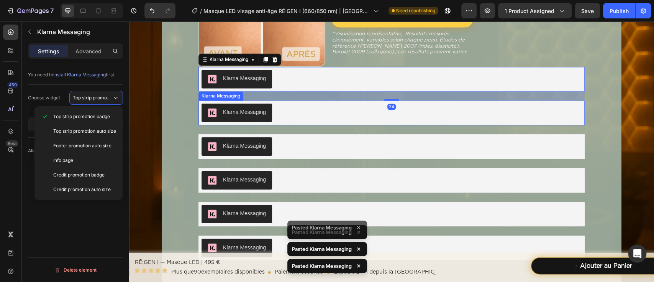
click at [279, 117] on div "Klarna Messaging" at bounding box center [392, 112] width 380 height 18
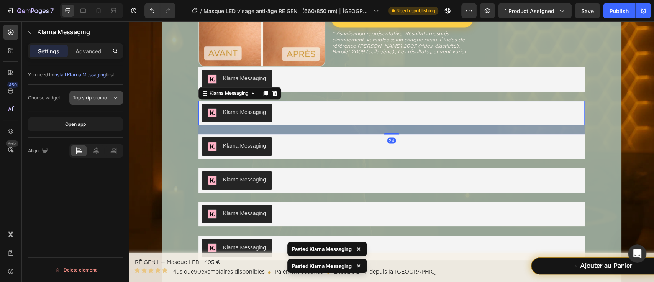
click at [104, 104] on button "Top strip promotion badge" at bounding box center [96, 98] width 54 height 14
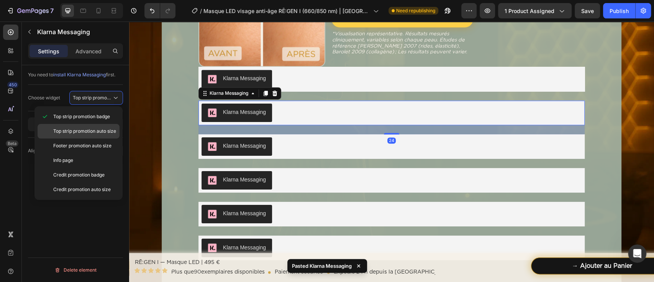
click at [104, 131] on span "Top strip promotion auto size" at bounding box center [84, 131] width 63 height 7
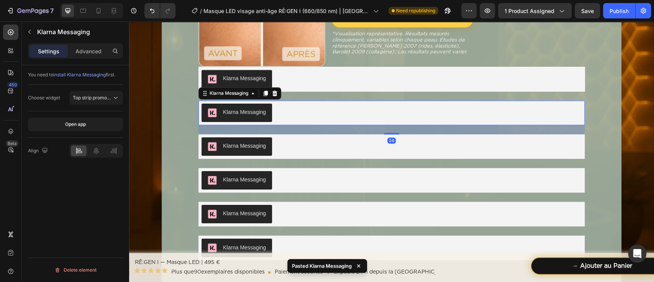
click at [339, 146] on div "Klarna Messaging" at bounding box center [392, 146] width 380 height 18
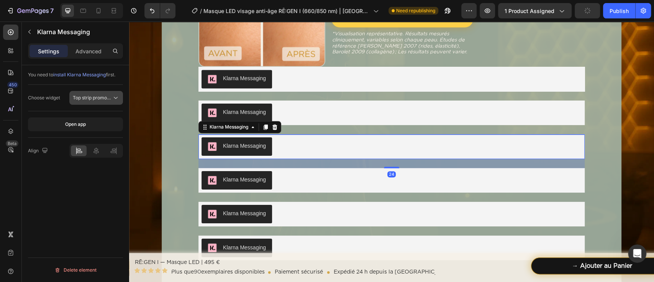
click at [117, 97] on icon at bounding box center [116, 98] width 8 height 8
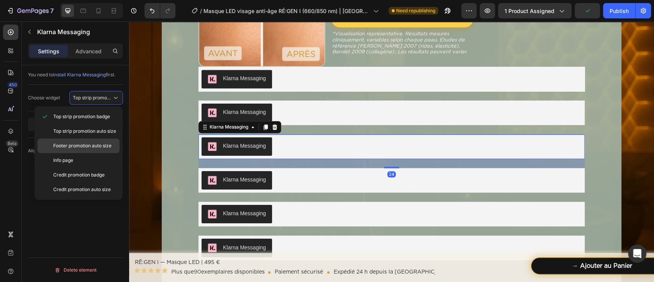
click at [113, 148] on p "Footer promotion auto size" at bounding box center [84, 145] width 63 height 7
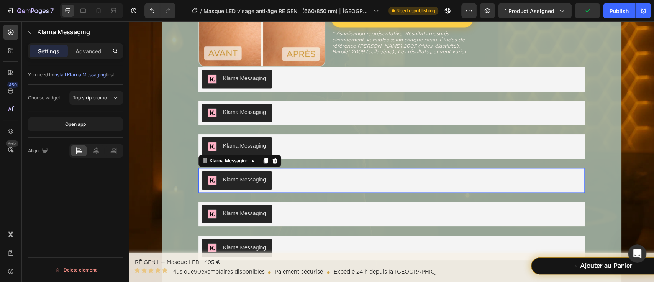
click at [296, 175] on div "Klarna Messaging" at bounding box center [392, 180] width 380 height 18
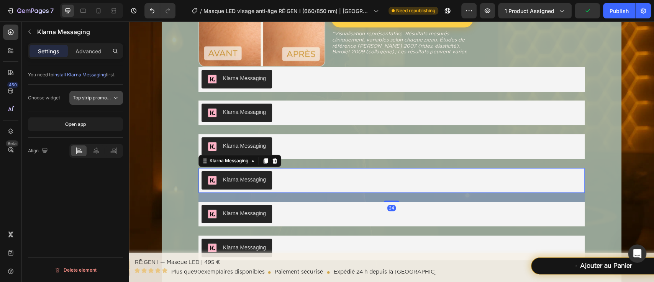
click at [109, 102] on button "Top strip promotion badge" at bounding box center [96, 98] width 54 height 14
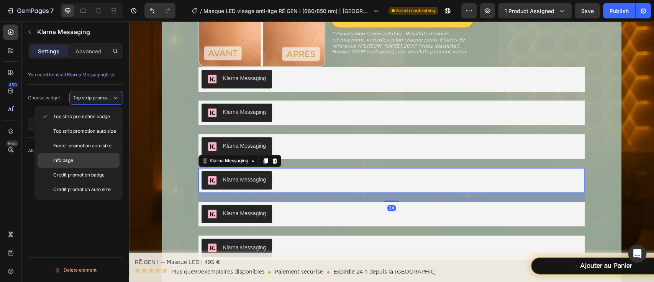
click at [91, 158] on p "Info page" at bounding box center [84, 160] width 63 height 7
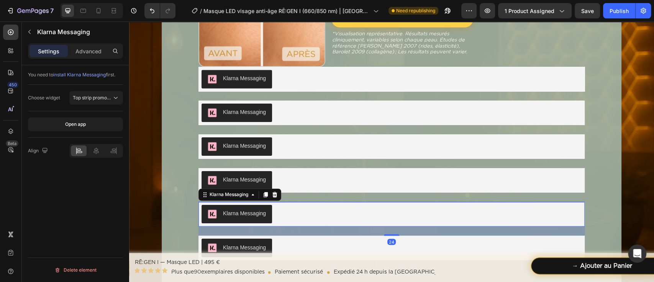
click at [295, 212] on div "Klarna Messaging" at bounding box center [392, 214] width 380 height 18
click at [111, 102] on button "Top strip promotion badge" at bounding box center [96, 98] width 54 height 14
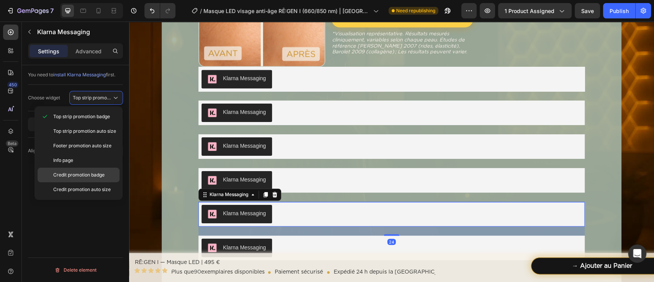
click at [99, 173] on span "Credit promotion badge" at bounding box center [78, 174] width 51 height 7
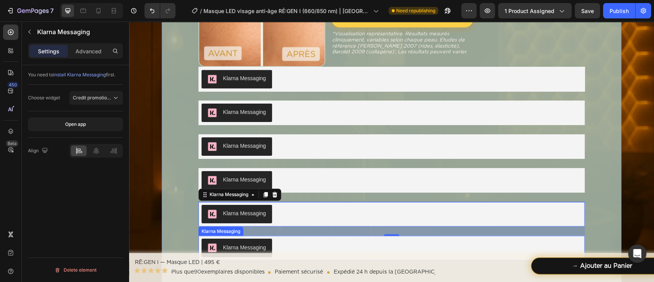
click at [287, 243] on div "Klarna Messaging" at bounding box center [392, 247] width 380 height 18
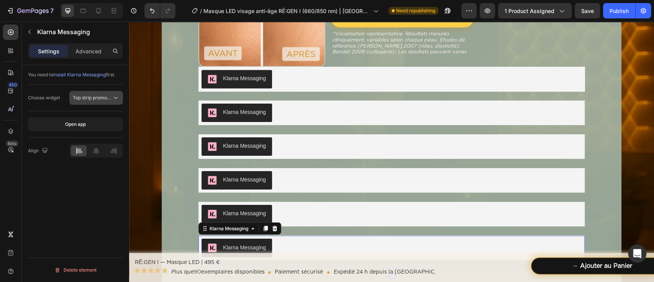
click at [101, 98] on span "Top strip promotion badge" at bounding box center [101, 98] width 57 height 6
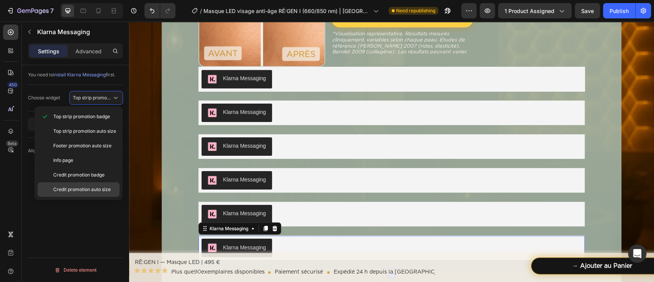
click at [94, 189] on span "Credit promotion auto size" at bounding box center [81, 189] width 57 height 7
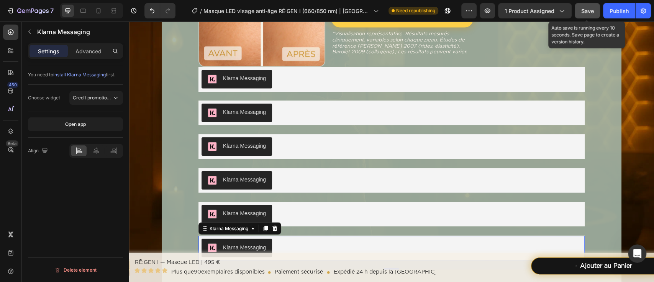
click at [590, 8] on span "Save" at bounding box center [587, 11] width 13 height 7
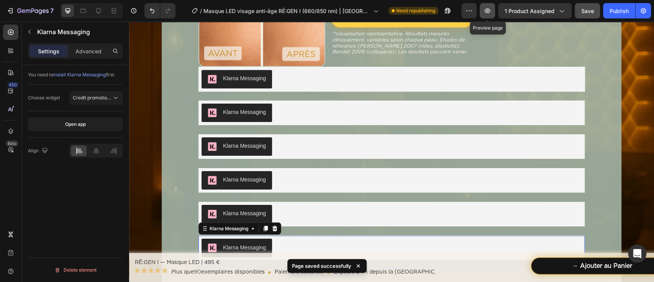
click at [491, 12] on icon "button" at bounding box center [488, 11] width 8 height 8
click at [492, 14] on button "button" at bounding box center [487, 10] width 15 height 15
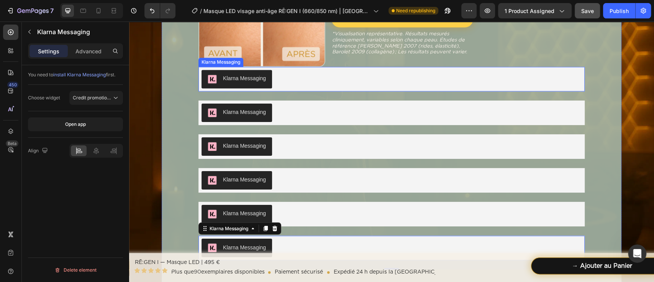
click at [284, 78] on div "Klarna Messaging" at bounding box center [392, 79] width 380 height 18
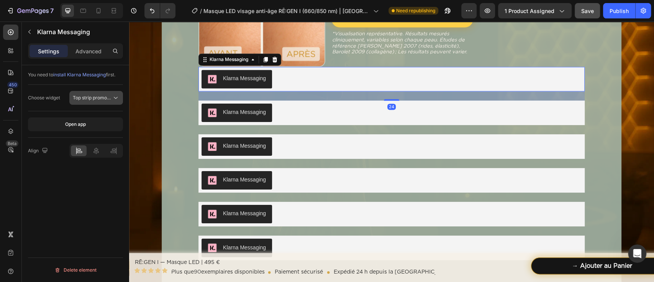
click at [110, 95] on span "Top strip promotion badge" at bounding box center [101, 98] width 57 height 6
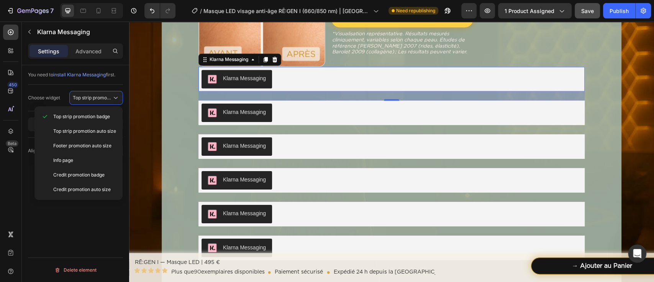
click at [273, 63] on div at bounding box center [274, 59] width 9 height 9
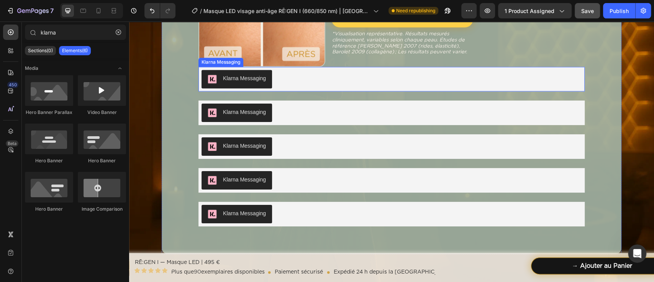
click at [273, 84] on div "Klarna Messaging" at bounding box center [392, 79] width 380 height 18
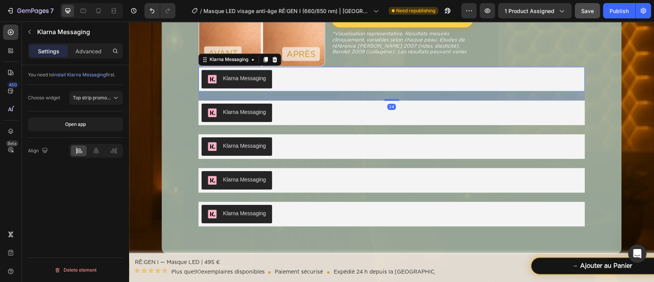
click at [272, 58] on icon at bounding box center [274, 59] width 5 height 5
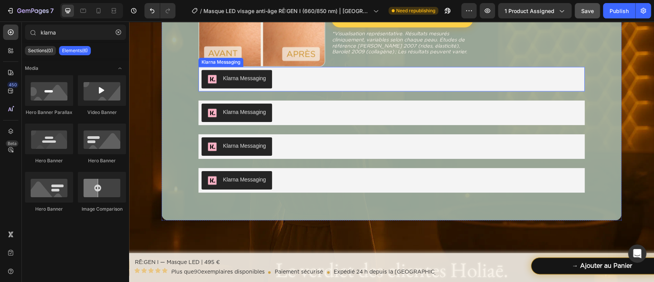
click at [279, 83] on div "Klarna Messaging" at bounding box center [392, 79] width 380 height 18
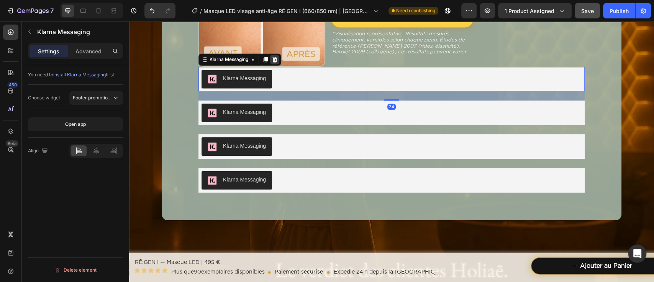
click at [274, 60] on icon at bounding box center [275, 59] width 6 height 6
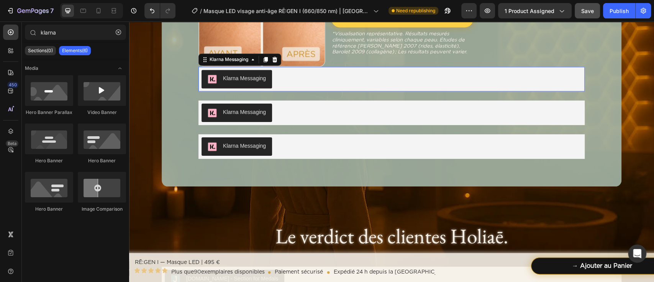
click at [276, 83] on div "Klarna Messaging" at bounding box center [392, 79] width 380 height 18
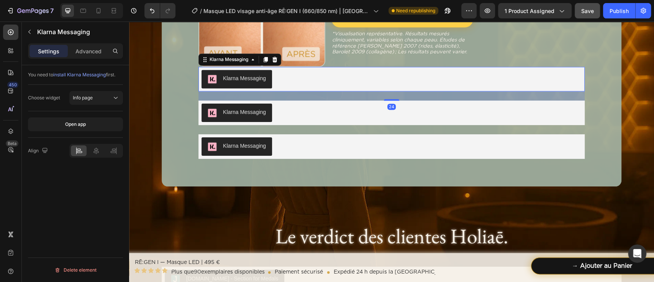
click at [273, 61] on icon at bounding box center [275, 59] width 6 height 6
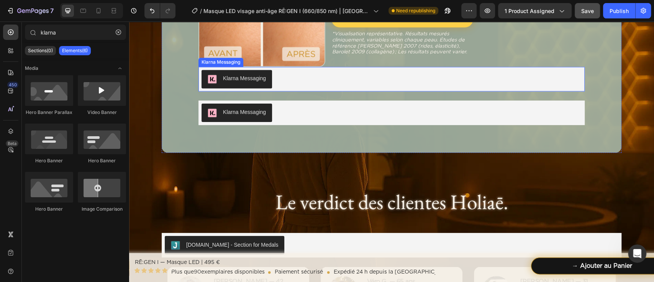
click at [279, 82] on div "Klarna Messaging" at bounding box center [392, 79] width 380 height 18
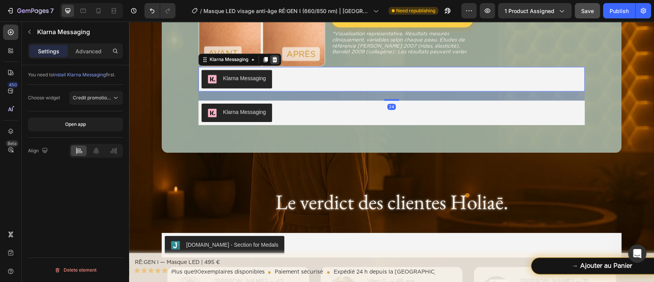
click at [272, 59] on icon at bounding box center [274, 59] width 5 height 5
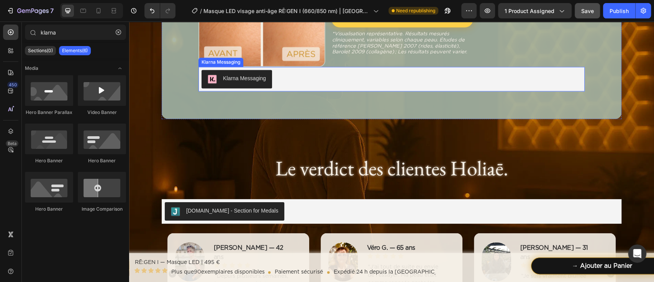
click at [280, 87] on div "Klarna Messaging" at bounding box center [392, 79] width 380 height 18
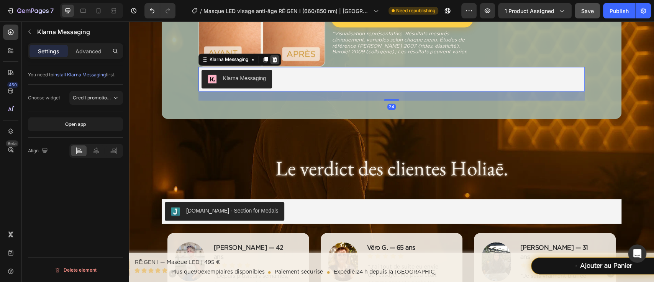
click at [272, 61] on icon at bounding box center [274, 59] width 5 height 5
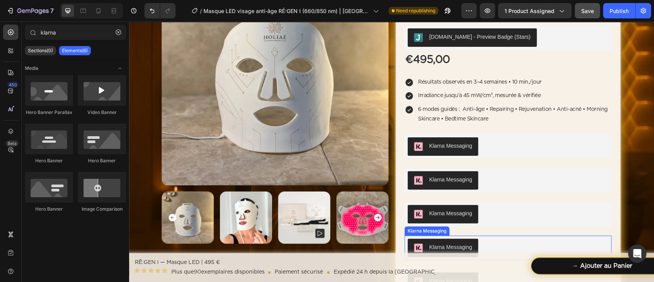
scroll to position [109, 0]
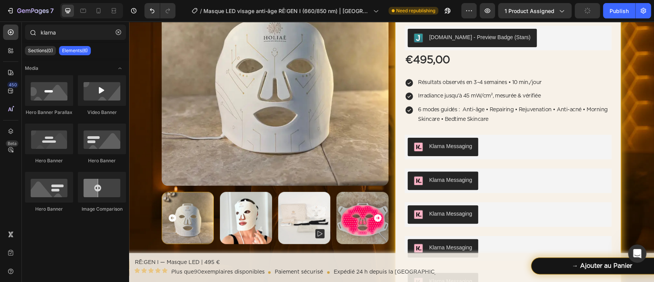
click at [15, 33] on div at bounding box center [10, 32] width 15 height 15
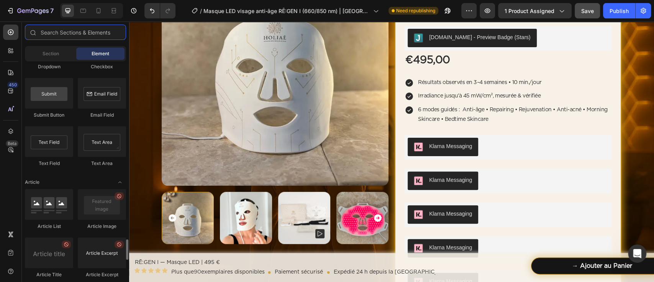
scroll to position [2103, 0]
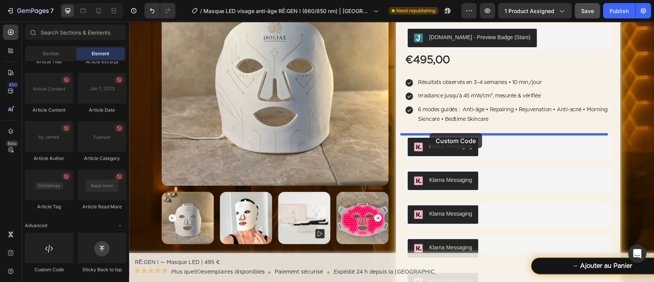
drag, startPoint x: 185, startPoint y: 269, endPoint x: 430, endPoint y: 133, distance: 280.1
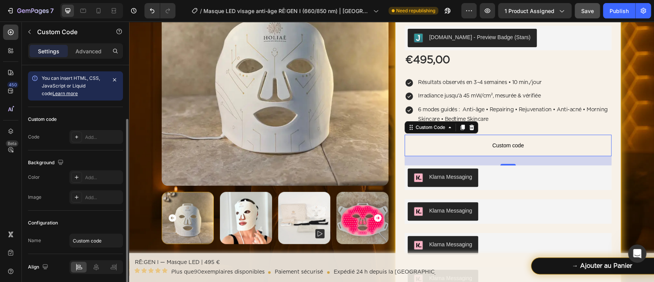
scroll to position [28, 0]
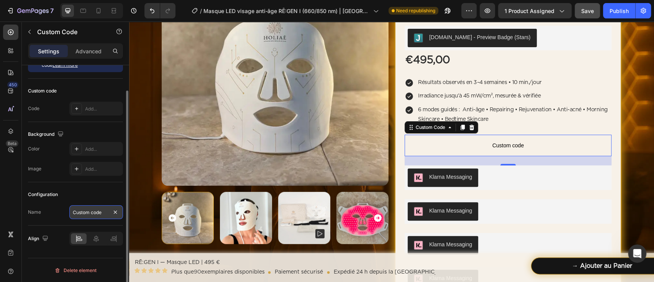
click at [89, 217] on input "Custom code" at bounding box center [96, 212] width 54 height 14
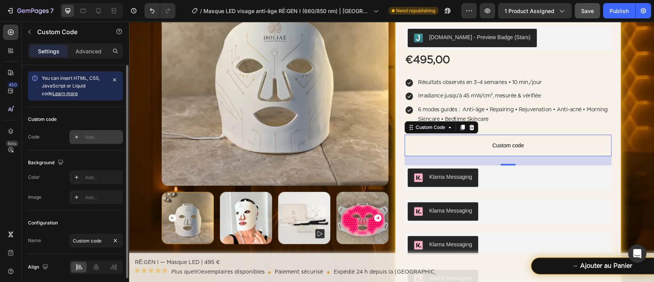
click at [95, 134] on div "Add..." at bounding box center [103, 137] width 36 height 7
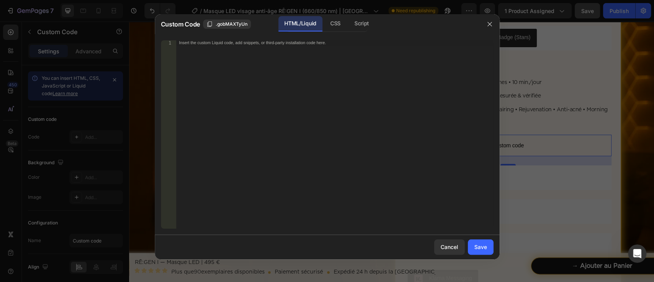
click at [231, 70] on div "Insert the custom Liquid code, add snippets, or third-party installation code h…" at bounding box center [334, 139] width 317 height 198
paste textarea
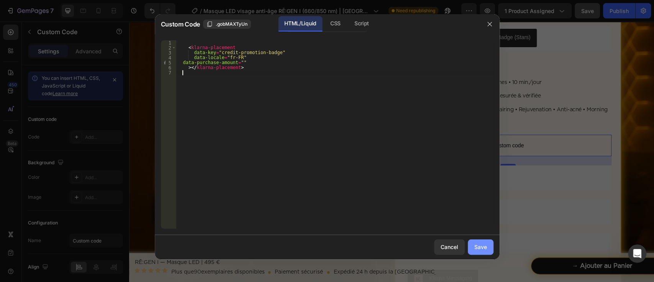
click at [483, 244] on div "Save" at bounding box center [480, 247] width 13 height 8
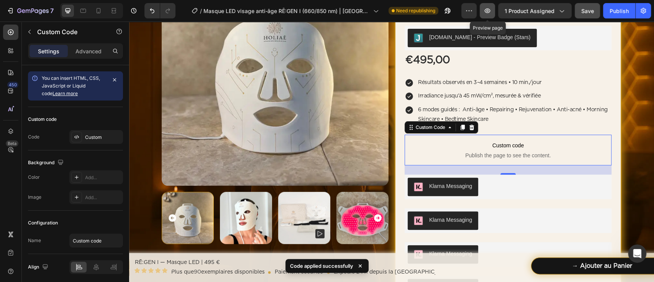
click at [483, 11] on button "button" at bounding box center [487, 10] width 15 height 15
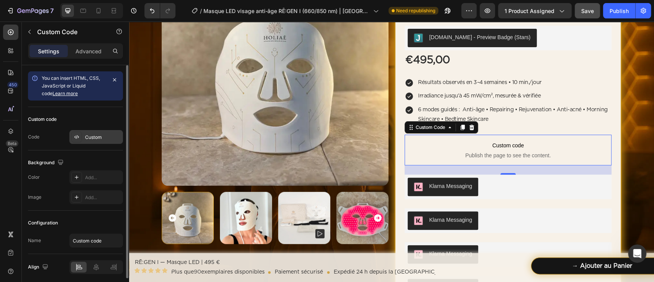
click at [90, 134] on div "Custom" at bounding box center [103, 137] width 36 height 7
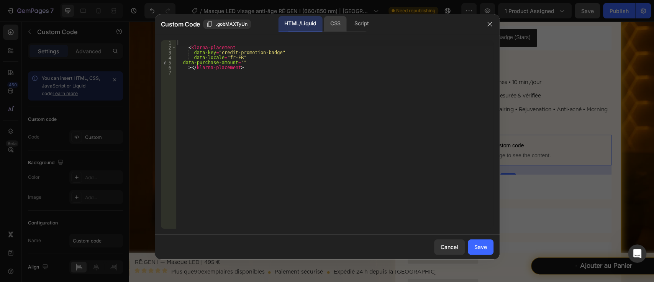
click at [348, 23] on div "CSS" at bounding box center [361, 23] width 27 height 15
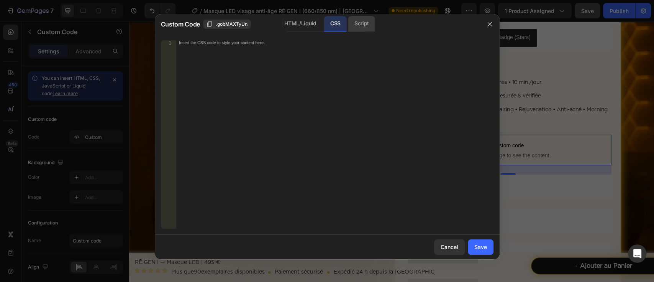
click at [366, 23] on div "Script" at bounding box center [361, 23] width 27 height 15
click at [279, 42] on div "Insert the Javascript code to add interaction and animation to your content her…" at bounding box center [318, 42] width 279 height 5
paste textarea
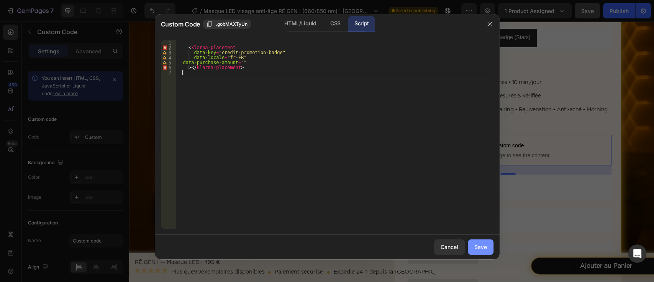
click at [479, 242] on button "Save" at bounding box center [481, 246] width 26 height 15
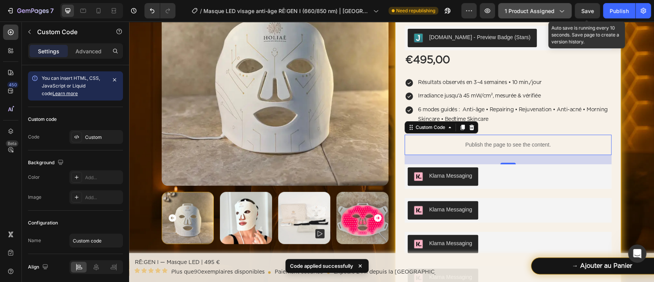
drag, startPoint x: 582, startPoint y: 14, endPoint x: 565, endPoint y: 17, distance: 16.8
click at [582, 14] on div "Save" at bounding box center [587, 11] width 13 height 8
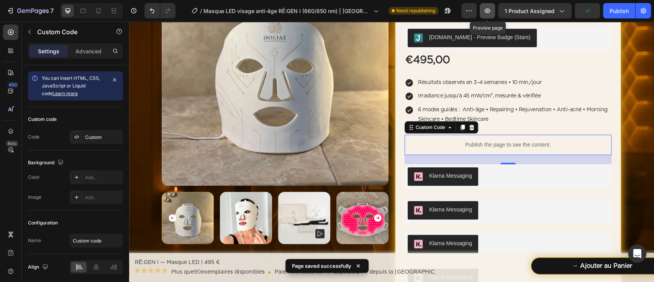
click at [493, 14] on button "button" at bounding box center [487, 10] width 15 height 15
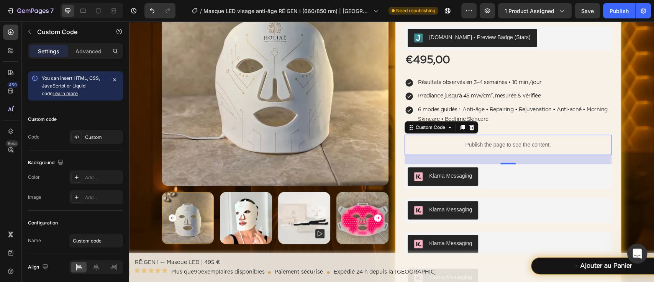
click at [635, 253] on icon "Ouvrir le Messenger Intercom" at bounding box center [635, 252] width 5 height 6
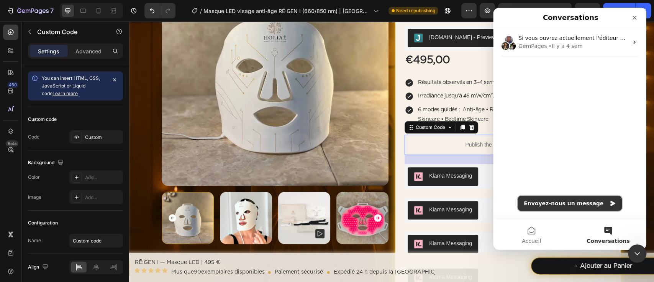
click at [585, 198] on button "Envoyez-nous un message" at bounding box center [570, 202] width 104 height 15
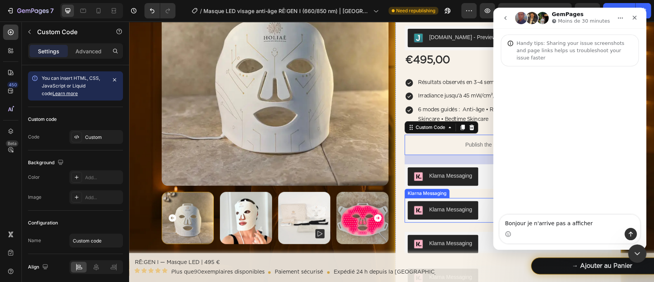
click at [446, 207] on div "Klarna Messaging" at bounding box center [450, 209] width 43 height 8
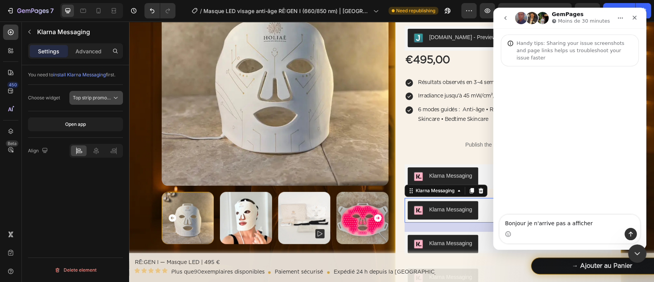
click at [108, 97] on span "Top strip promotion auto size" at bounding box center [104, 98] width 63 height 6
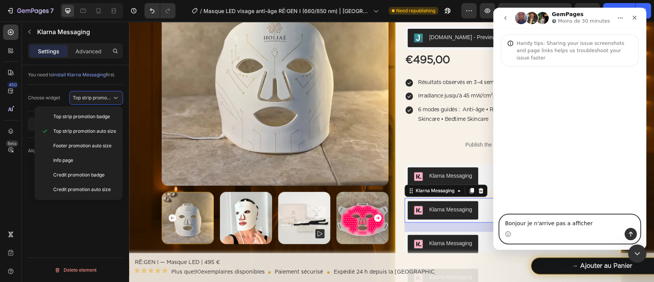
click at [596, 225] on textarea "Bonjour je n'arrive pas a afficher" at bounding box center [570, 221] width 140 height 13
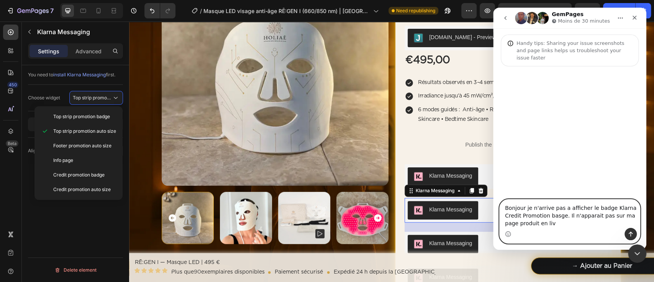
type textarea "Bonjour je n'arrive pas a afficher le badge Klarna Credit Promotion basge. Il n…"
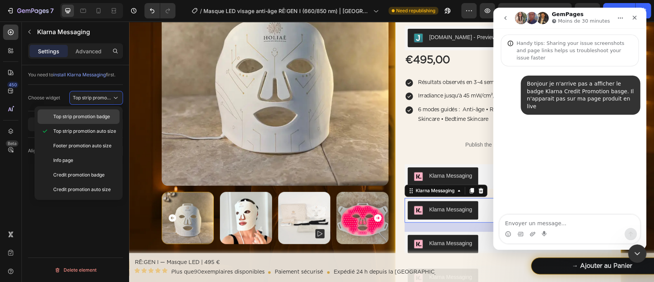
drag, startPoint x: 95, startPoint y: 180, endPoint x: 98, endPoint y: 113, distance: 66.8
click at [95, 182] on div "Credit promotion badge" at bounding box center [79, 189] width 82 height 15
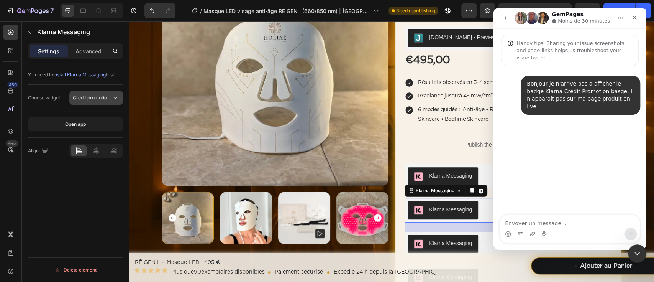
click at [96, 97] on span "Credit promotion badge" at bounding box center [98, 98] width 51 height 6
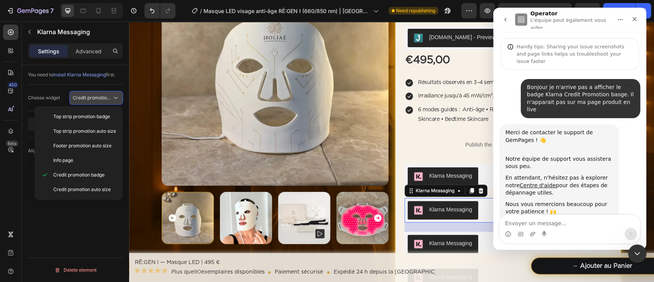
scroll to position [3, 0]
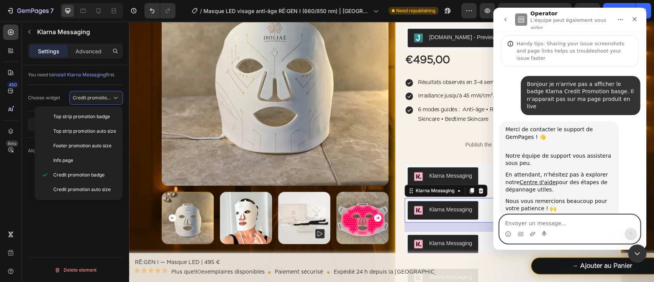
click at [538, 223] on textarea "Envoyer un message..." at bounding box center [570, 221] width 140 height 13
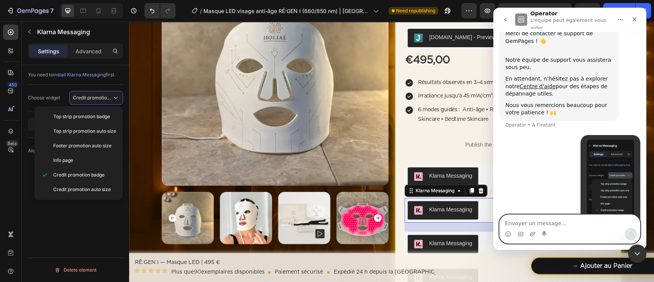
scroll to position [121, 0]
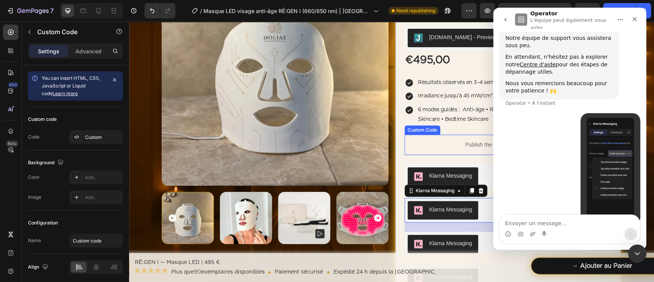
click at [466, 146] on p "Publish the page to see the content." at bounding box center [508, 145] width 207 height 8
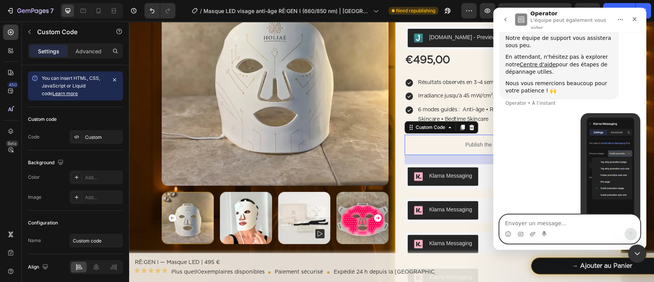
click at [524, 221] on textarea "Envoyer un message..." at bounding box center [570, 221] width 140 height 13
type textarea "Sinon j ai essayé le custom code mais idem"
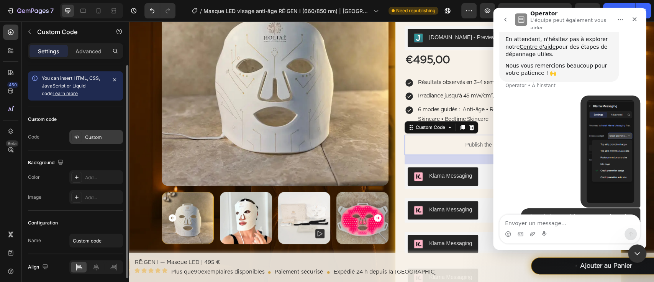
click at [113, 138] on div "Custom" at bounding box center [103, 137] width 36 height 7
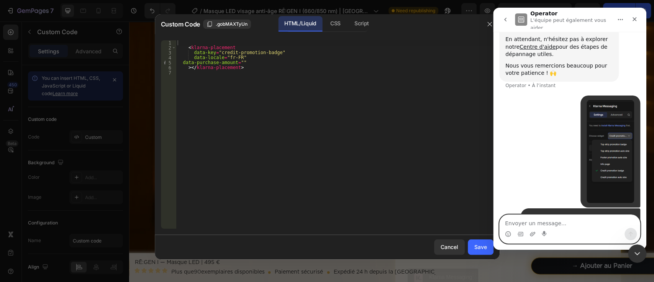
click at [541, 224] on textarea "Envoyer un message..." at bounding box center [570, 221] width 140 height 13
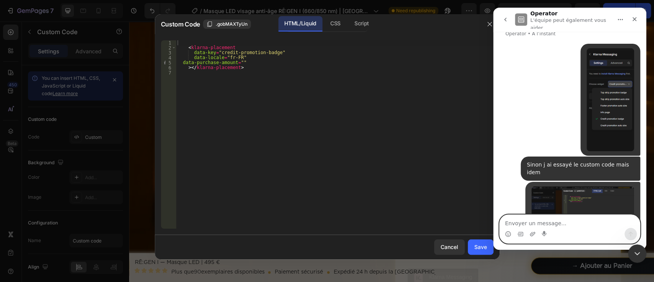
scroll to position [191, 0]
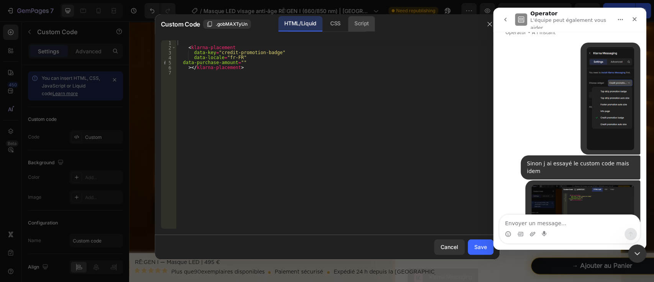
click at [367, 28] on div "Script" at bounding box center [361, 23] width 27 height 15
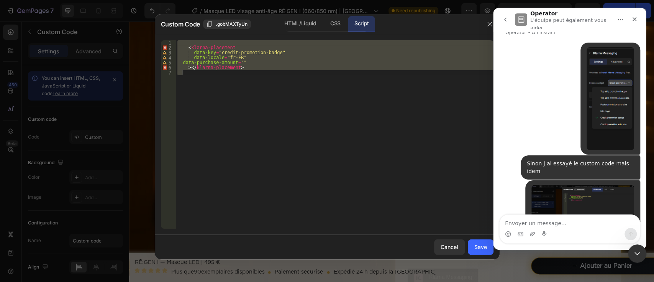
type textarea "></klarna-placement>"
click at [270, 85] on div "< klarna-placement data-key = "credit-promotion-badge" data-locale = "fr-FR" da…" at bounding box center [334, 134] width 317 height 188
drag, startPoint x: 270, startPoint y: 85, endPoint x: 201, endPoint y: 43, distance: 80.7
click at [201, 43] on div "< klarna-placement data-key = "credit-promotion-badge" data-locale = "fr-FR" da…" at bounding box center [334, 139] width 317 height 198
type textarea "<klarna-placement"
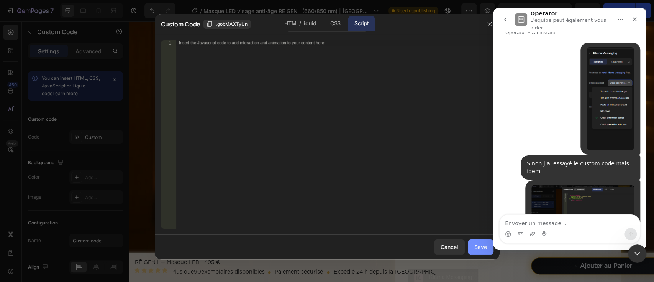
click at [481, 249] on div "Save" at bounding box center [480, 247] width 13 height 8
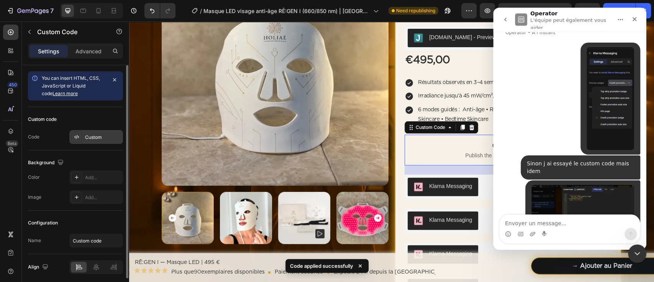
click at [109, 138] on div "Custom" at bounding box center [103, 137] width 36 height 7
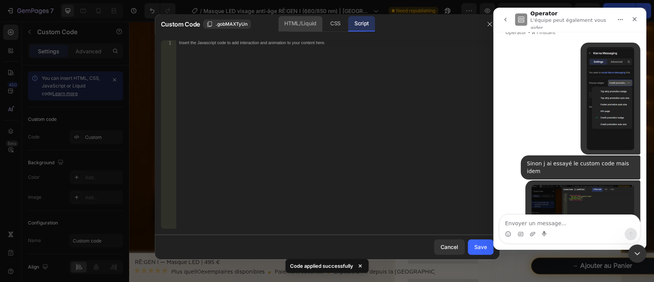
click at [324, 28] on div "HTML/Liquid" at bounding box center [335, 23] width 23 height 15
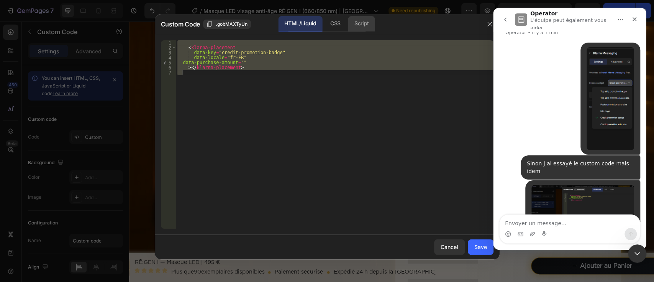
click at [357, 25] on div "Script" at bounding box center [361, 23] width 27 height 15
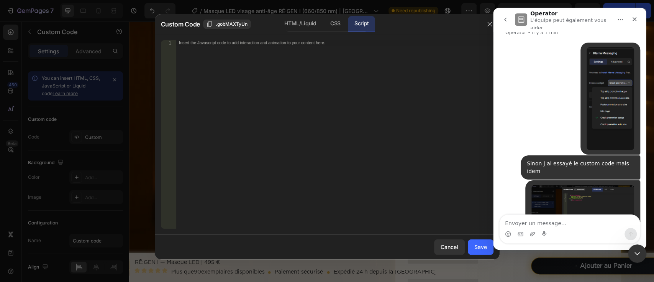
click at [277, 64] on div "Insert the Javascript code to add interaction and animation to your content her…" at bounding box center [334, 139] width 317 height 198
paste textarea "<script async src="https://x.klarnacdn.net/kp/lib/v1/api.js"></script>"
type textarea "<script async src="https://x.klarnacdn.net/kp/lib/v1/api.js"></script>"
click at [478, 251] on button "Save" at bounding box center [481, 246] width 26 height 15
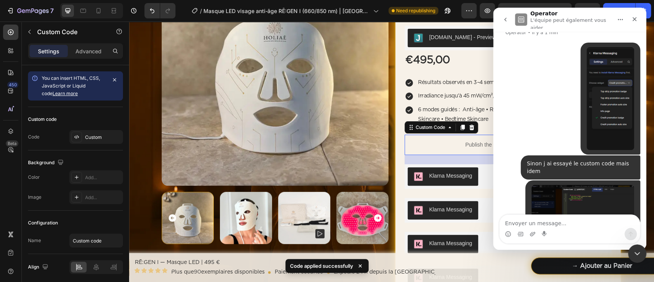
click at [504, 17] on icon "go back" at bounding box center [505, 19] width 6 height 6
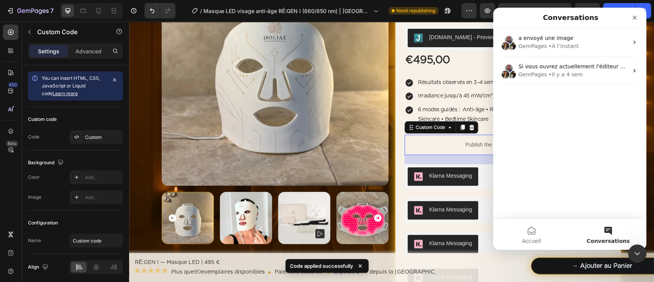
scroll to position [0, 0]
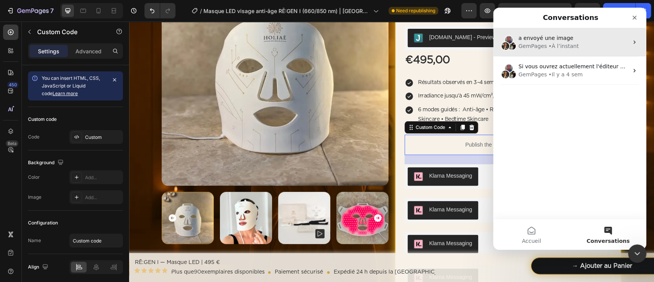
click at [553, 45] on div "• À l’instant" at bounding box center [563, 46] width 30 height 8
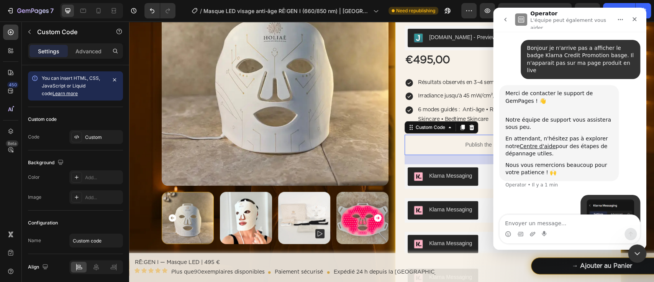
scroll to position [191, 0]
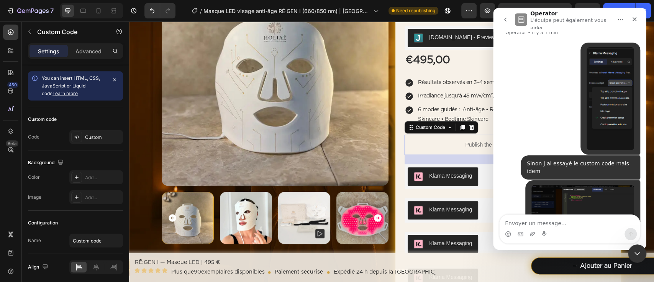
click at [623, 17] on button "Accueil" at bounding box center [620, 19] width 15 height 15
click at [623, 18] on button "Accueil" at bounding box center [620, 19] width 15 height 15
click at [640, 255] on icon "Fermer le Messenger Intercom" at bounding box center [635, 252] width 9 height 9
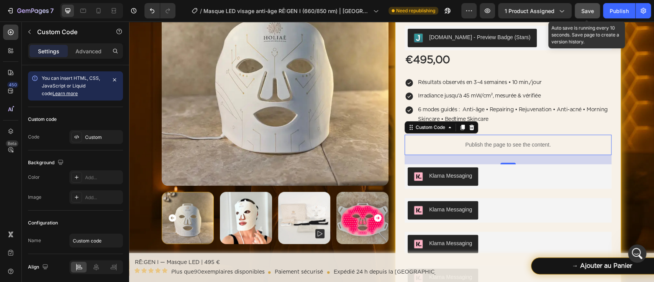
click at [576, 14] on button "Save" at bounding box center [587, 10] width 25 height 15
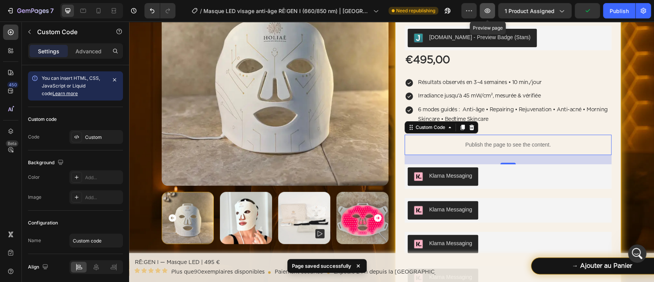
click at [486, 10] on icon "button" at bounding box center [488, 10] width 6 height 5
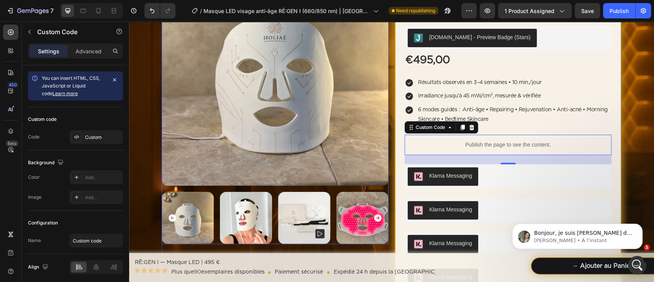
scroll to position [351, 0]
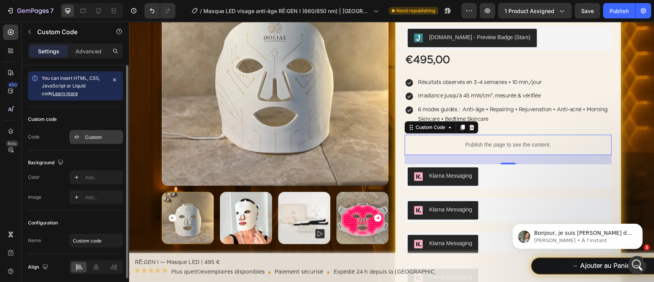
click at [96, 131] on div "Custom" at bounding box center [96, 137] width 54 height 14
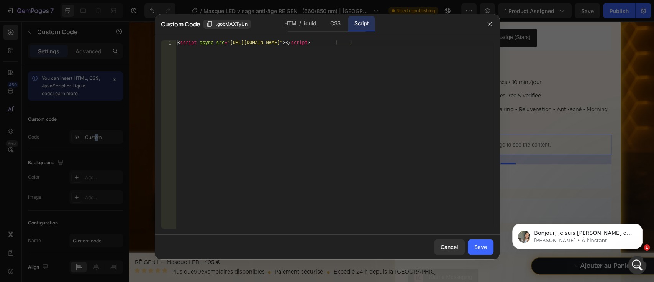
type textarea "<script async src="https://x.klarnacdn.net/kp/lib/v1/api.js"></script>"
drag, startPoint x: 383, startPoint y: 50, endPoint x: 117, endPoint y: 34, distance: 266.7
click at [117, 34] on div "Custom Code .gobMAXTyUn HTML/Liquid CSS Script <script async src="https://x.kla…" at bounding box center [327, 141] width 654 height 282
click at [324, 26] on div "HTML/Liquid" at bounding box center [335, 23] width 23 height 15
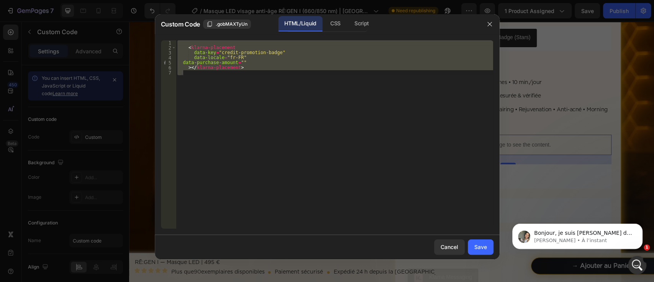
type textarea "></klarna-placement>"
click at [248, 82] on div "< klarna-placement data-key = "credit-promotion-badge" data-locale = "fr-FR" da…" at bounding box center [334, 134] width 317 height 188
paste textarea "<script async src="https://x.klarnacdn.net/kp/lib/v1/api.js"></script>"
type textarea "<script async src="https://x.klarnacdn.net/kp/lib/v1/api.js"></script>"
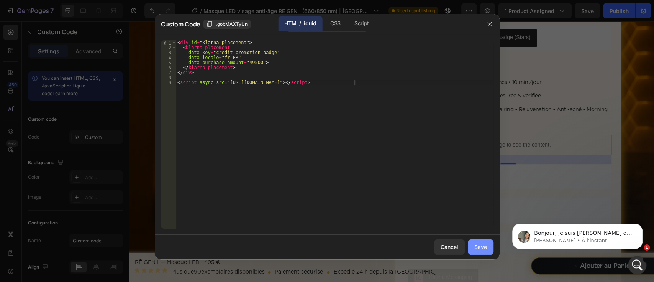
click at [482, 251] on button "Save" at bounding box center [481, 246] width 26 height 15
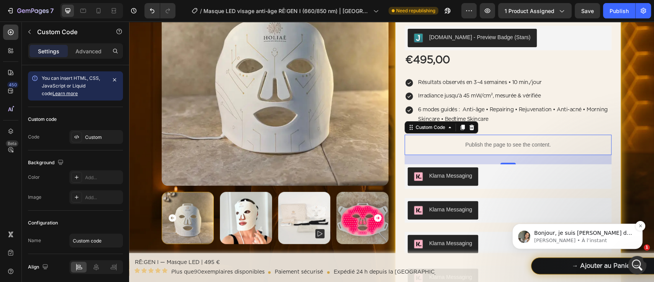
click at [580, 239] on p "Zoe • À l’instant" at bounding box center [583, 240] width 99 height 7
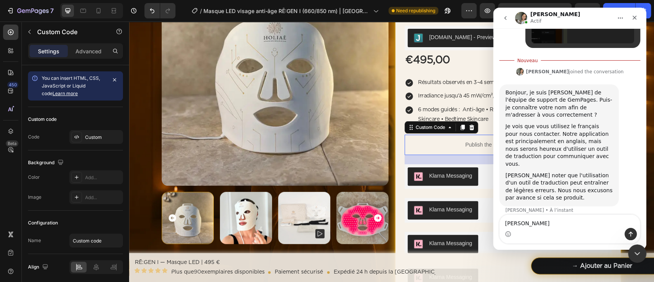
scroll to position [335, 0]
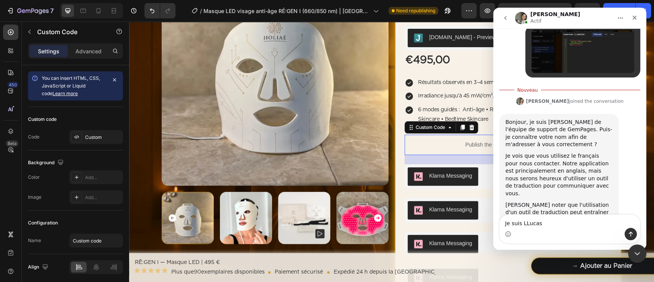
type textarea "Je suis Lucas"
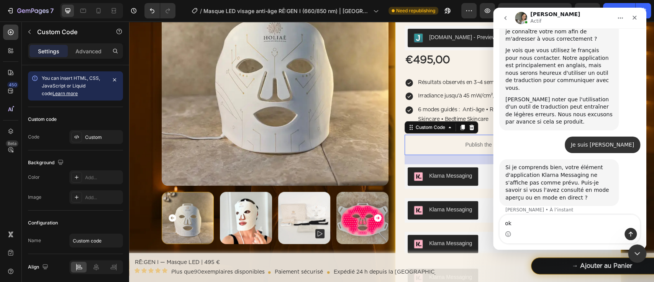
scroll to position [398, 0]
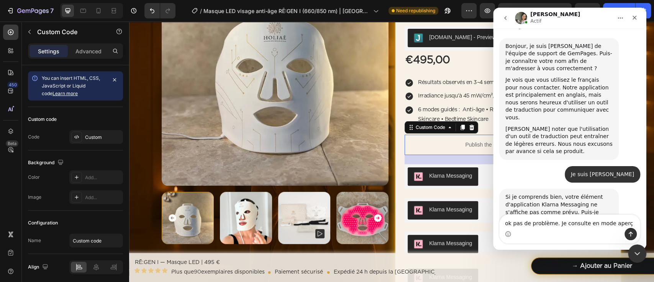
type textarea "ok pas de problème. Je consulte en mode aperçu"
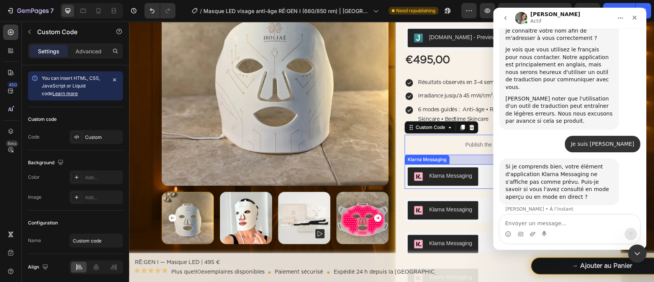
click at [475, 170] on div "Klarna Messaging" at bounding box center [508, 176] width 201 height 18
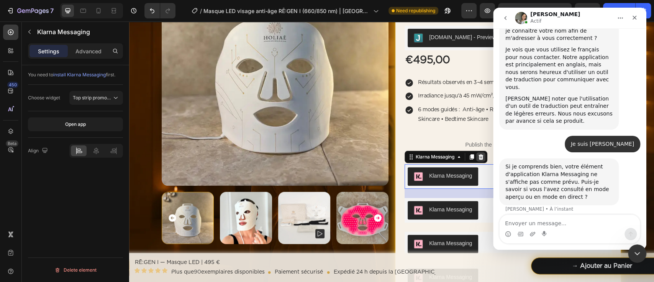
click at [480, 154] on icon at bounding box center [481, 157] width 6 height 6
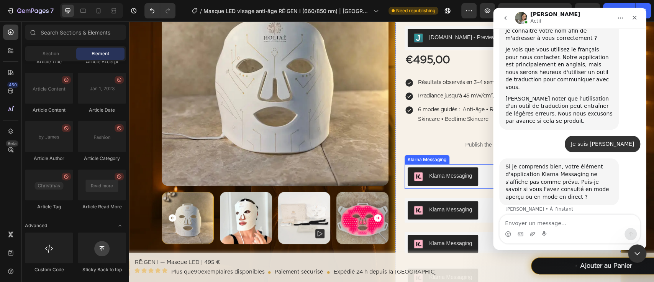
click at [482, 177] on div "Klarna Messaging" at bounding box center [508, 176] width 201 height 18
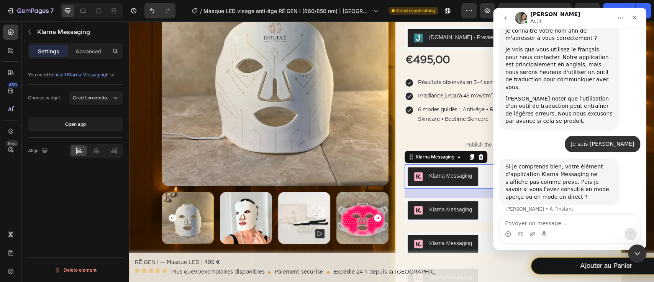
scroll to position [458, 0]
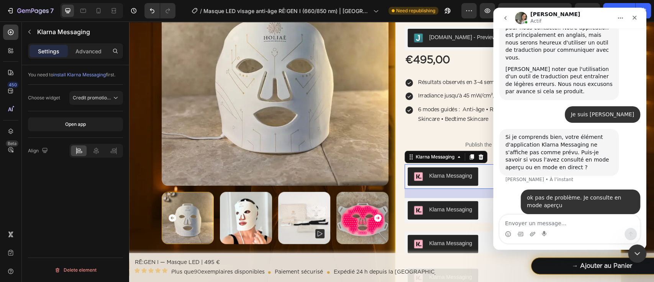
click at [479, 161] on div "Klarna Messaging" at bounding box center [446, 157] width 83 height 12
click at [479, 158] on icon at bounding box center [481, 156] width 5 height 5
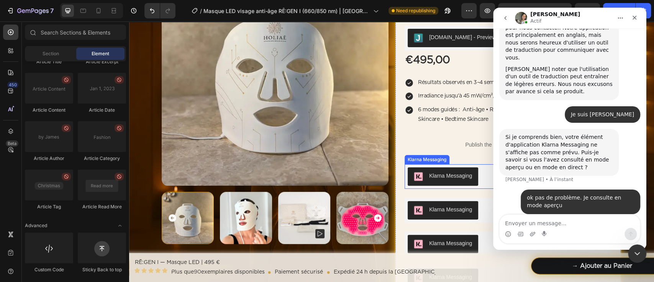
click at [478, 180] on div "Klarna Messaging" at bounding box center [508, 176] width 201 height 18
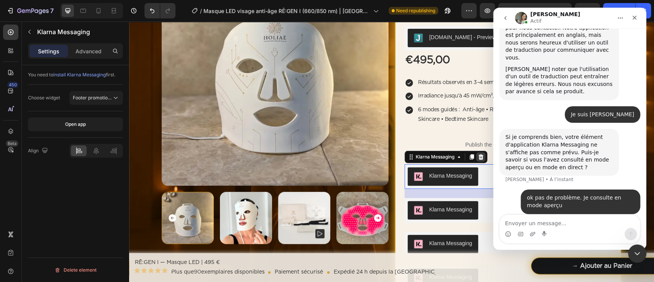
click at [479, 157] on icon at bounding box center [481, 156] width 5 height 5
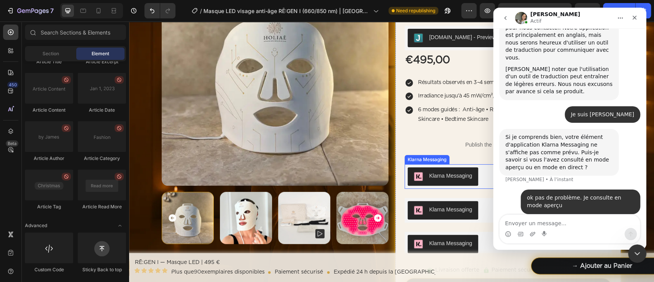
click at [477, 172] on div "Klarna Messaging" at bounding box center [508, 176] width 201 height 18
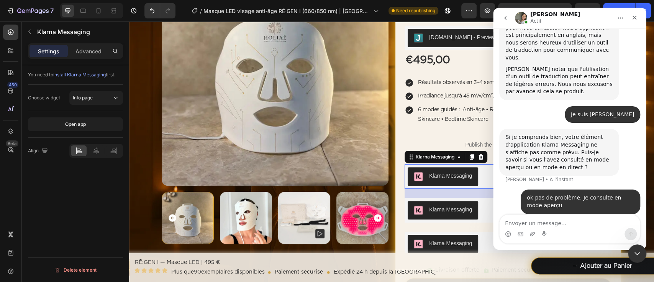
click at [479, 158] on icon at bounding box center [481, 156] width 5 height 5
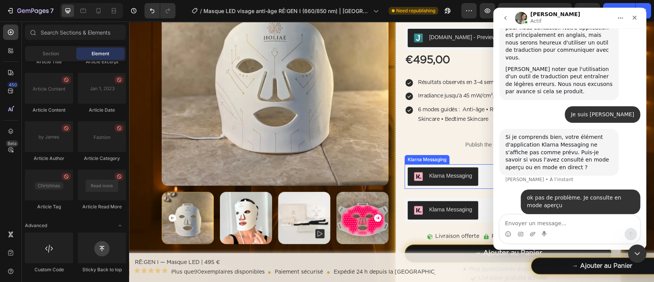
click at [477, 175] on div "Klarna Messaging" at bounding box center [508, 176] width 201 height 18
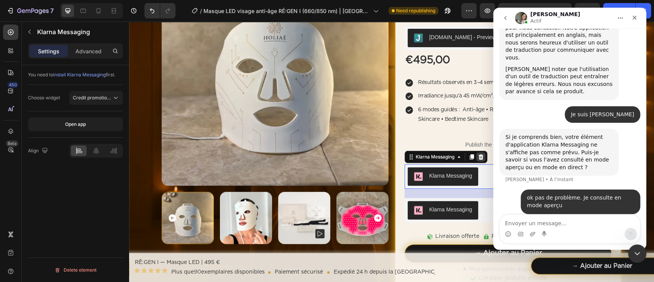
click at [477, 159] on div at bounding box center [480, 156] width 9 height 9
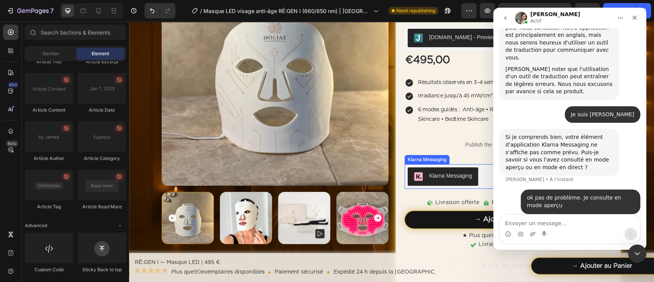
click at [476, 172] on div "Klarna Messaging" at bounding box center [508, 176] width 201 height 18
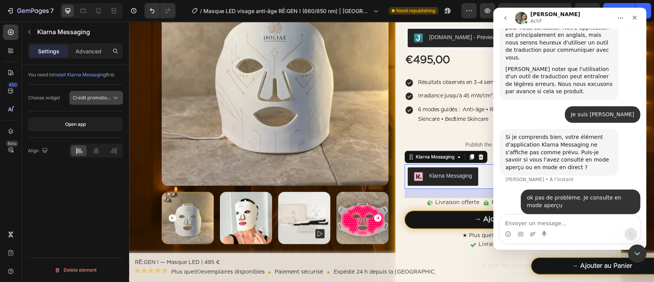
click at [101, 95] on span "Credit promotion auto size" at bounding box center [101, 98] width 57 height 6
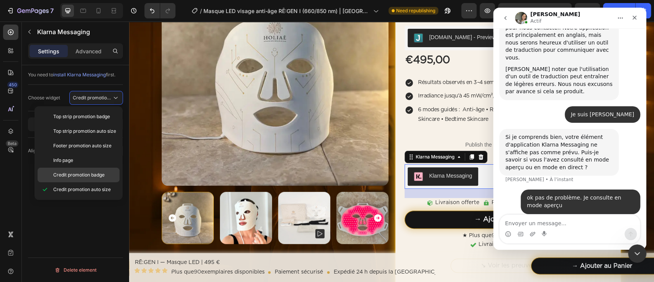
click at [96, 173] on span "Credit promotion badge" at bounding box center [78, 174] width 51 height 7
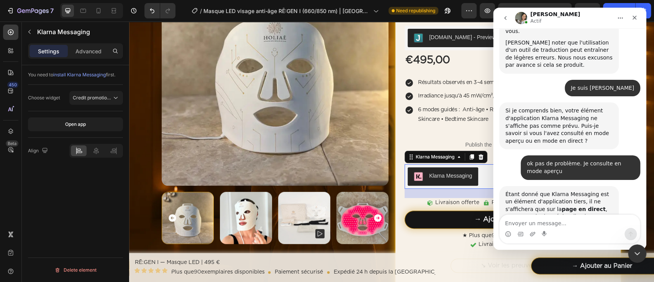
scroll to position [488, 0]
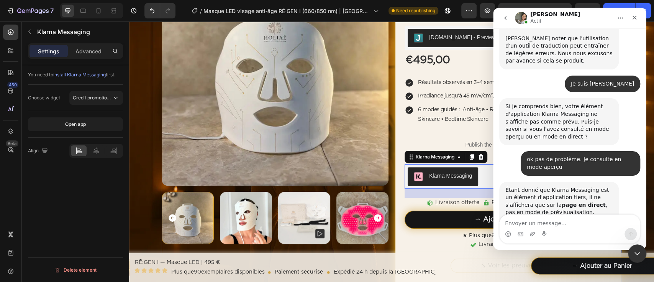
click at [382, 103] on img at bounding box center [275, 72] width 227 height 227
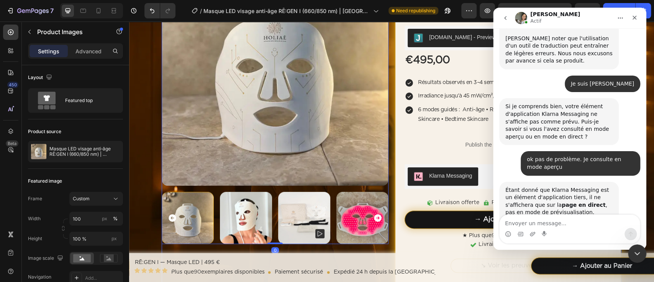
click at [386, 103] on div "Product Images 0 Masque LED visage anti‑âge RĒ:GEN I (660/850 nm) | HOLIAĒ Prod…" at bounding box center [392, 130] width 460 height 343
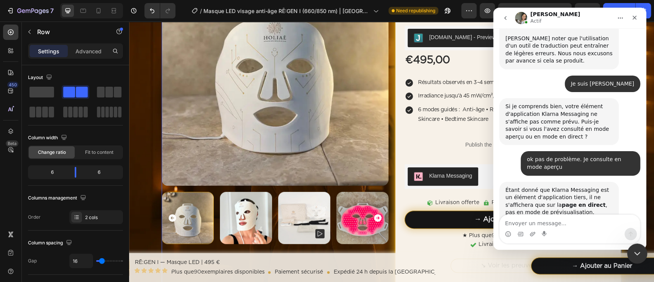
drag, startPoint x: 638, startPoint y: 253, endPoint x: 1128, endPoint y: 447, distance: 527.3
click at [639, 253] on icon "Fermer le Messenger Intercom" at bounding box center [635, 252] width 9 height 9
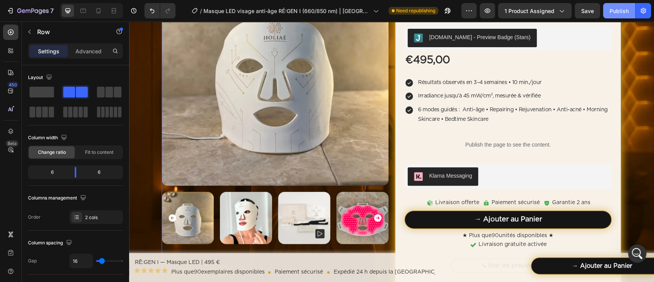
click at [608, 12] on button "Publish" at bounding box center [619, 10] width 32 height 15
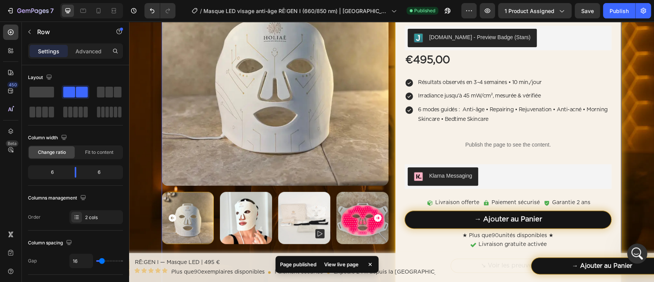
click at [640, 254] on div "Ouvrir le Messenger Intercom" at bounding box center [635, 251] width 25 height 25
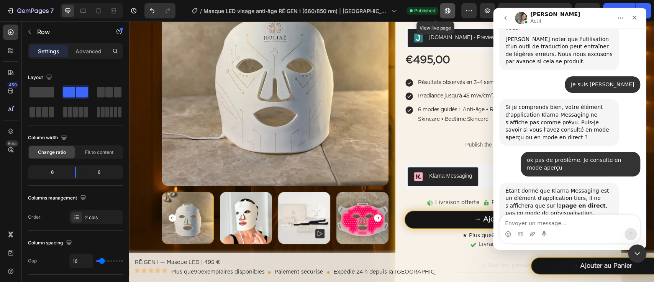
click at [444, 11] on icon "button" at bounding box center [448, 11] width 8 height 8
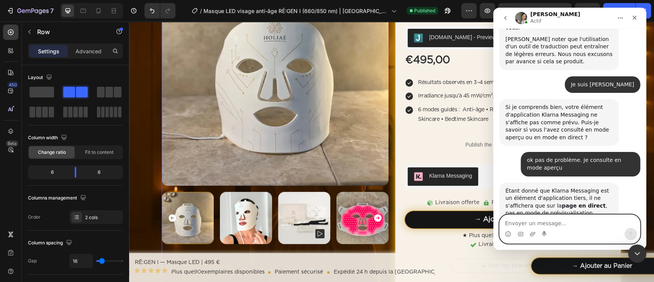
click at [528, 219] on textarea "Envoyer un message..." at bounding box center [570, 221] width 140 height 13
type textarea "ah oui"
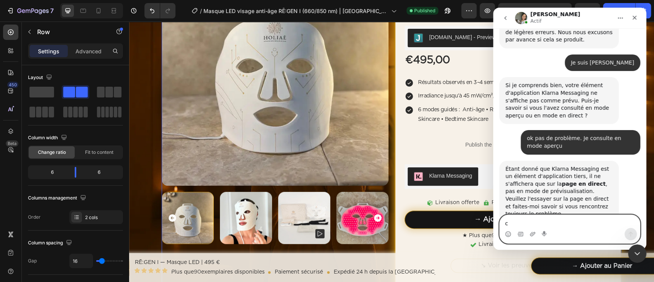
scroll to position [511, 0]
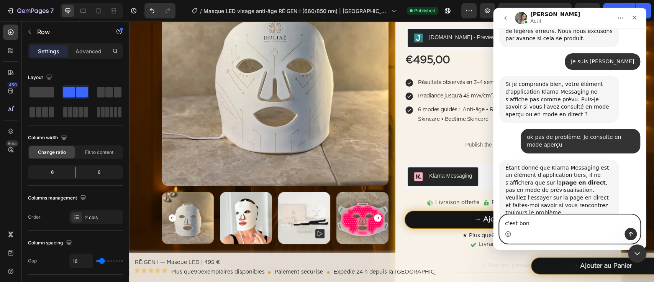
type textarea "c'est bon"
click at [505, 232] on icon "Sélectionneur d’emoji" at bounding box center [508, 234] width 6 height 6
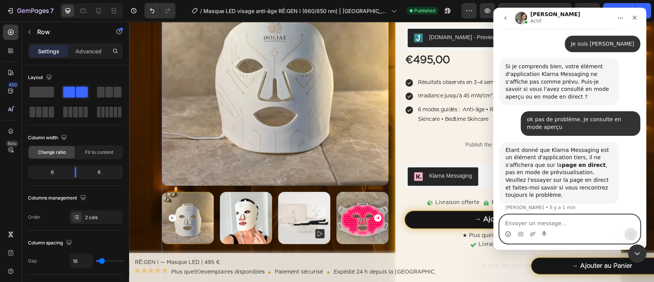
click at [507, 235] on icon "Sélectionneur d’emoji" at bounding box center [508, 234] width 6 height 6
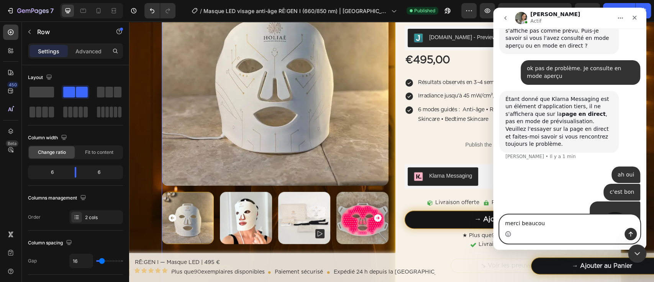
type textarea "merci beaucoup"
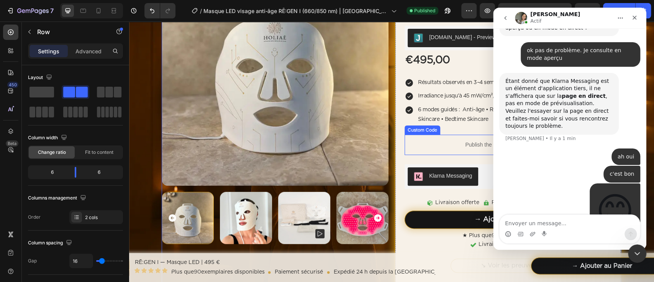
click at [434, 153] on div "Publish the page to see the content." at bounding box center [508, 144] width 207 height 20
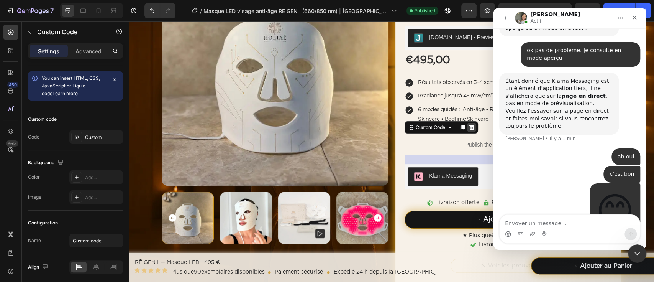
click at [469, 129] on icon at bounding box center [471, 127] width 5 height 5
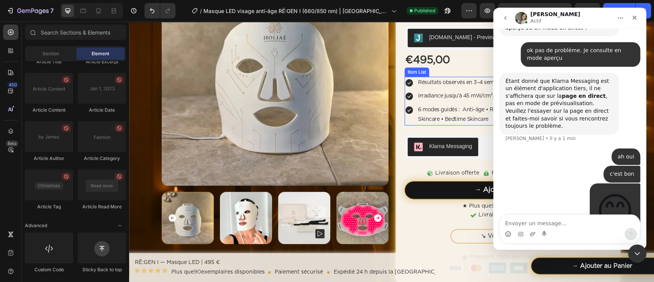
scroll to position [58, 0]
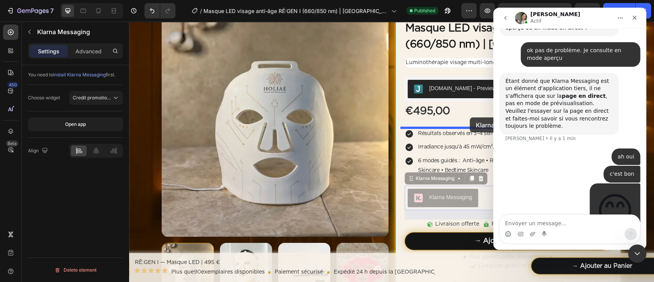
drag, startPoint x: 484, startPoint y: 191, endPoint x: 470, endPoint y: 117, distance: 75.7
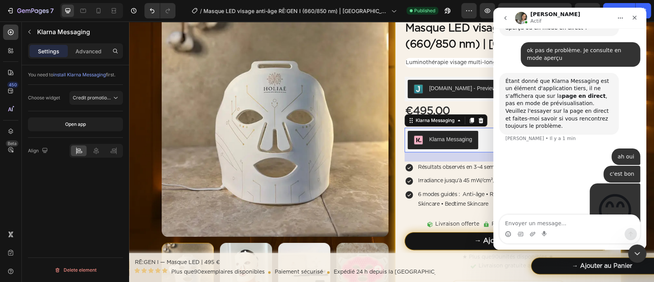
click at [449, 16] on div "/ Masque LED visage anti‑âge RĒ:GEN I (660/850 nm) | HOLIAĒ Published" at bounding box center [322, 10] width 280 height 15
click at [639, 252] on icon "Fermer le Messenger Intercom" at bounding box center [635, 252] width 9 height 9
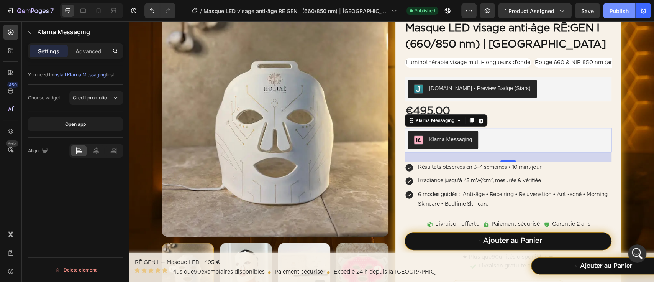
click at [608, 10] on button "Publish" at bounding box center [619, 10] width 32 height 15
click at [641, 251] on icon "Ouvrir le Messenger Intercom" at bounding box center [636, 252] width 13 height 13
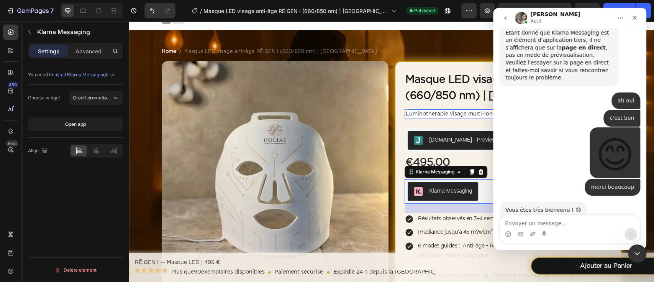
scroll to position [645, 0]
type textarea "Non merci tout est OK"
click at [577, 221] on textarea "Non merci tout est OK" at bounding box center [570, 221] width 140 height 13
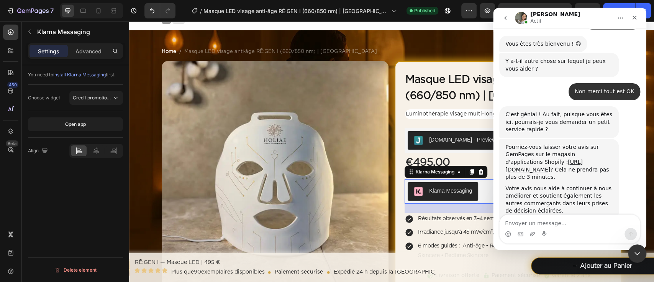
scroll to position [812, 0]
click at [559, 158] on link "https://apps.shopify.com/gempages/reviews?sort_by=newest" at bounding box center [543, 165] width 77 height 14
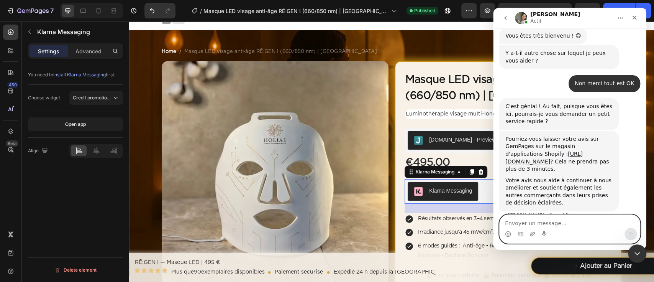
click at [572, 225] on textarea "Envoyer un message..." at bounding box center [570, 221] width 140 height 13
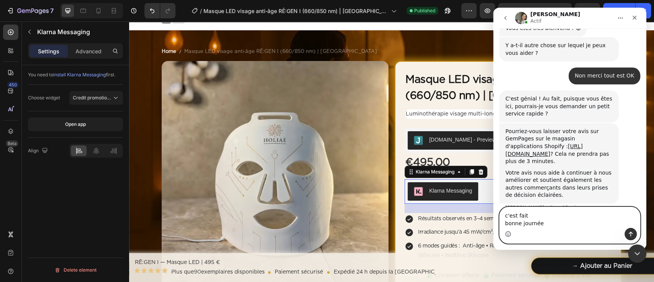
click at [510, 235] on icon "Sélectionneur d’emoji" at bounding box center [508, 234] width 6 height 6
click at [508, 234] on icon "Sélectionneur d’emoji" at bounding box center [508, 234] width 6 height 6
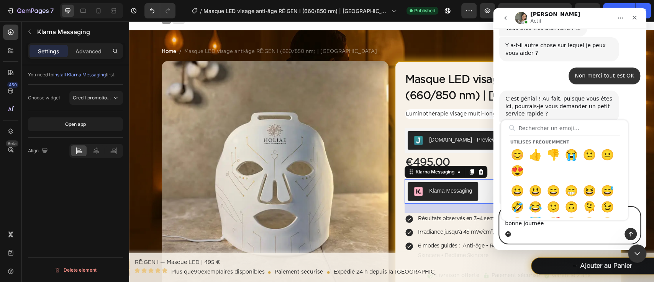
click at [508, 234] on circle "Sélectionneur d’emoji" at bounding box center [507, 233] width 5 height 5
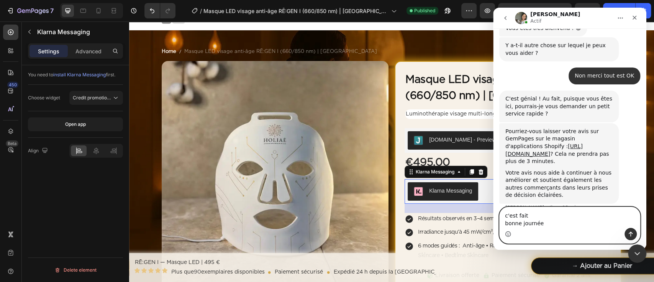
click at [508, 234] on icon "Sélectionneur d’emoji" at bounding box center [508, 234] width 6 height 6
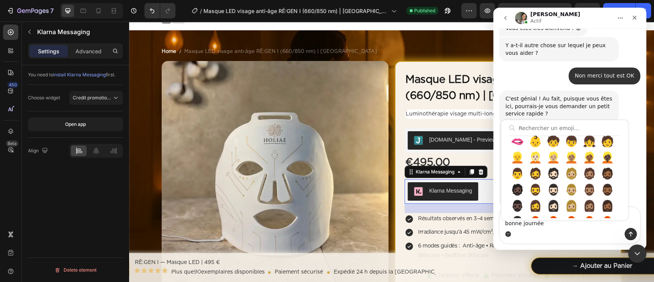
scroll to position [562, 0]
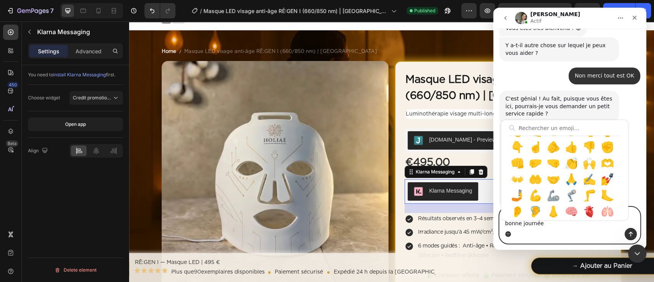
type textarea "c'est fait bonne journée 👋"
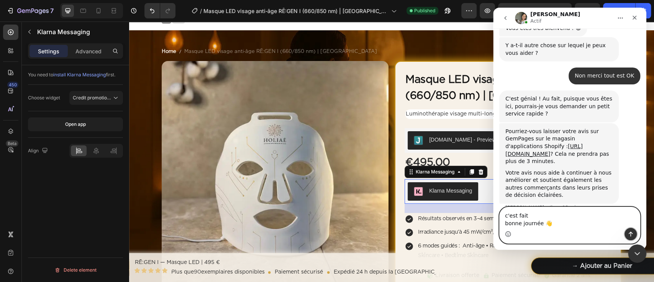
click at [626, 235] on button "Envoyer un message…" at bounding box center [631, 234] width 12 height 12
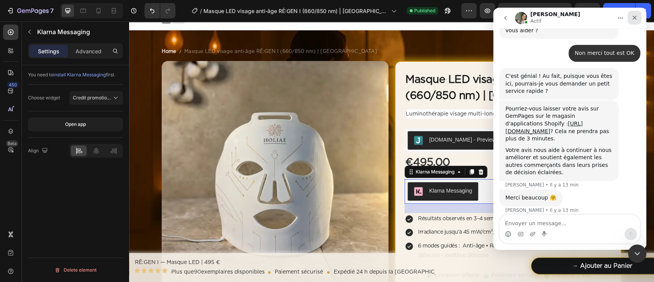
click at [633, 21] on div "Fermer" at bounding box center [635, 18] width 14 height 14
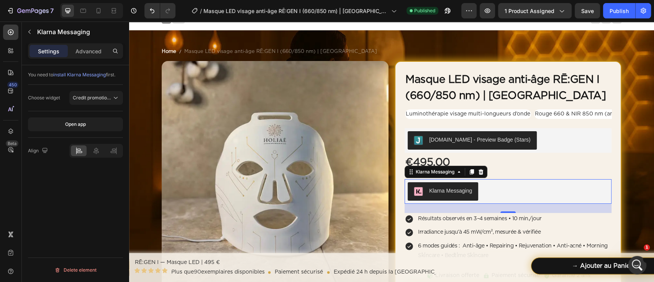
scroll to position [888, 0]
